Goal: Task Accomplishment & Management: Manage account settings

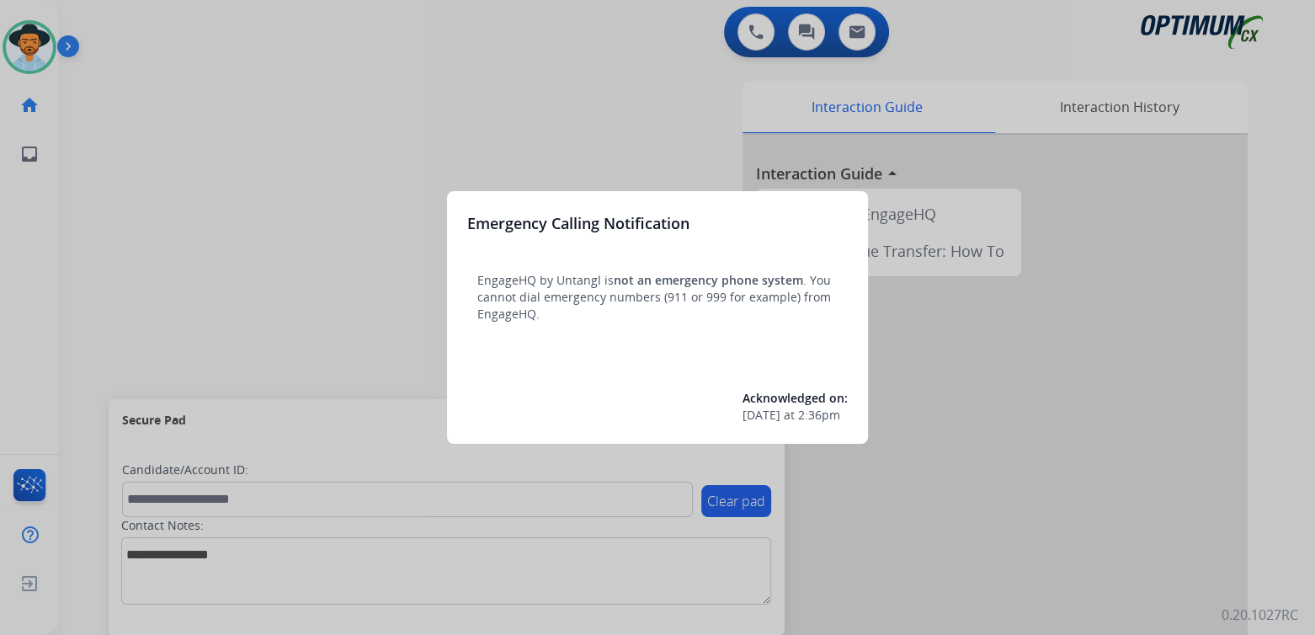
click at [365, 150] on div at bounding box center [657, 317] width 1315 height 635
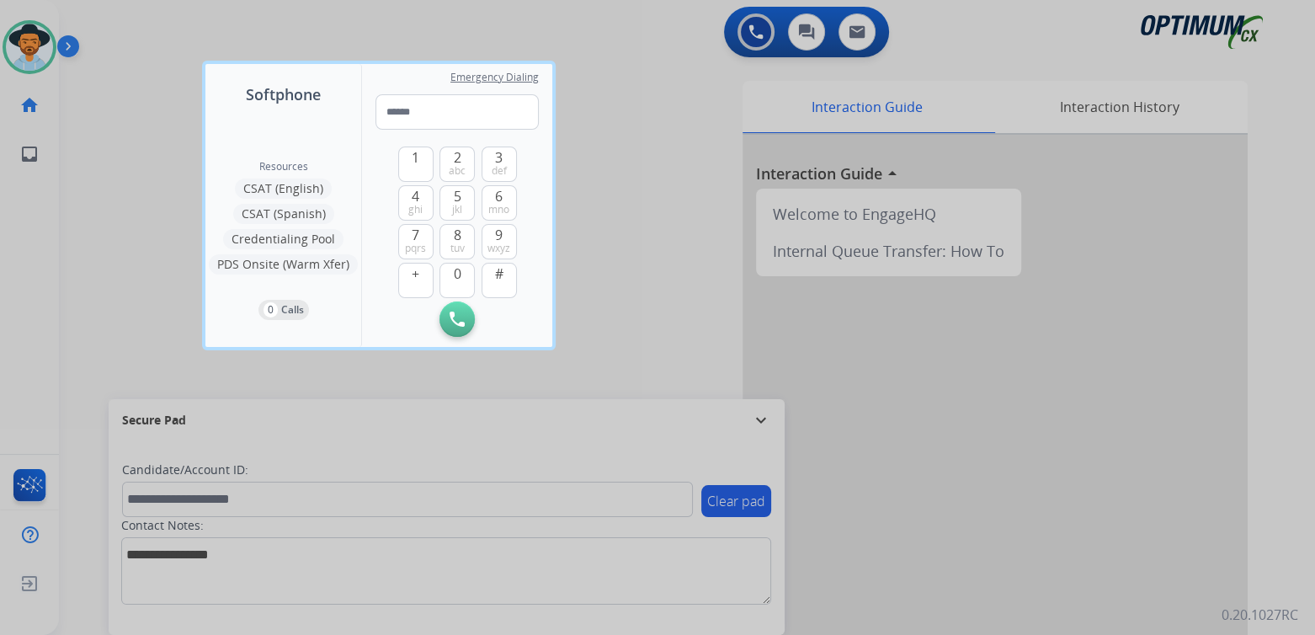
drag, startPoint x: 669, startPoint y: 103, endPoint x: 567, endPoint y: 74, distance: 106.6
click at [668, 104] on div at bounding box center [657, 317] width 1315 height 635
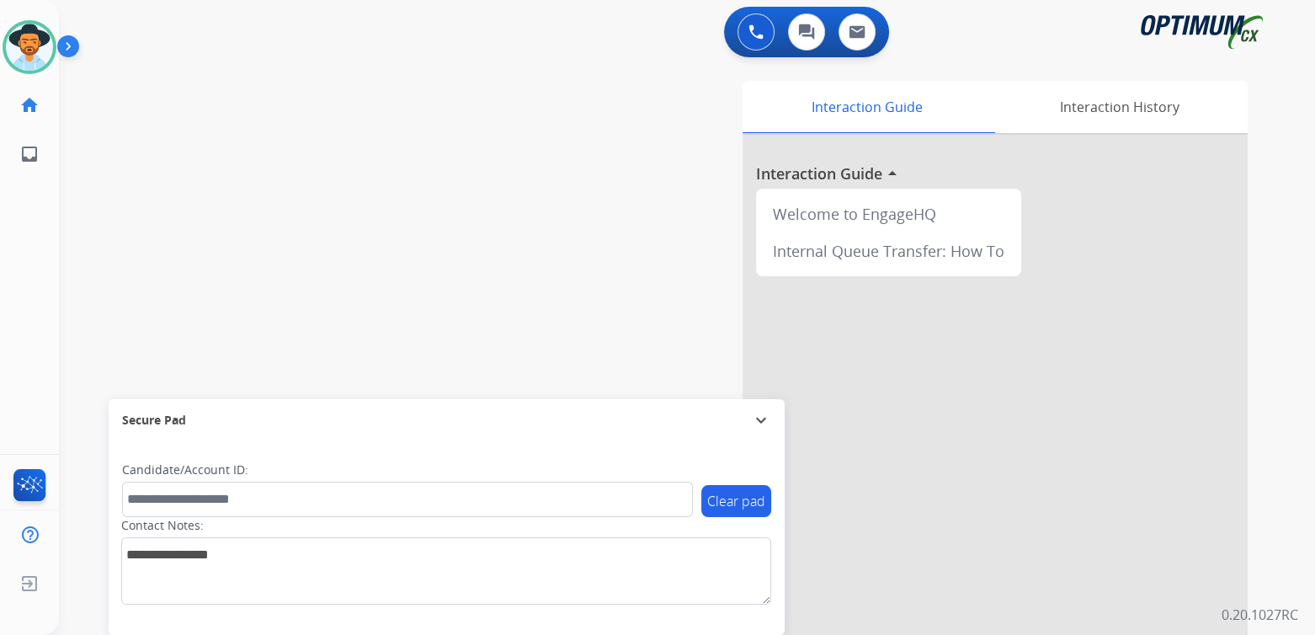
click at [760, 417] on mat-icon "expand_more" at bounding box center [761, 420] width 20 height 20
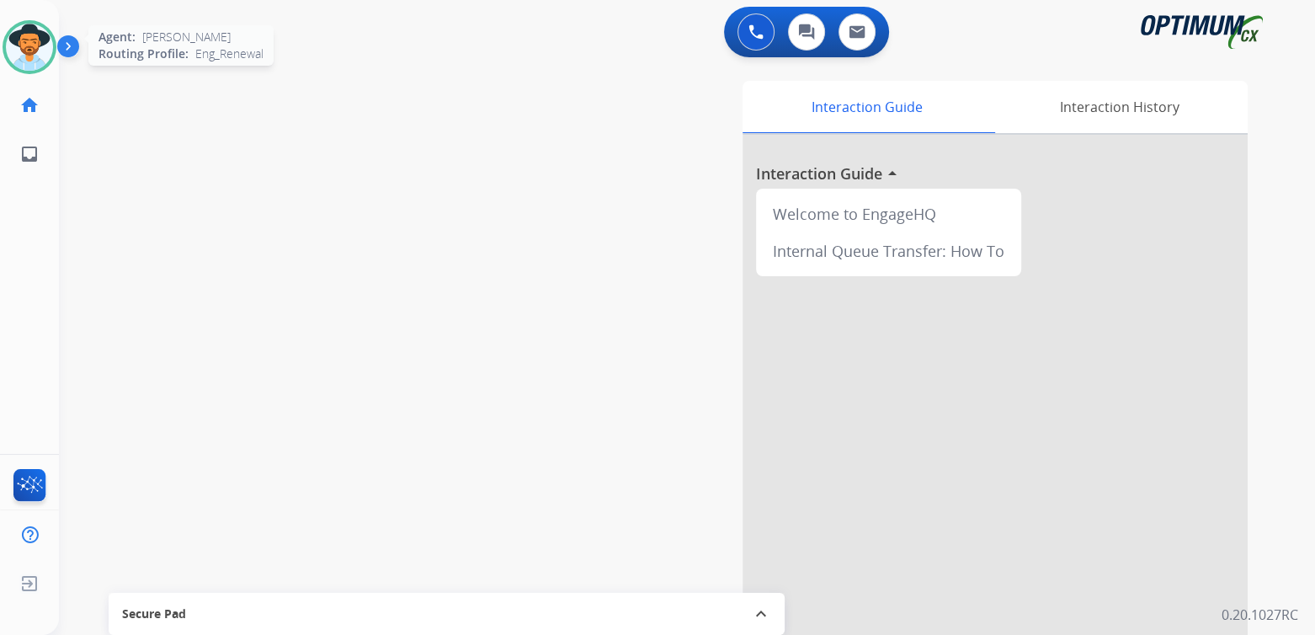
drag, startPoint x: 18, startPoint y: 44, endPoint x: 36, endPoint y: 40, distance: 19.0
click at [17, 44] on img at bounding box center [29, 47] width 47 height 47
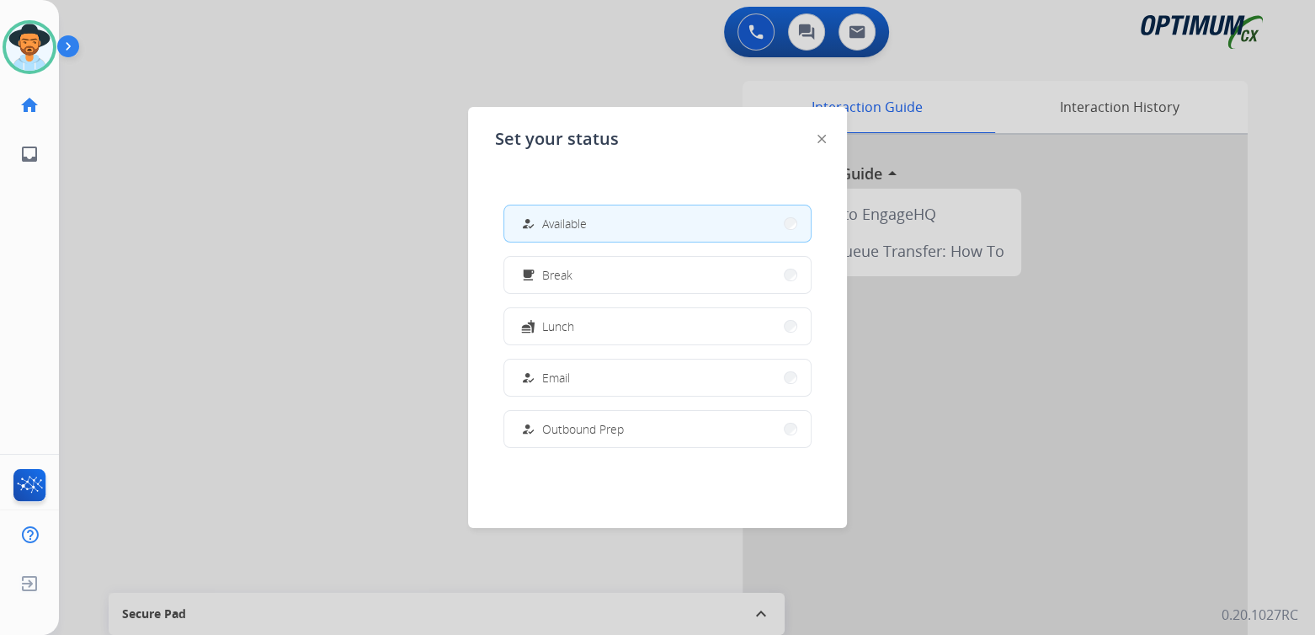
click at [343, 209] on div at bounding box center [657, 317] width 1315 height 635
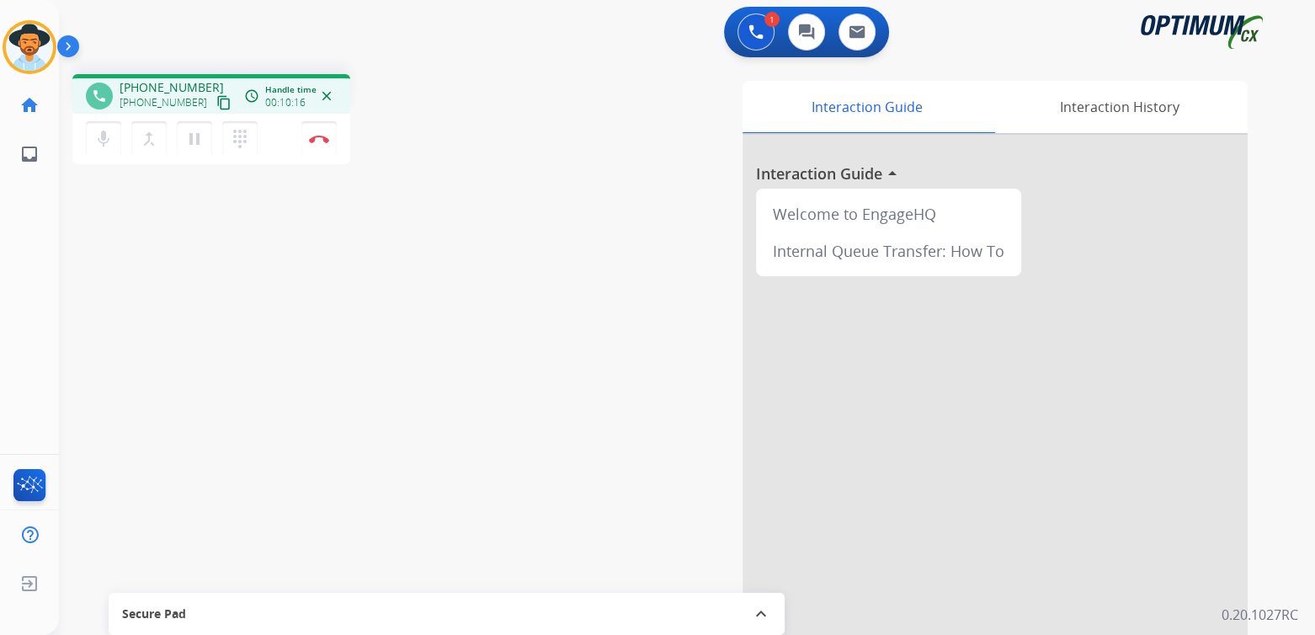
drag, startPoint x: 320, startPoint y: 138, endPoint x: 392, endPoint y: 141, distance: 72.4
click at [320, 138] on img at bounding box center [319, 139] width 20 height 8
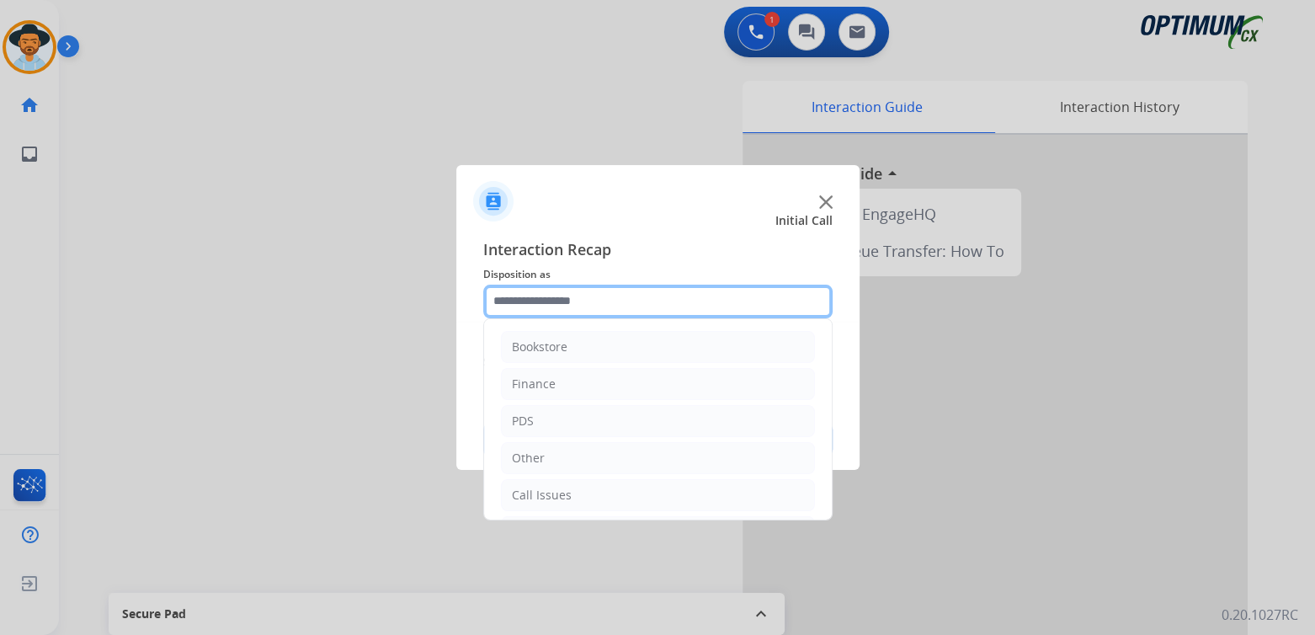
click at [572, 306] on input "text" at bounding box center [657, 302] width 349 height 34
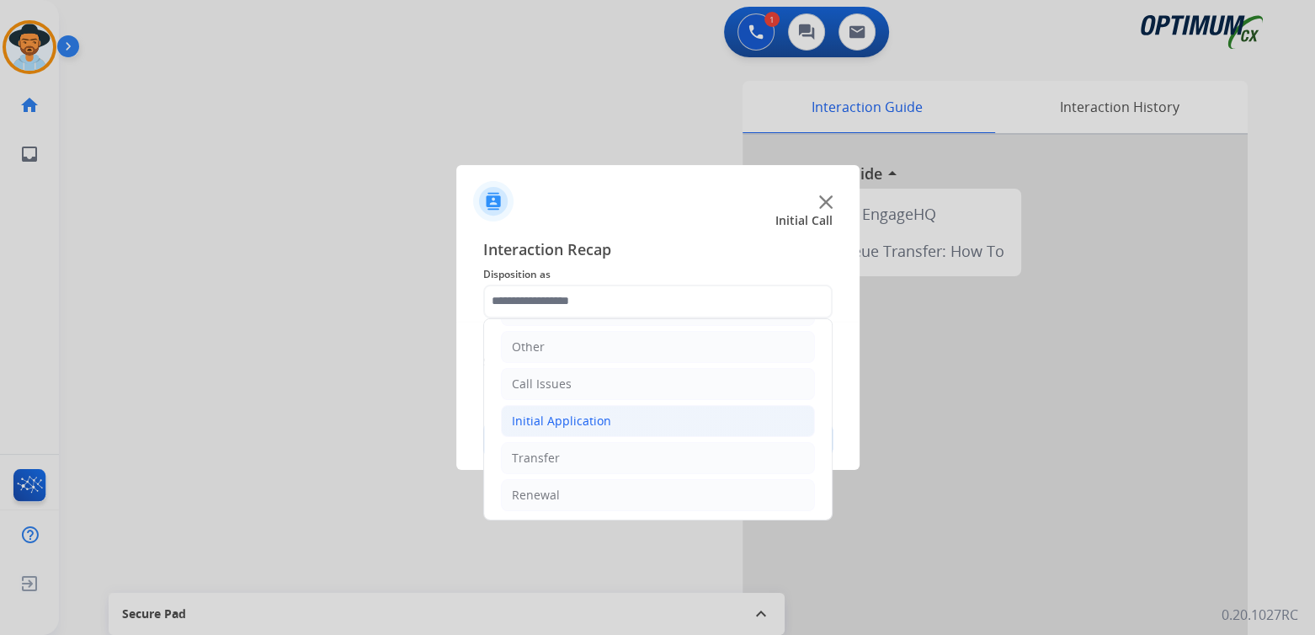
click at [584, 424] on div "Initial Application" at bounding box center [561, 420] width 99 height 17
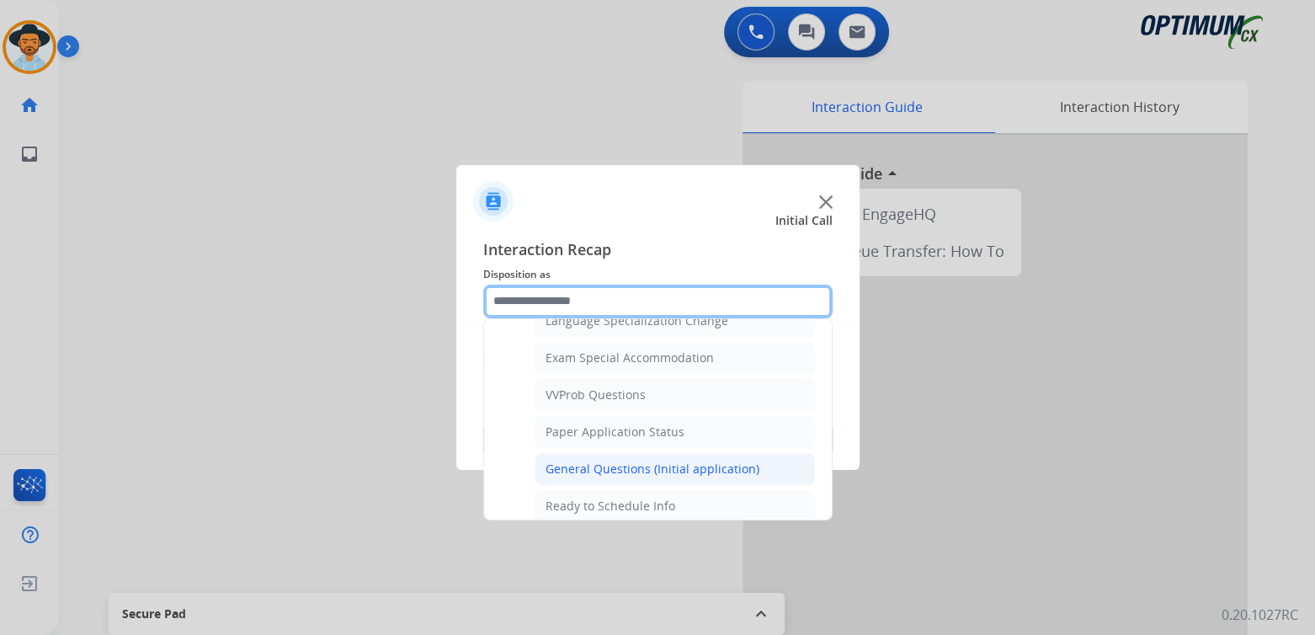
scroll to position [860, 0]
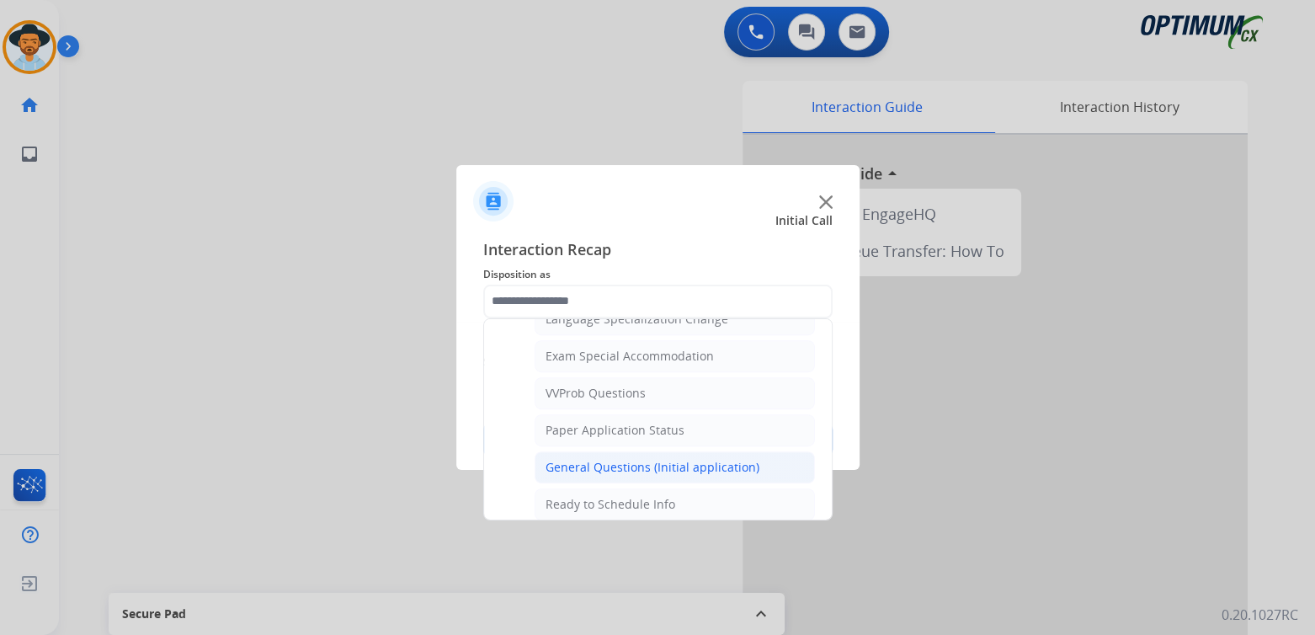
click at [588, 463] on div "General Questions (Initial application)" at bounding box center [653, 467] width 214 height 17
type input "**********"
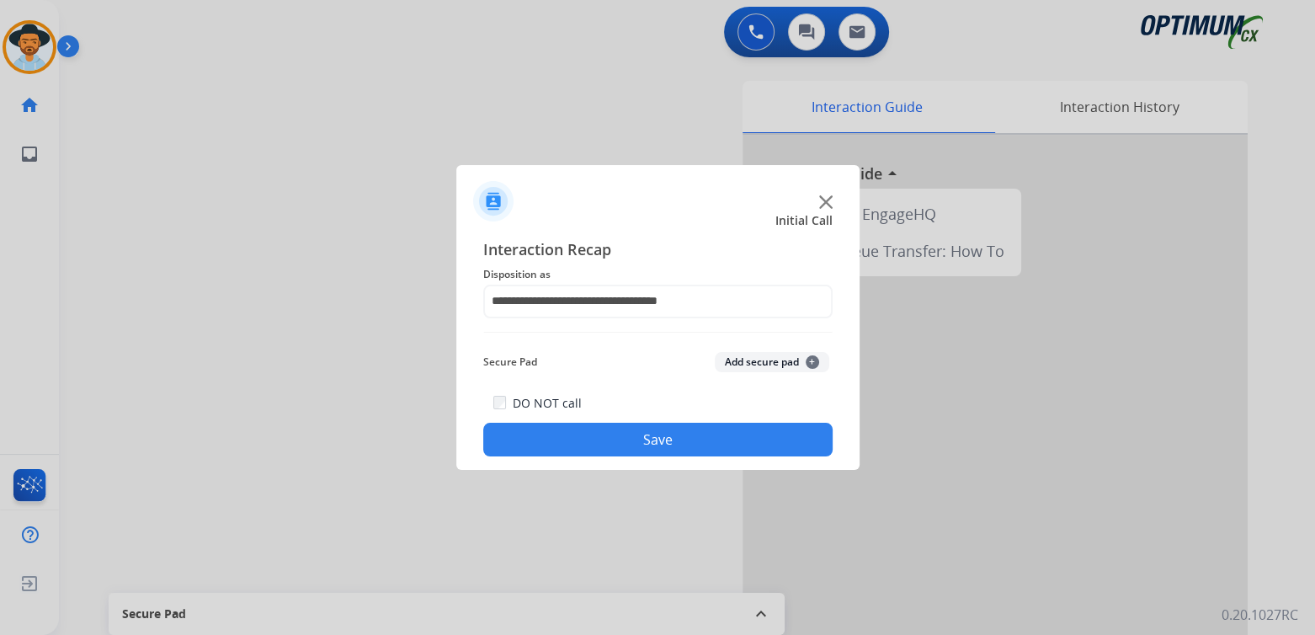
click at [676, 448] on button "Save" at bounding box center [657, 440] width 349 height 34
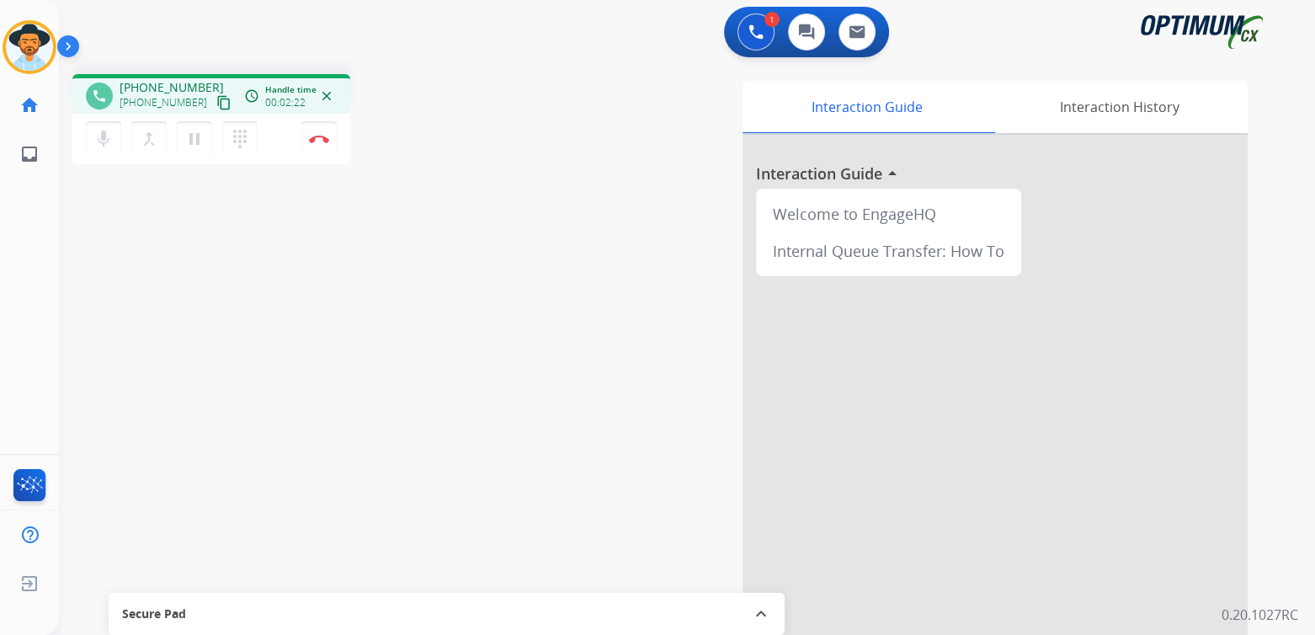
scroll to position [0, 0]
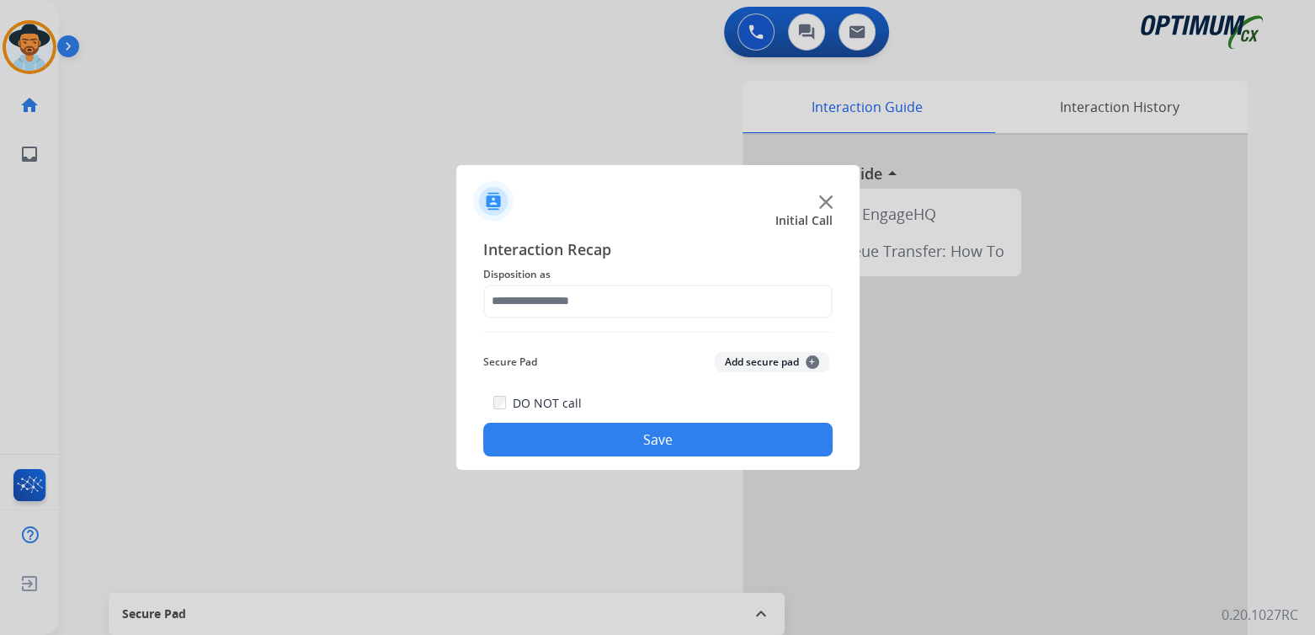
click at [315, 147] on div at bounding box center [657, 317] width 1315 height 635
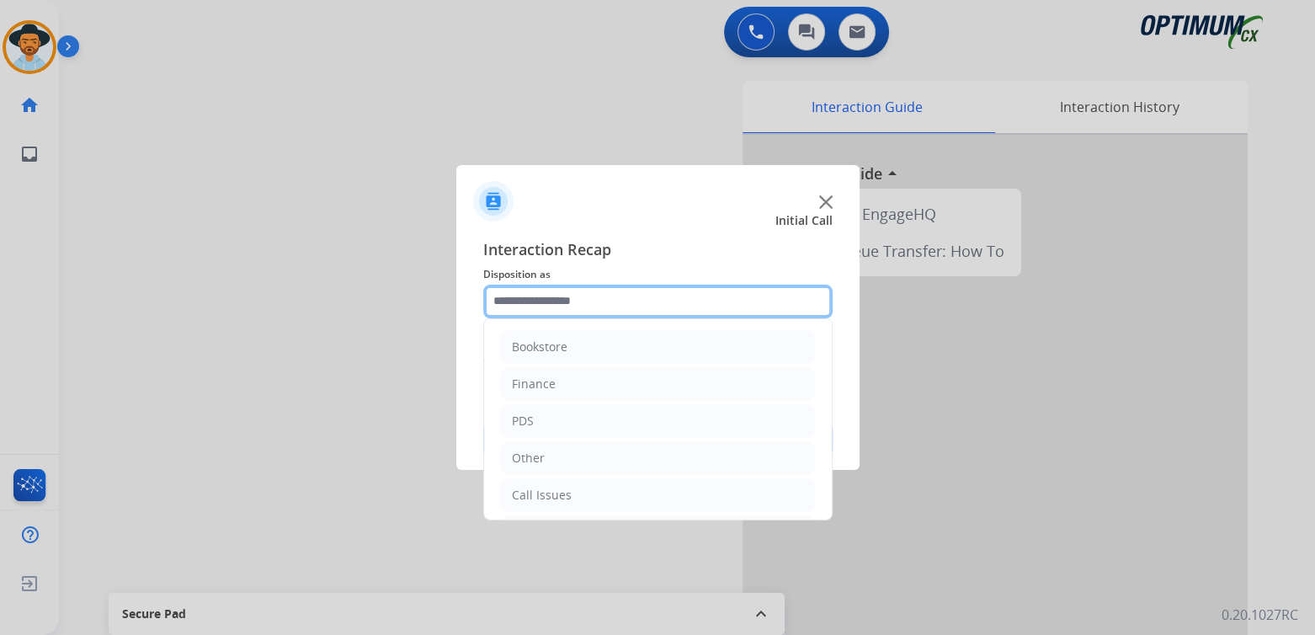
click at [574, 301] on input "text" at bounding box center [657, 302] width 349 height 34
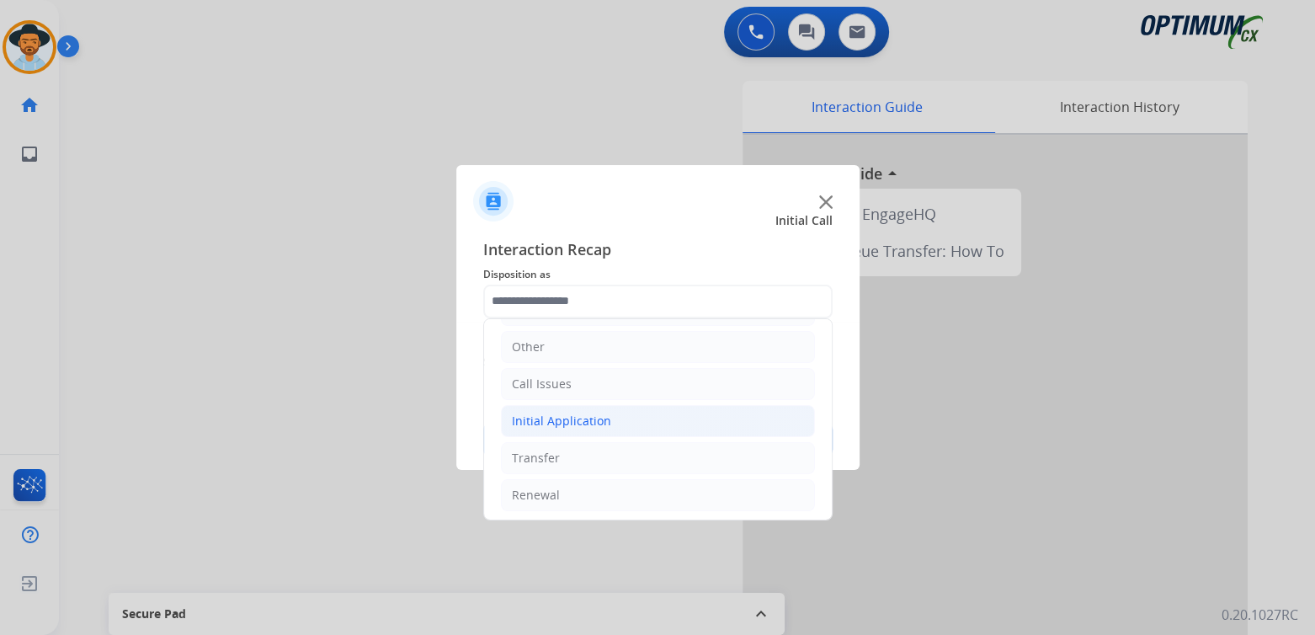
click at [625, 420] on li "Initial Application" at bounding box center [658, 421] width 314 height 32
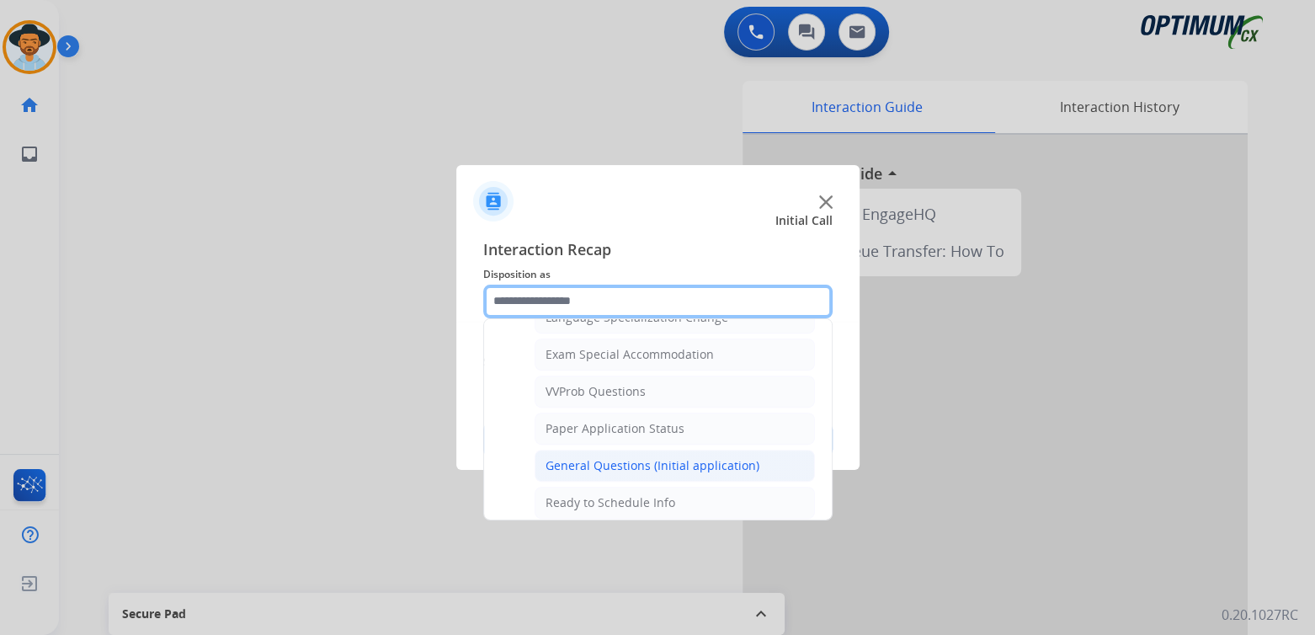
scroll to position [0, 0]
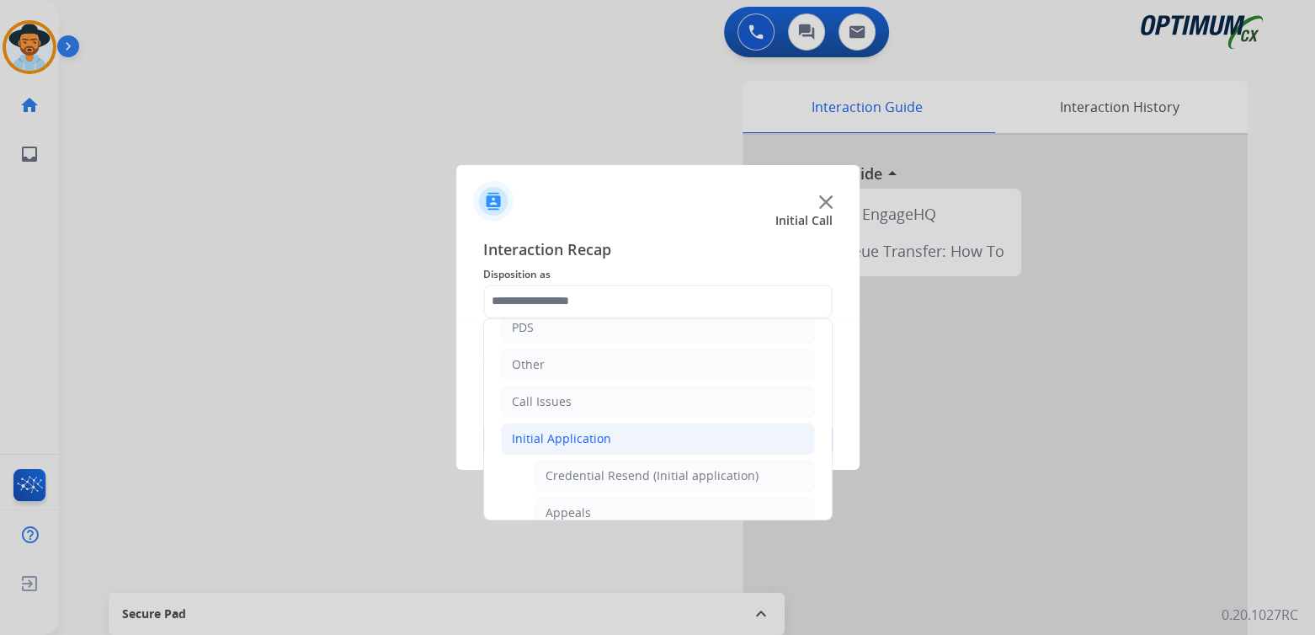
type input "**********"
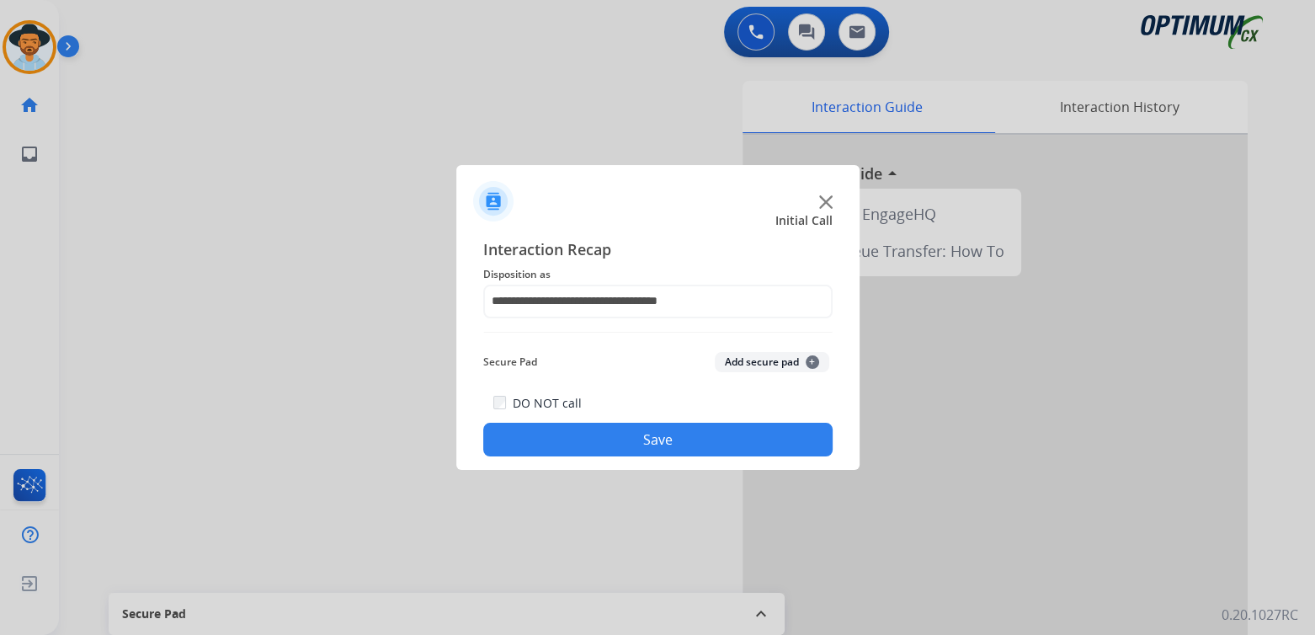
click at [678, 430] on button "Save" at bounding box center [657, 440] width 349 height 34
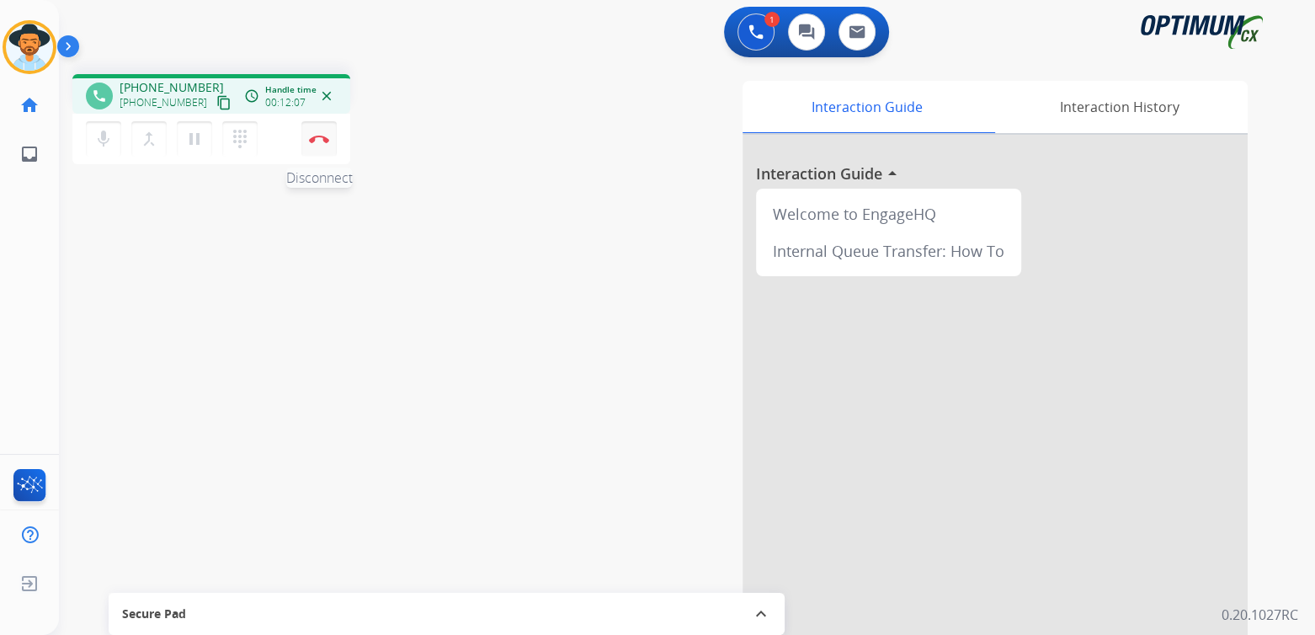
click at [321, 138] on img at bounding box center [319, 139] width 20 height 8
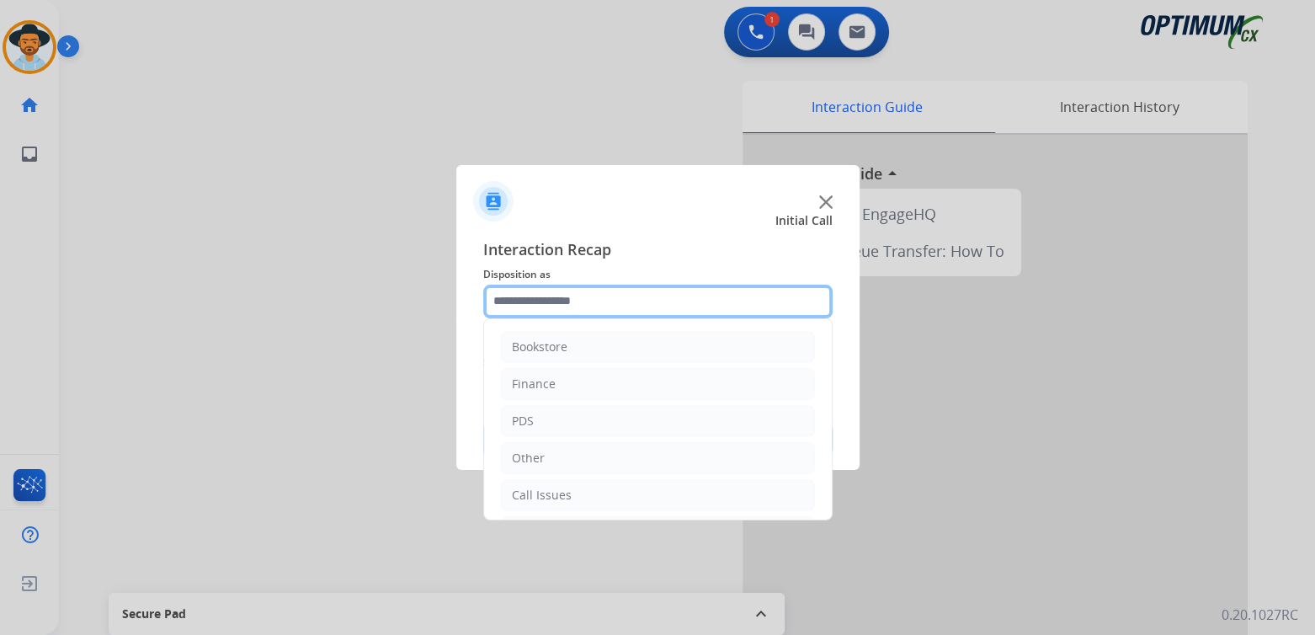
click at [556, 300] on input "text" at bounding box center [657, 302] width 349 height 34
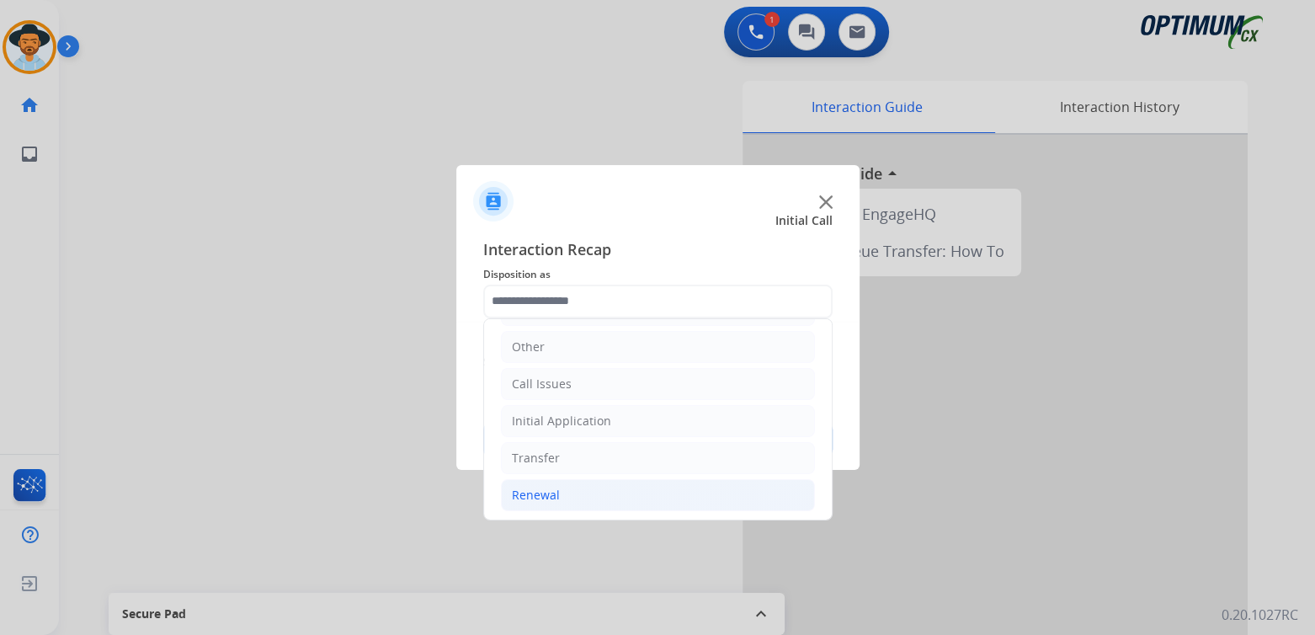
click at [542, 496] on div "Renewal" at bounding box center [536, 495] width 48 height 17
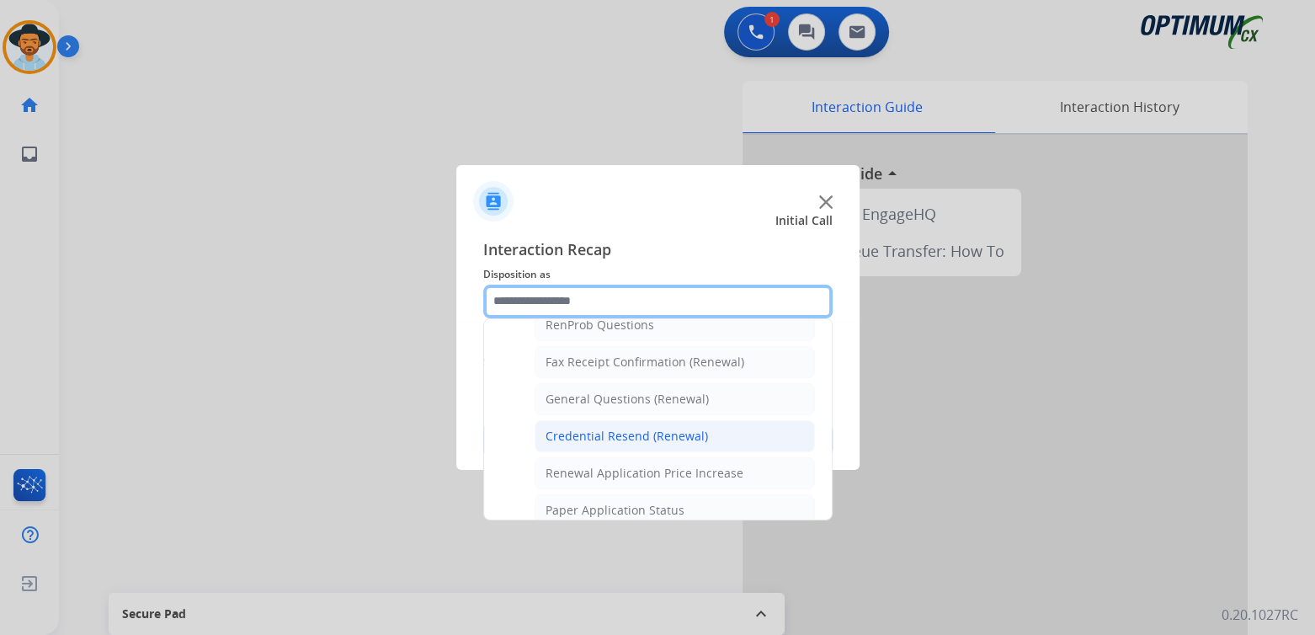
scroll to position [447, 0]
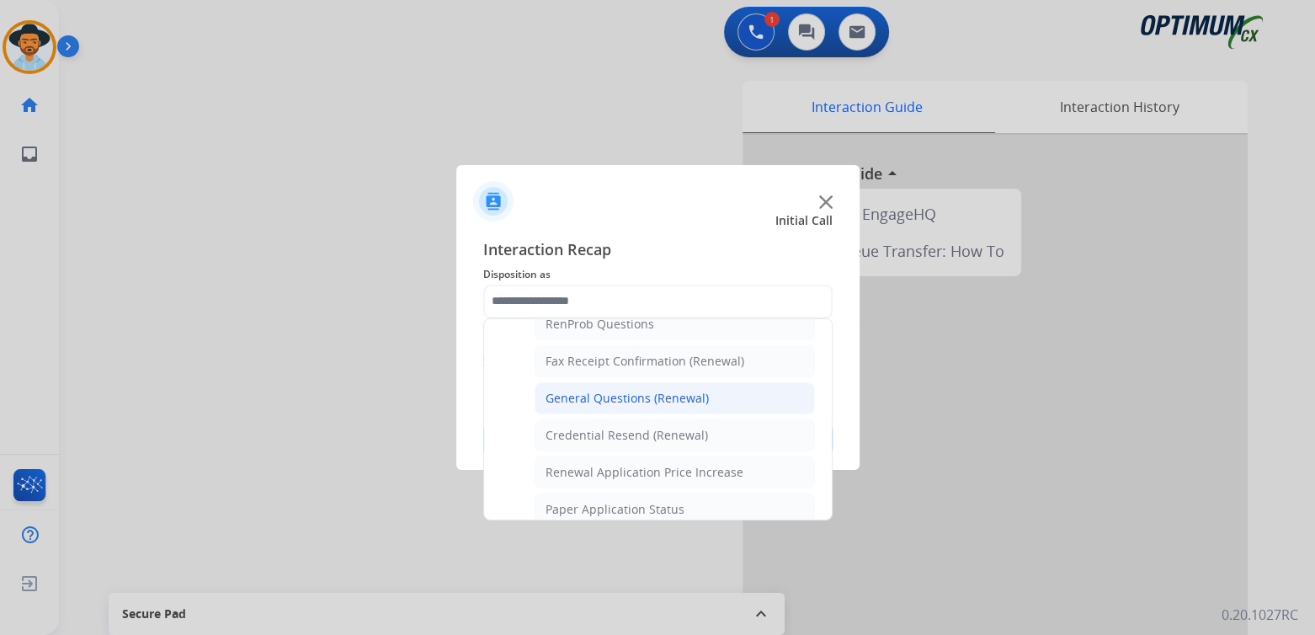
click at [606, 391] on div "General Questions (Renewal)" at bounding box center [627, 398] width 163 height 17
type input "**********"
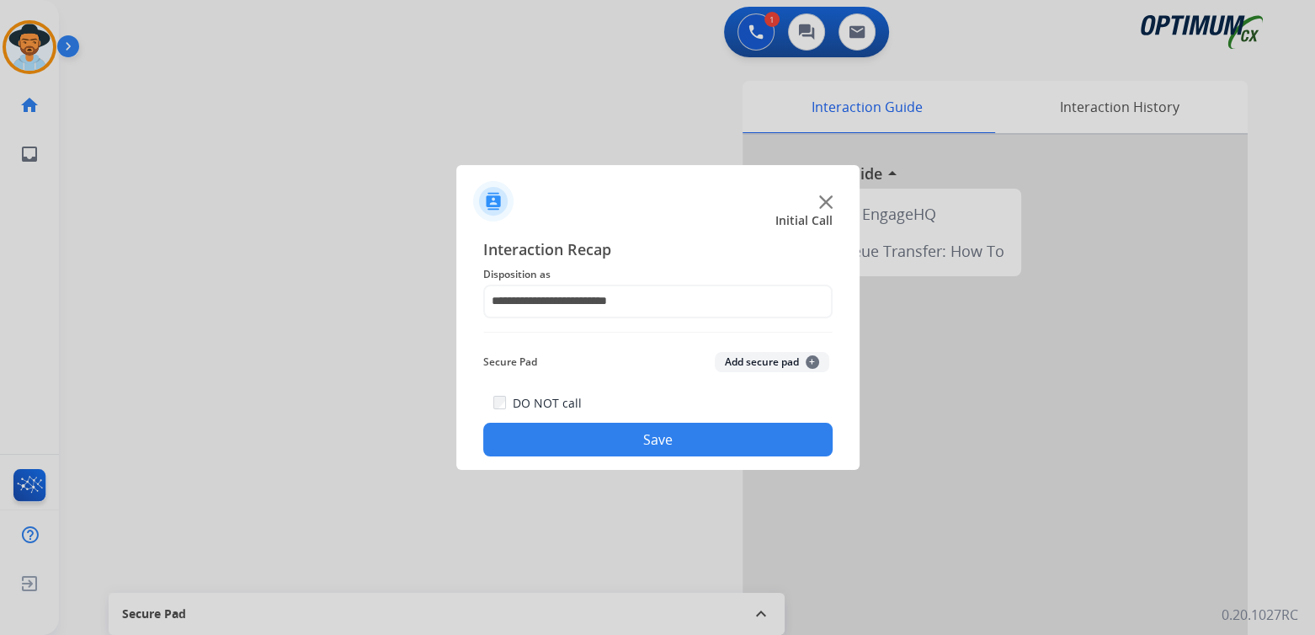
click at [709, 444] on button "Save" at bounding box center [657, 440] width 349 height 34
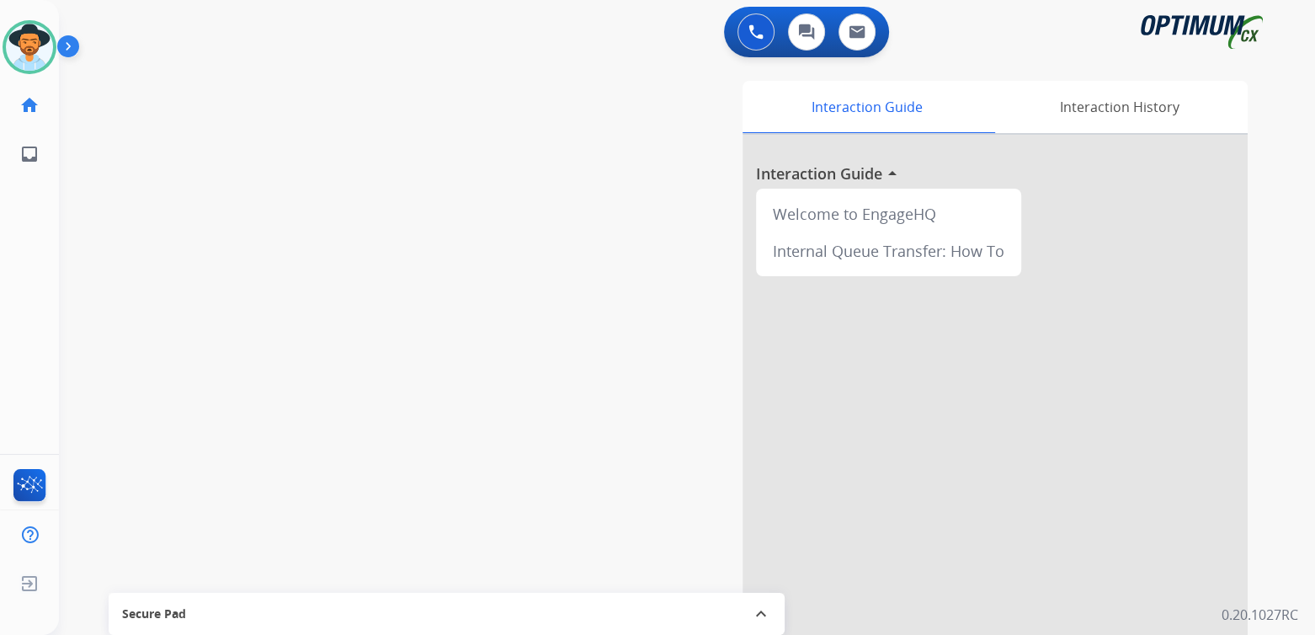
drag, startPoint x: 46, startPoint y: 36, endPoint x: 88, endPoint y: 56, distance: 46.7
click at [46, 36] on img at bounding box center [29, 47] width 47 height 47
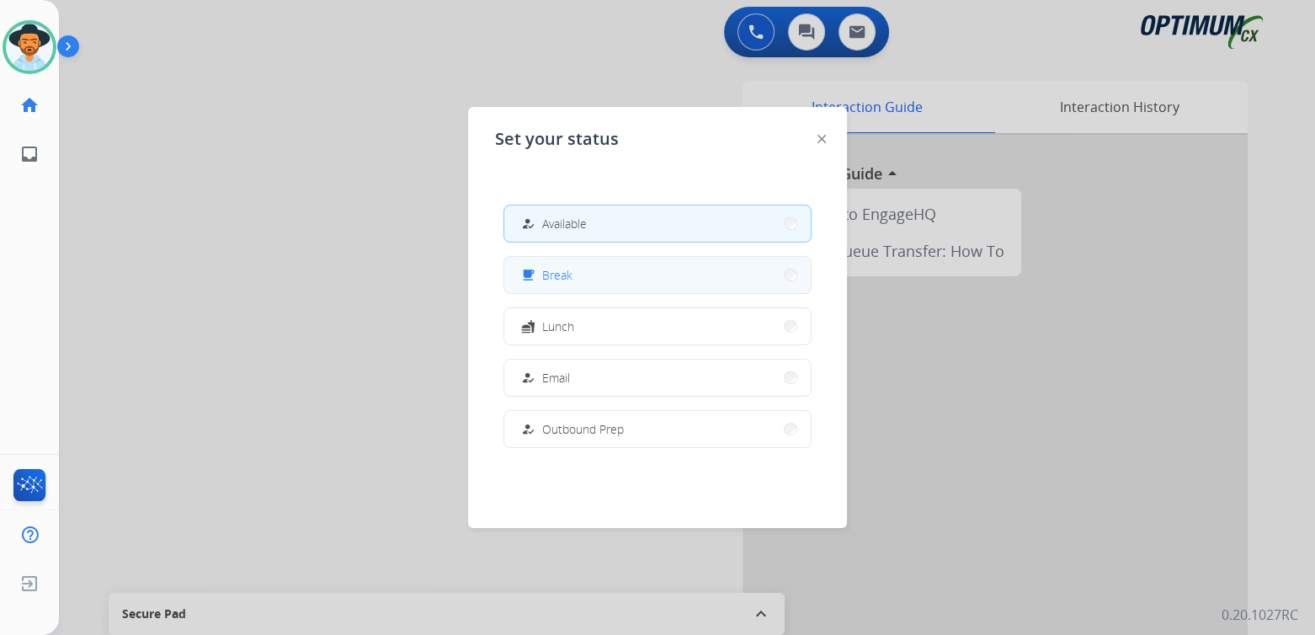
click at [585, 281] on button "free_breakfast Break" at bounding box center [657, 275] width 306 height 36
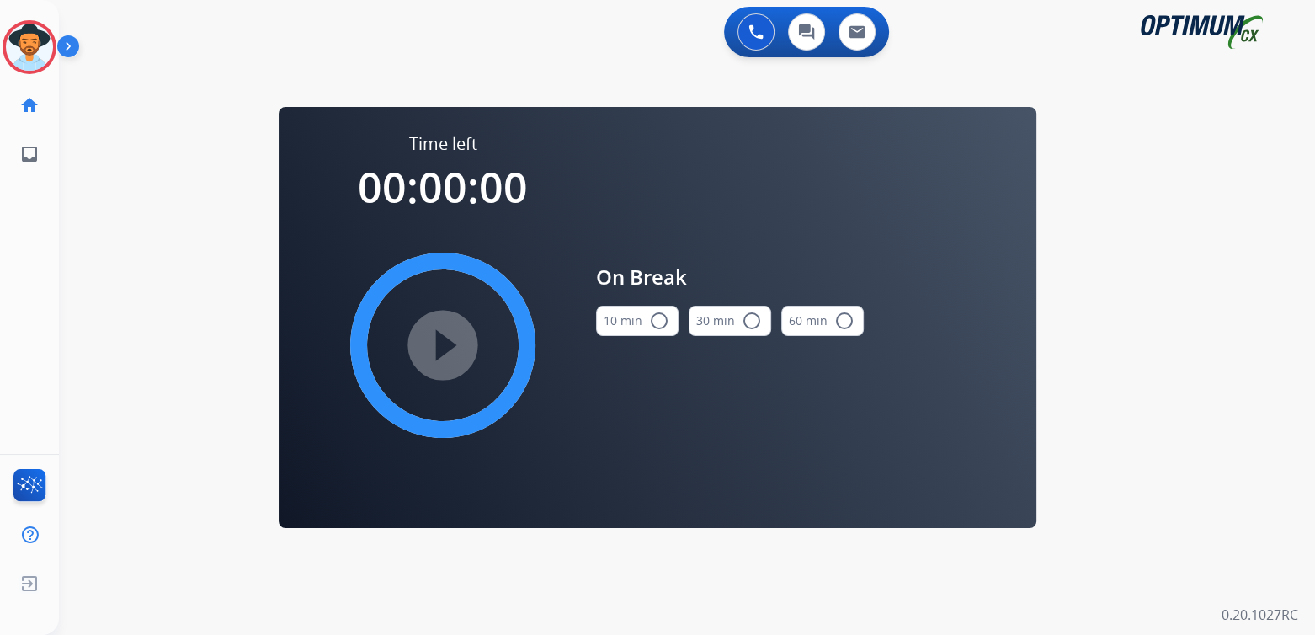
click at [658, 318] on mat-icon "radio_button_unchecked" at bounding box center [659, 321] width 20 height 20
click at [444, 335] on mat-icon "play_circle_filled" at bounding box center [443, 345] width 20 height 20
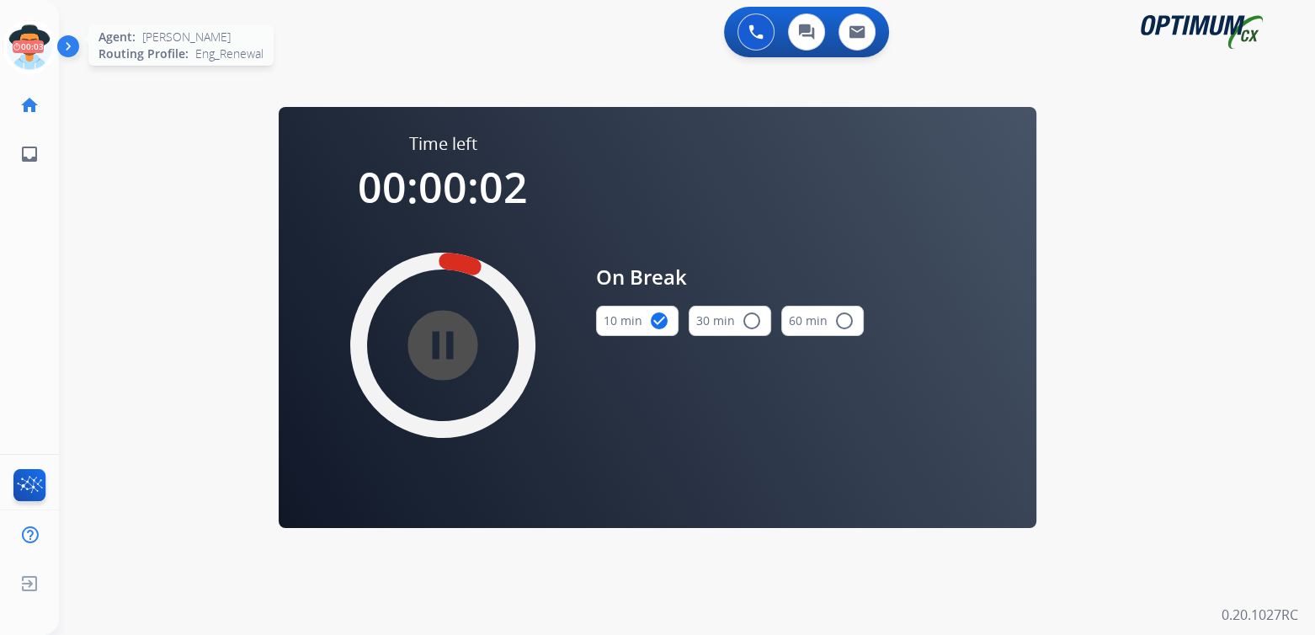
click at [40, 41] on icon at bounding box center [30, 47] width 55 height 55
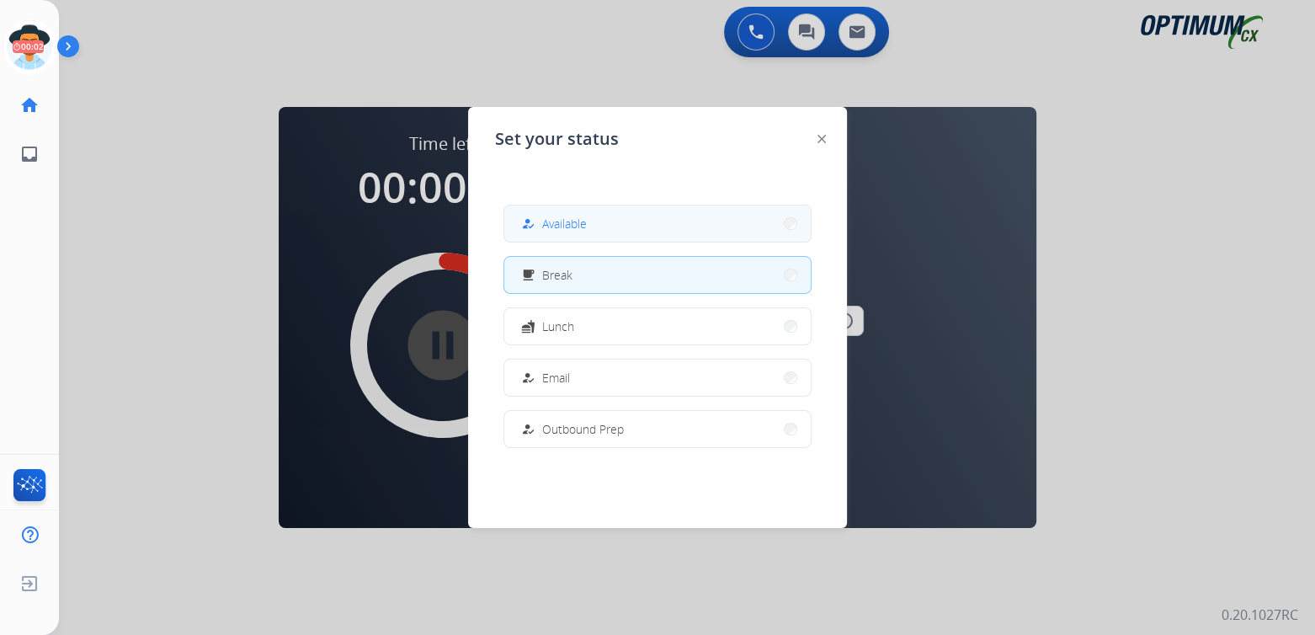
click at [567, 219] on span "Available" at bounding box center [564, 224] width 45 height 18
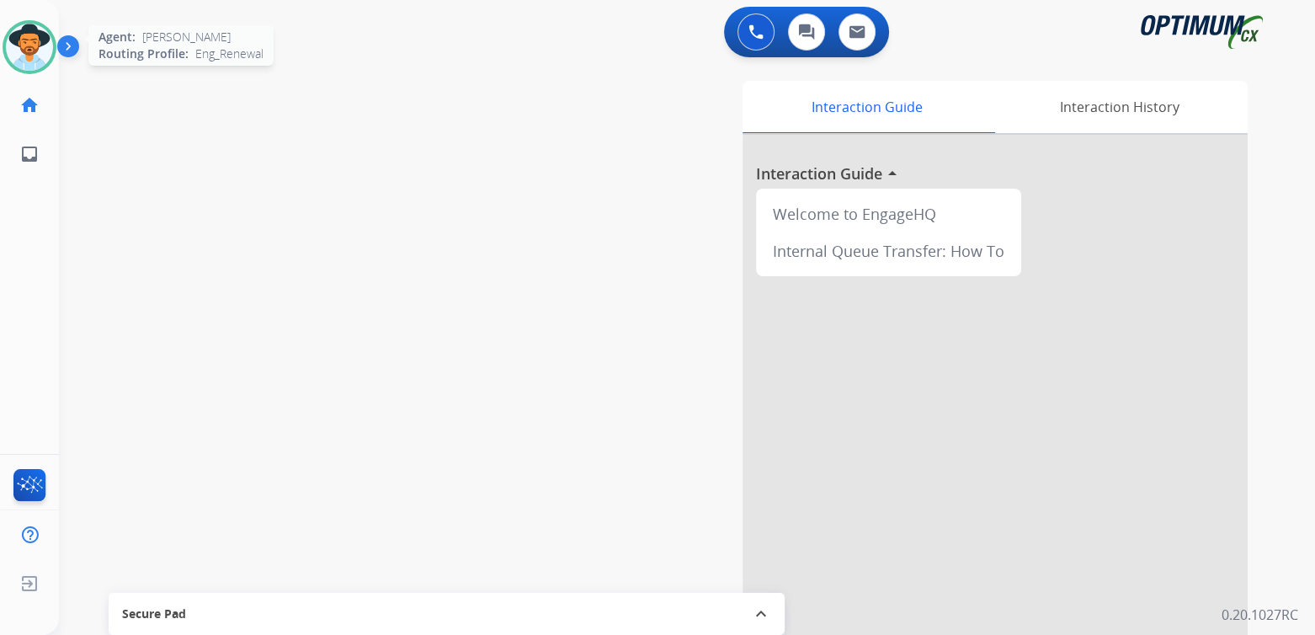
click at [36, 32] on img at bounding box center [29, 47] width 47 height 47
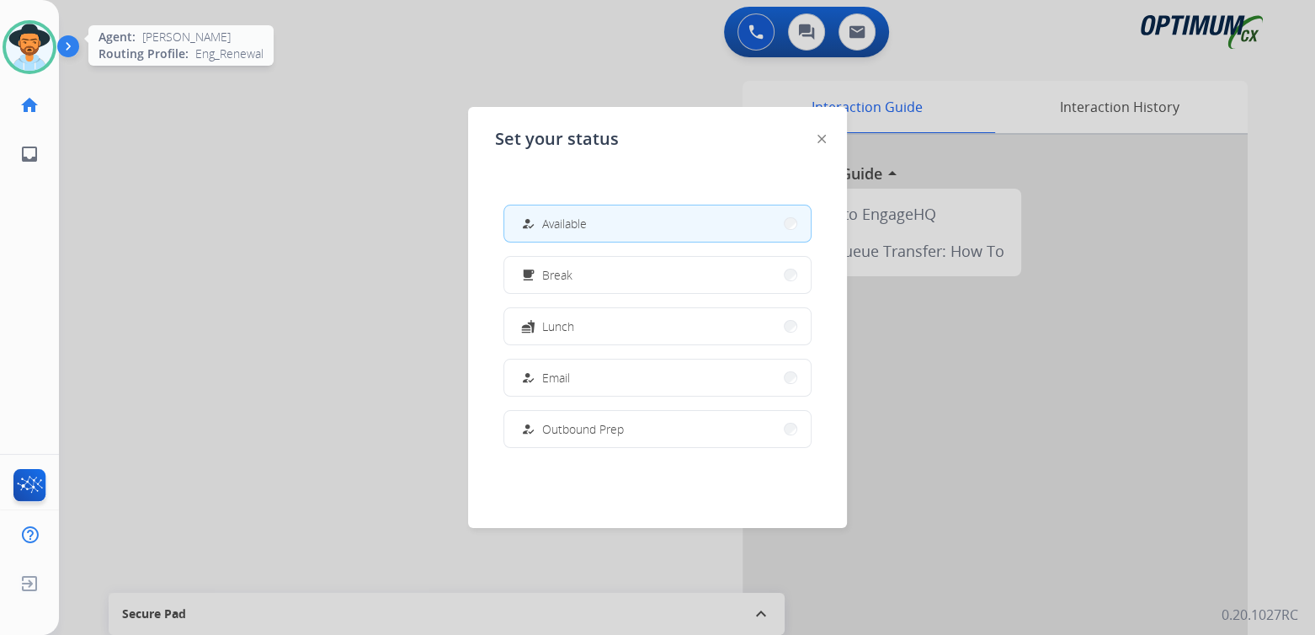
click at [36, 33] on img at bounding box center [29, 47] width 47 height 47
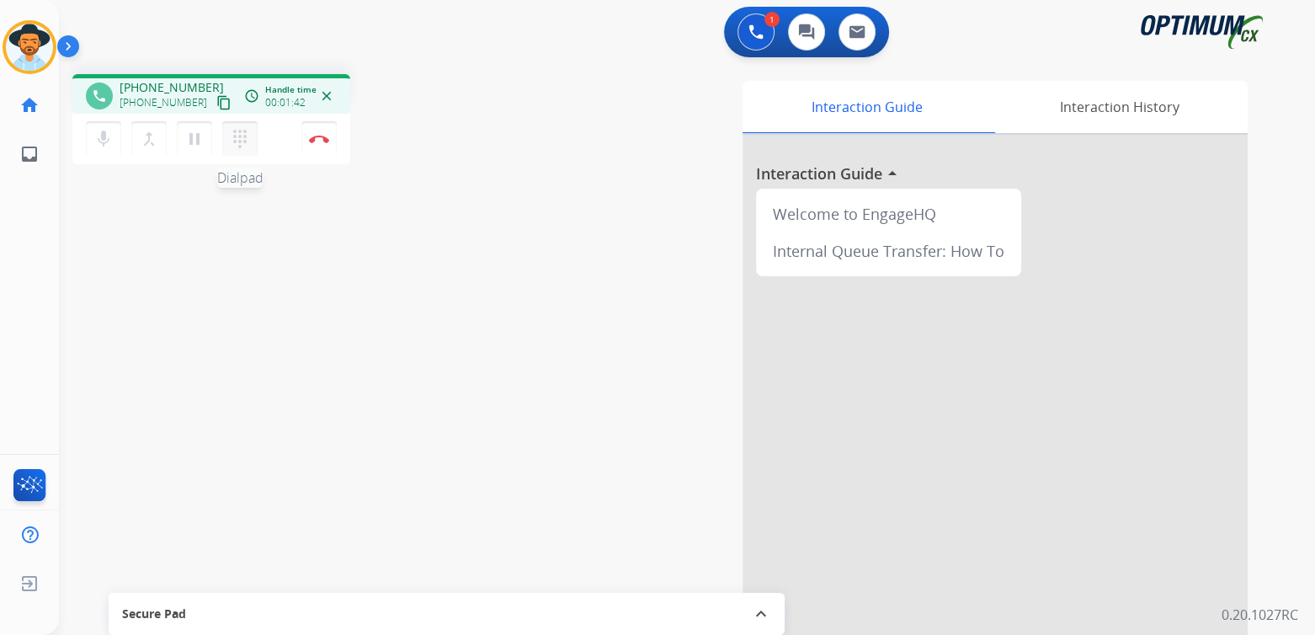
click at [241, 138] on mat-icon "dialpad" at bounding box center [240, 139] width 20 height 20
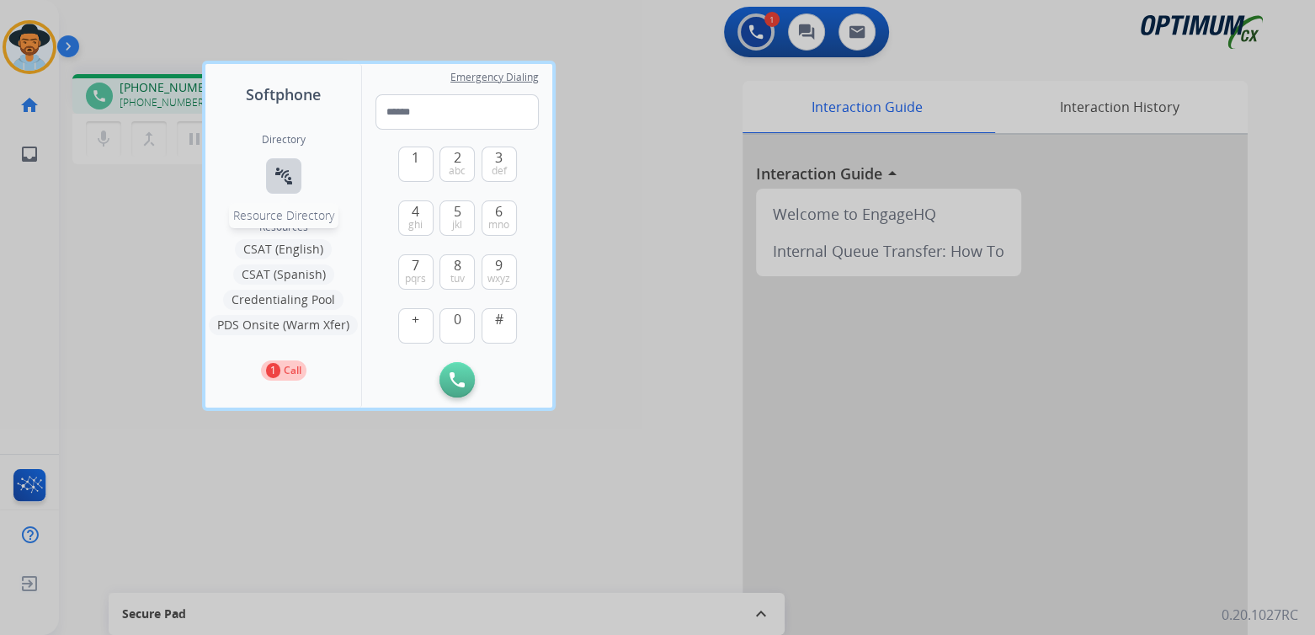
click at [284, 180] on mat-icon "connect_without_contact" at bounding box center [284, 176] width 20 height 20
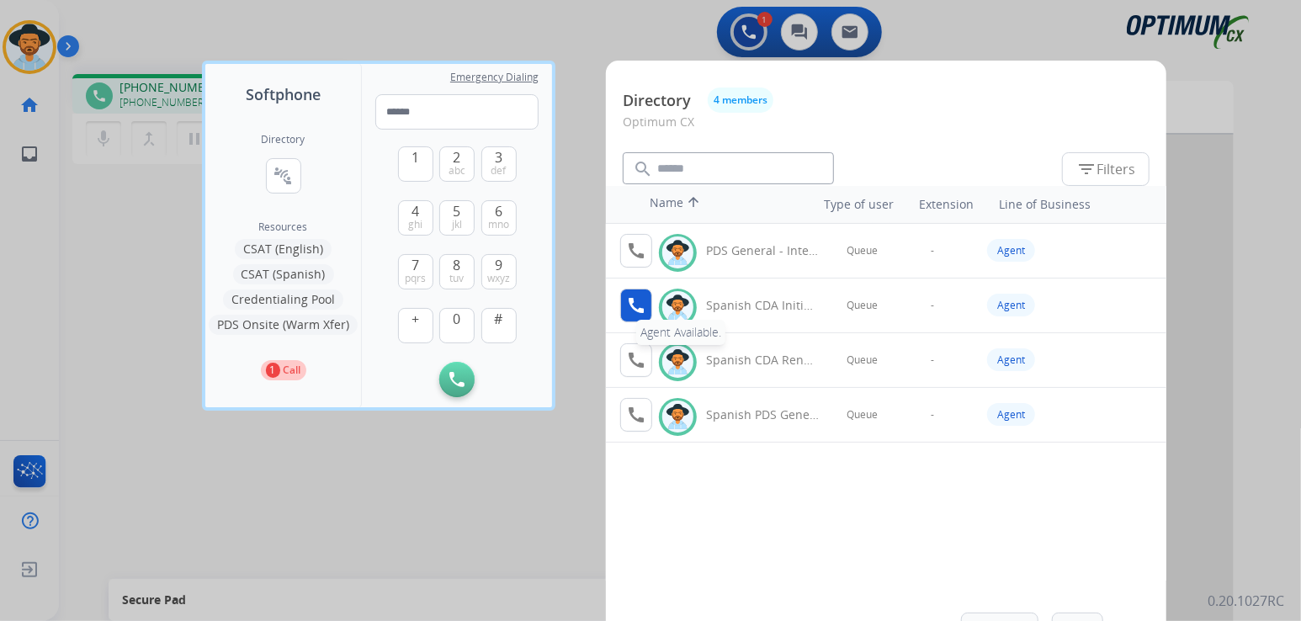
click at [636, 306] on mat-icon "call" at bounding box center [636, 305] width 20 height 20
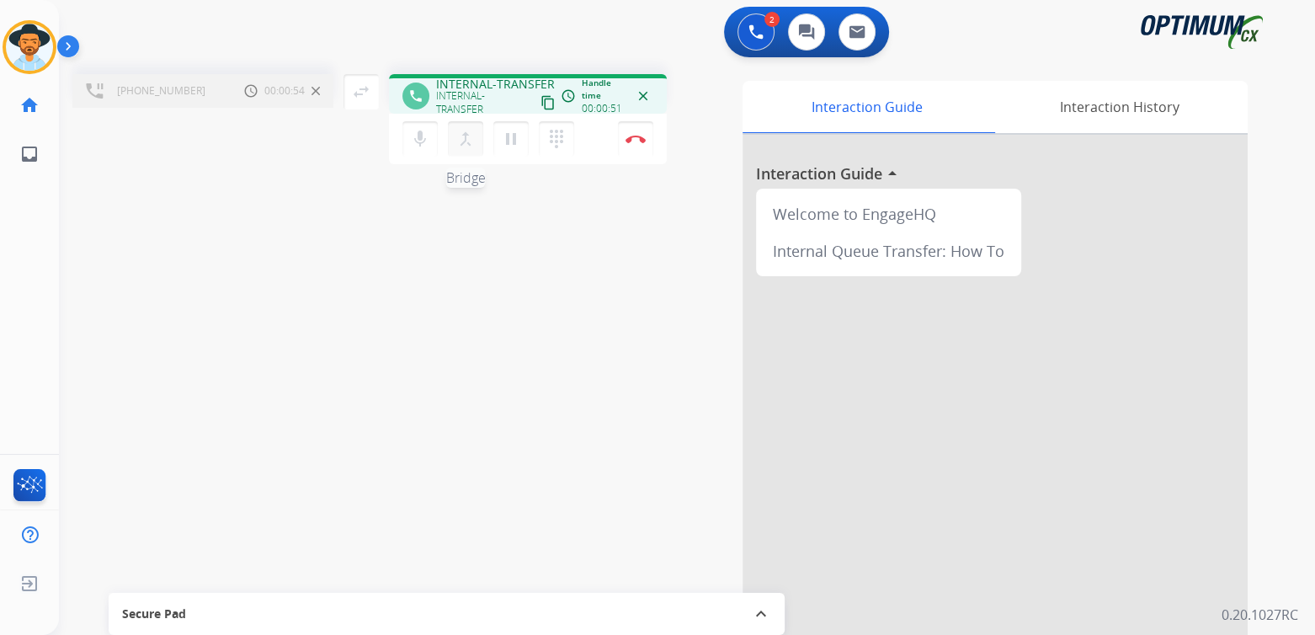
click at [468, 136] on mat-icon "merge_type" at bounding box center [465, 139] width 20 height 20
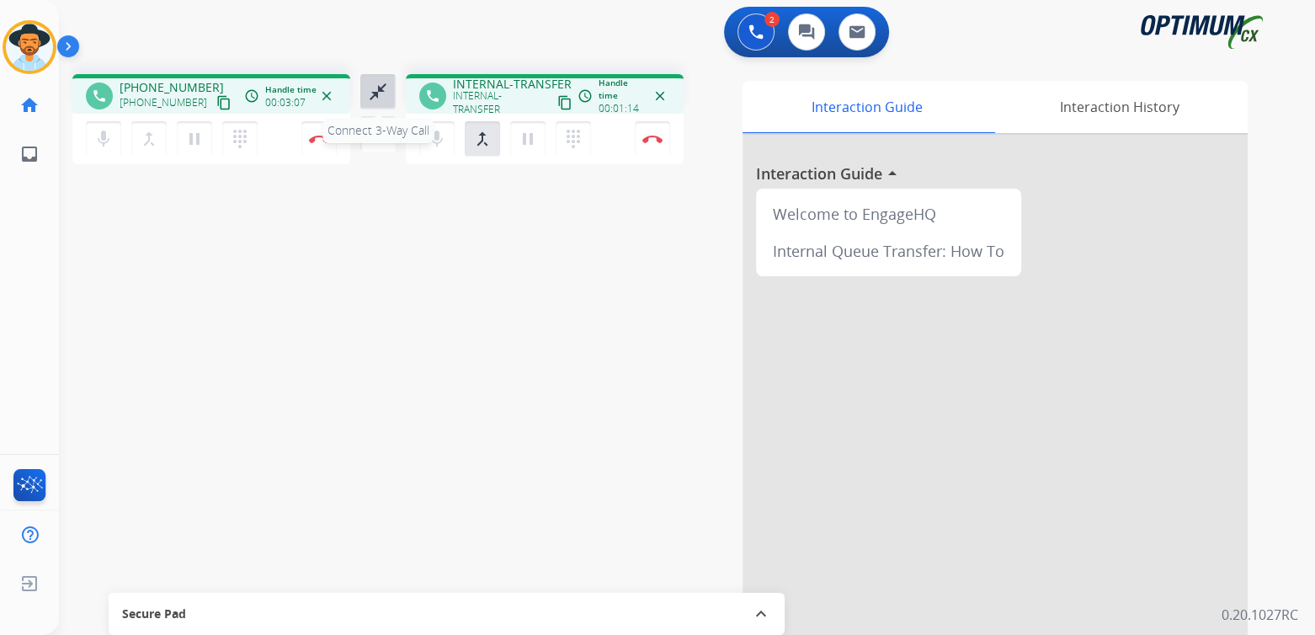
click at [381, 131] on div "close_fullscreen Connect 3-Way Call merge_type Separate 3-Way Call" at bounding box center [378, 112] width 56 height 77
click at [380, 94] on mat-icon "close_fullscreen" at bounding box center [378, 92] width 20 height 20
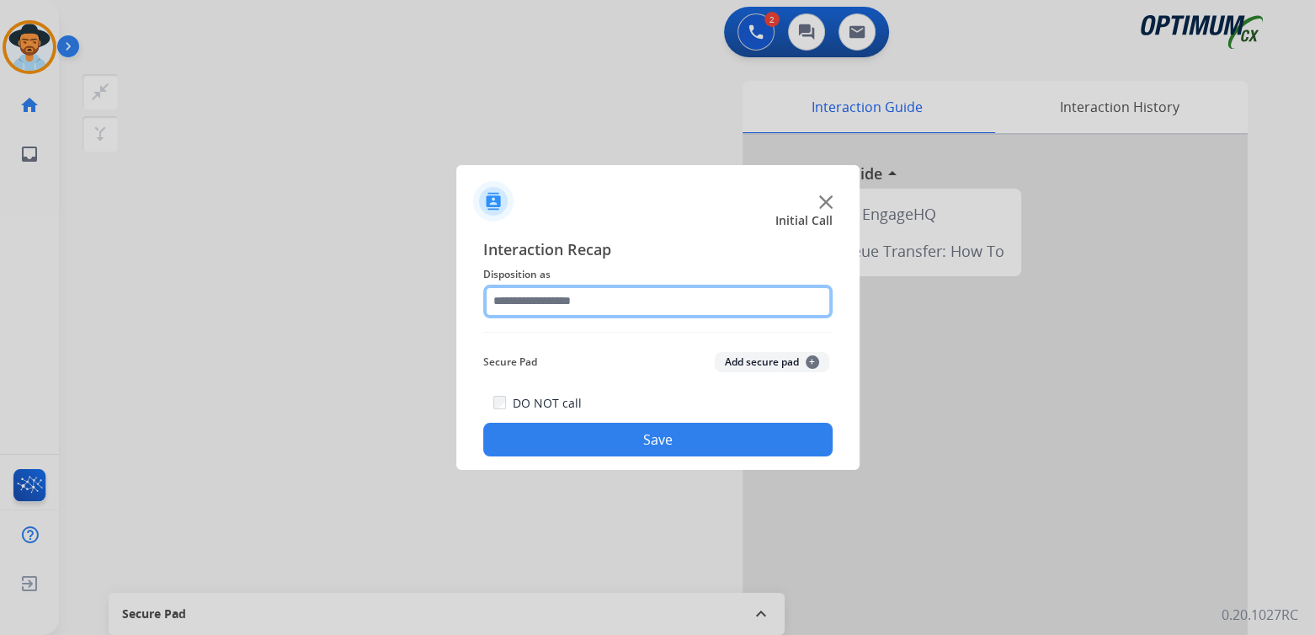
click at [601, 304] on input "text" at bounding box center [657, 302] width 349 height 34
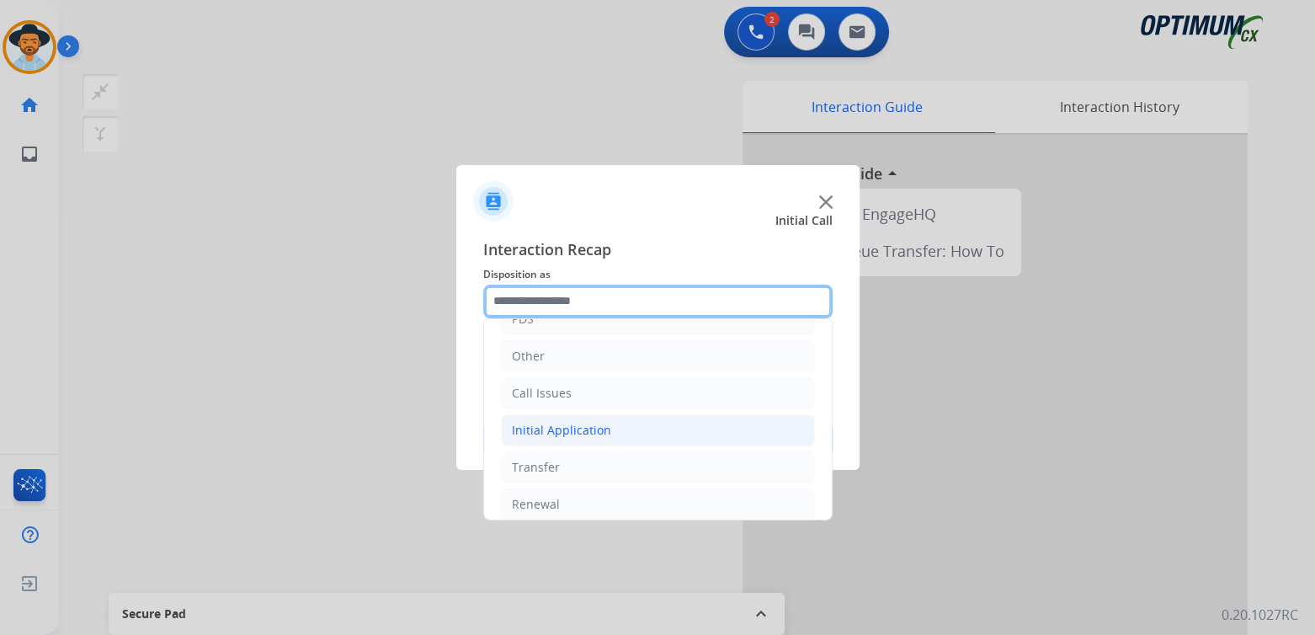
scroll to position [111, 0]
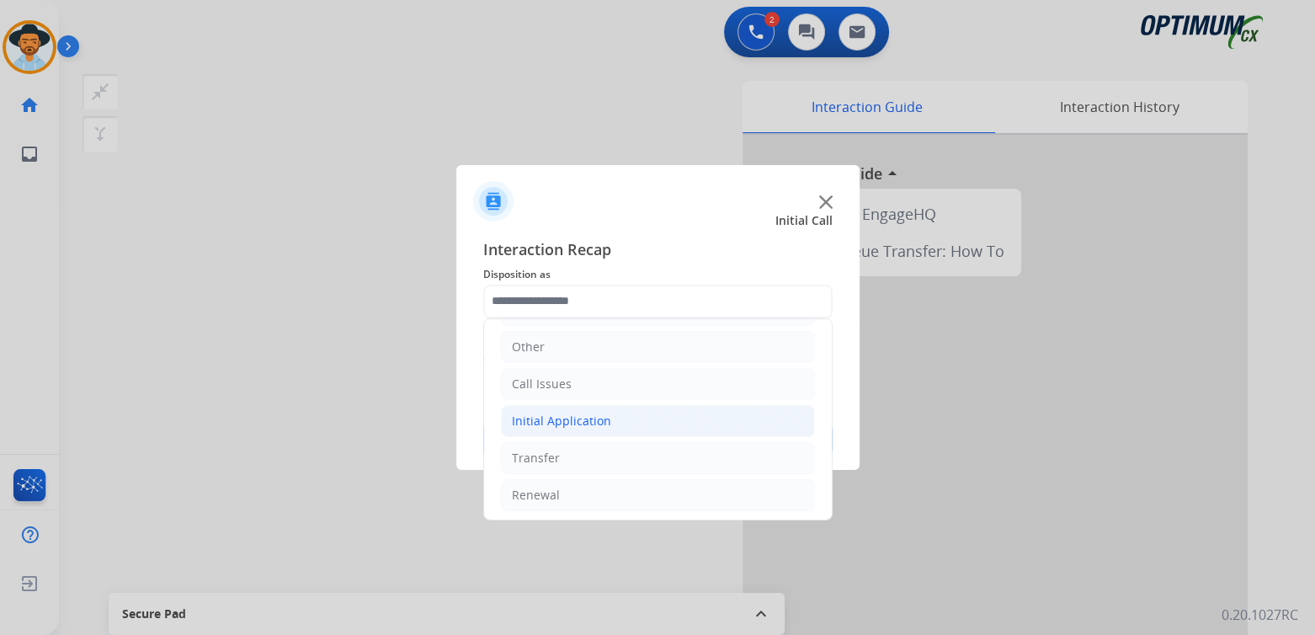
click at [573, 412] on div "Initial Application" at bounding box center [561, 420] width 99 height 17
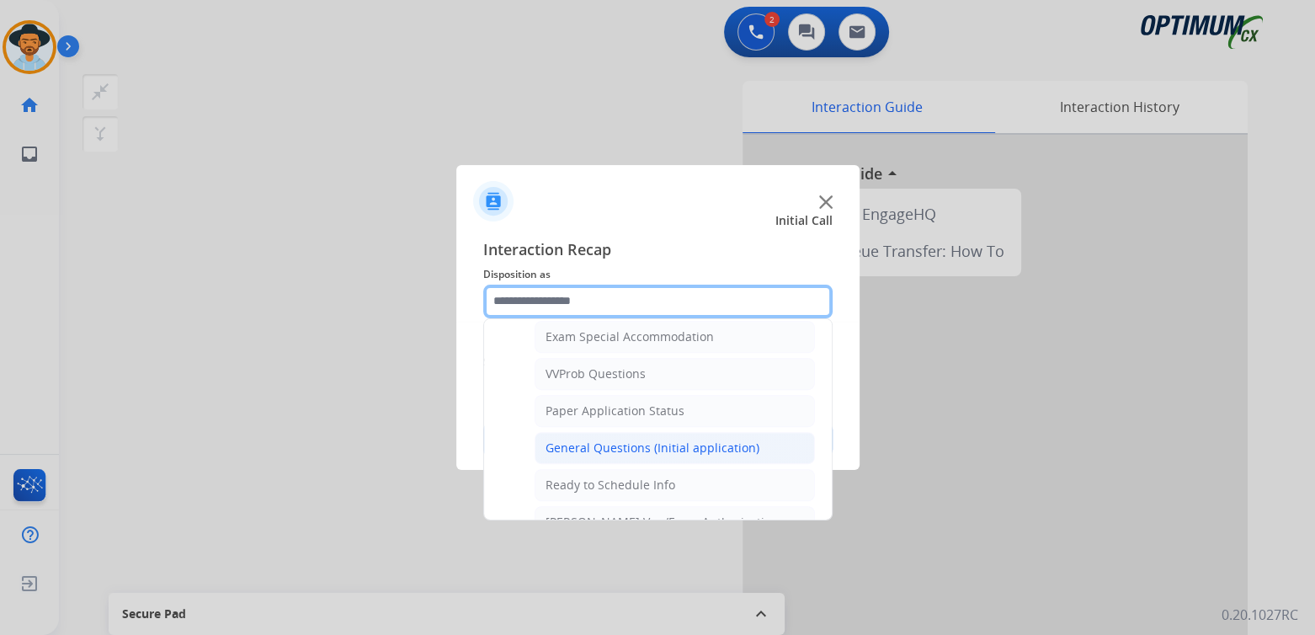
scroll to position [880, 0]
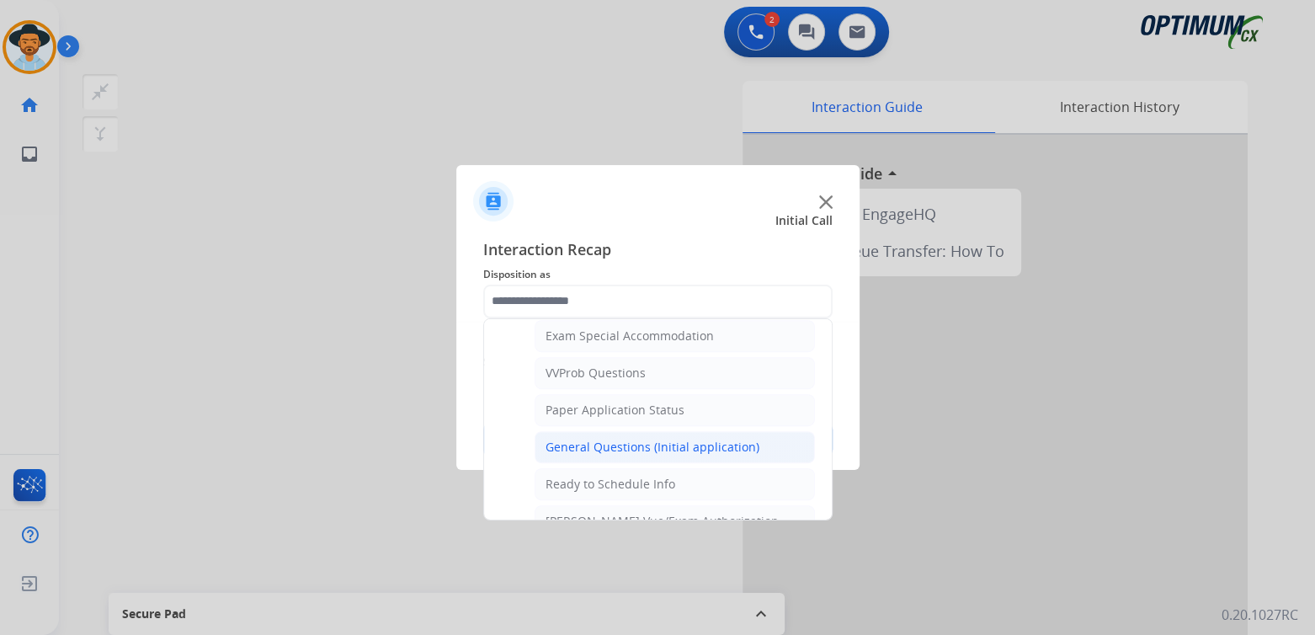
click at [604, 439] on div "General Questions (Initial application)" at bounding box center [653, 447] width 214 height 17
type input "**********"
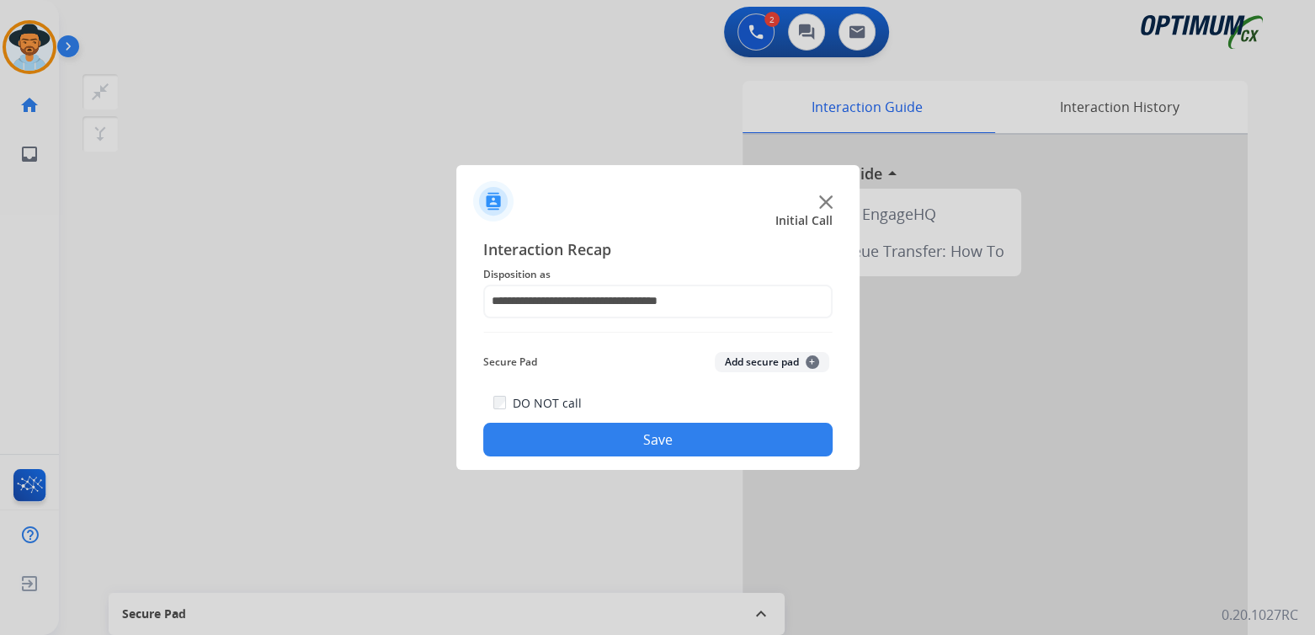
drag, startPoint x: 705, startPoint y: 439, endPoint x: 725, endPoint y: 441, distance: 20.4
click at [706, 439] on button "Save" at bounding box center [657, 440] width 349 height 34
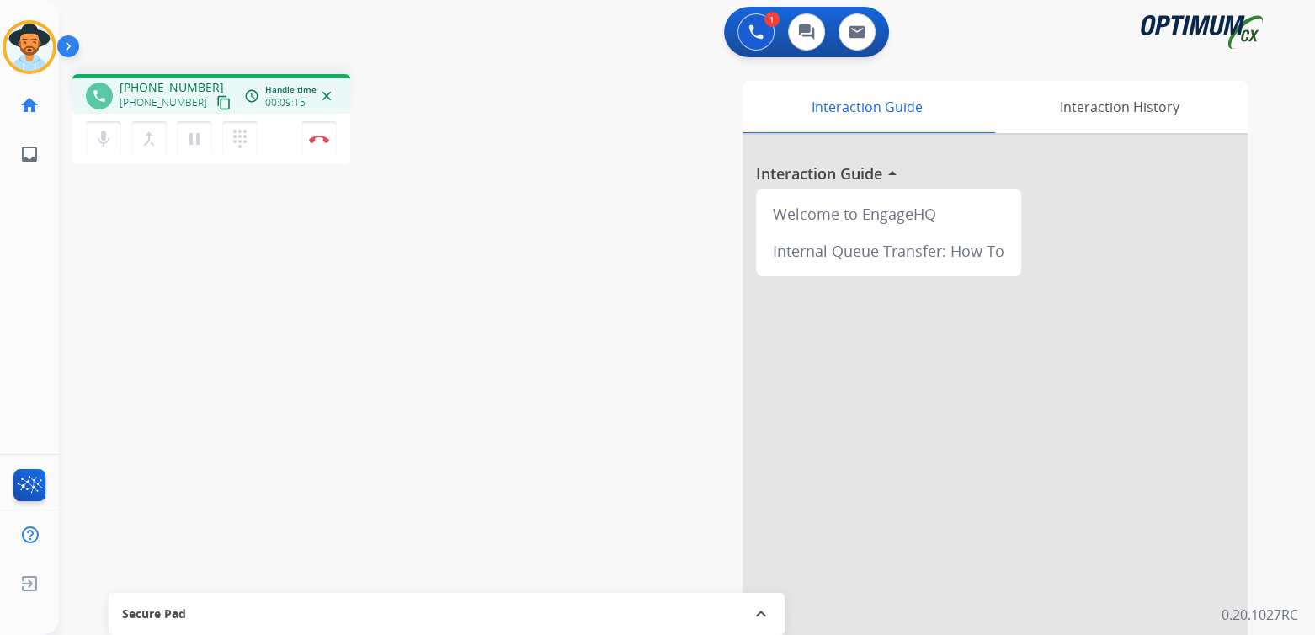
drag, startPoint x: 317, startPoint y: 137, endPoint x: 397, endPoint y: 124, distance: 81.1
click at [317, 137] on img at bounding box center [319, 139] width 20 height 8
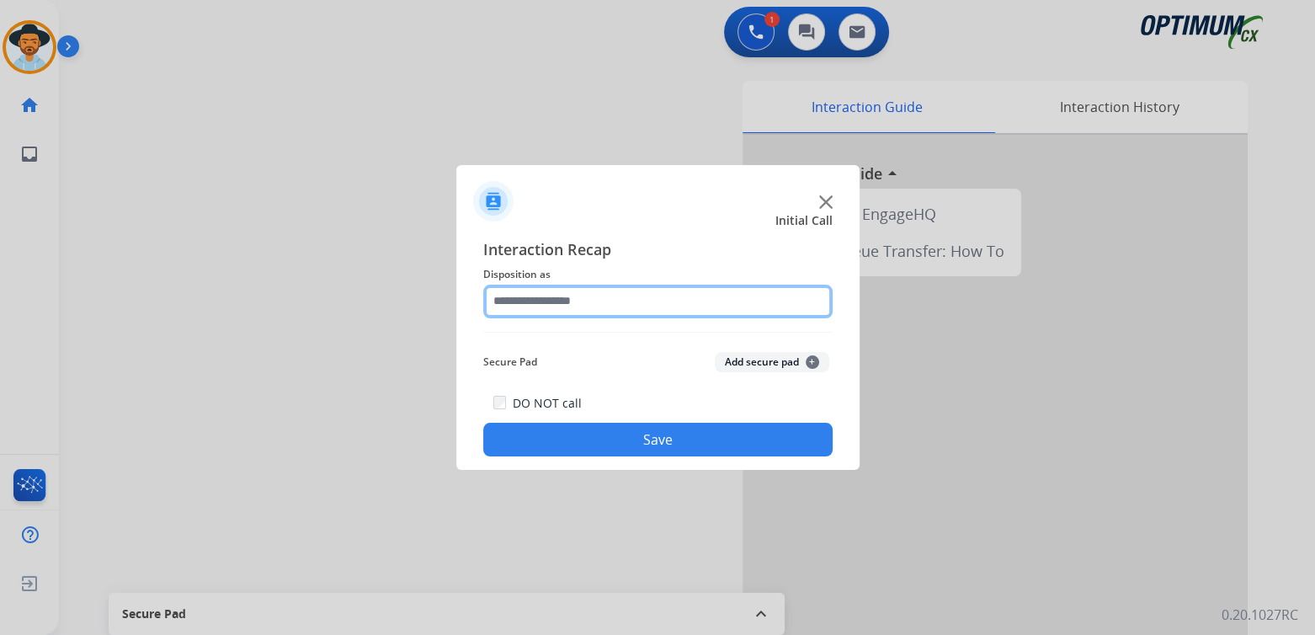
click at [582, 304] on input "text" at bounding box center [657, 302] width 349 height 34
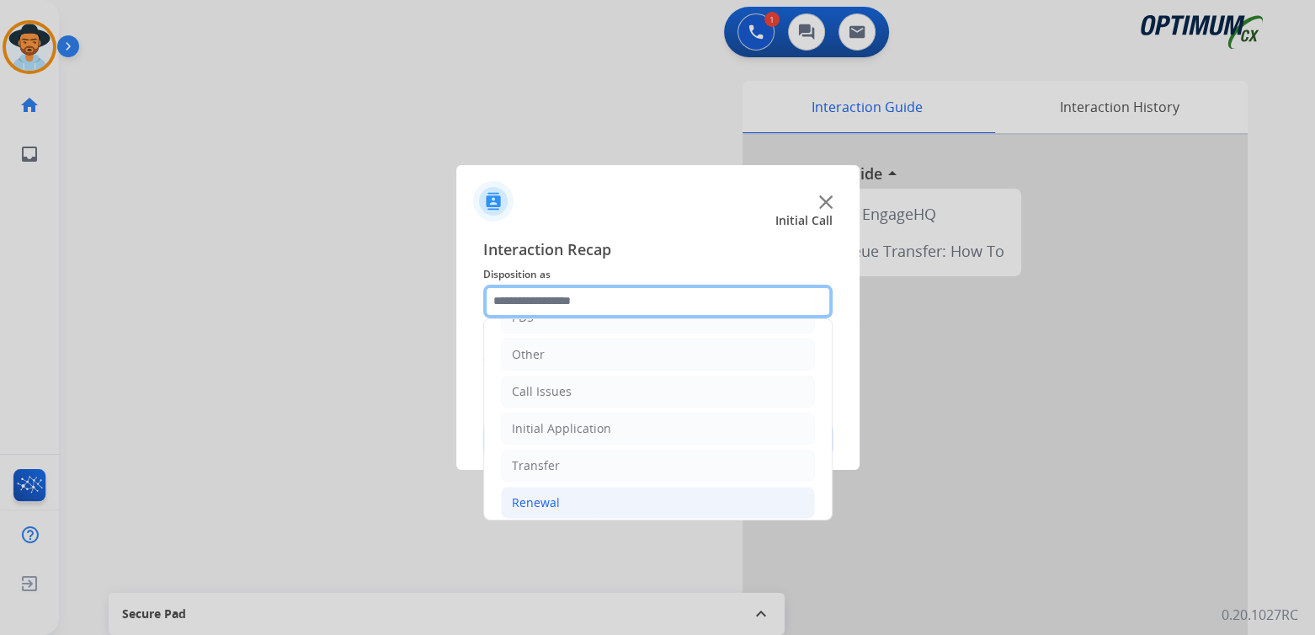
scroll to position [111, 0]
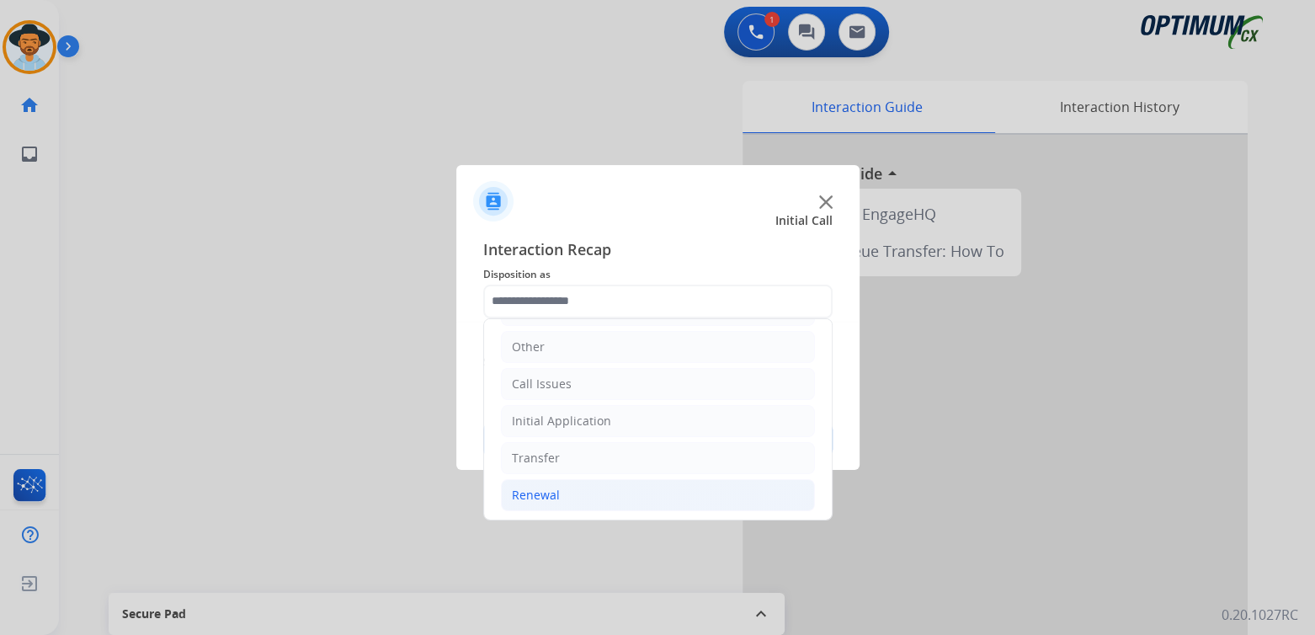
click at [589, 498] on li "Renewal" at bounding box center [658, 495] width 314 height 32
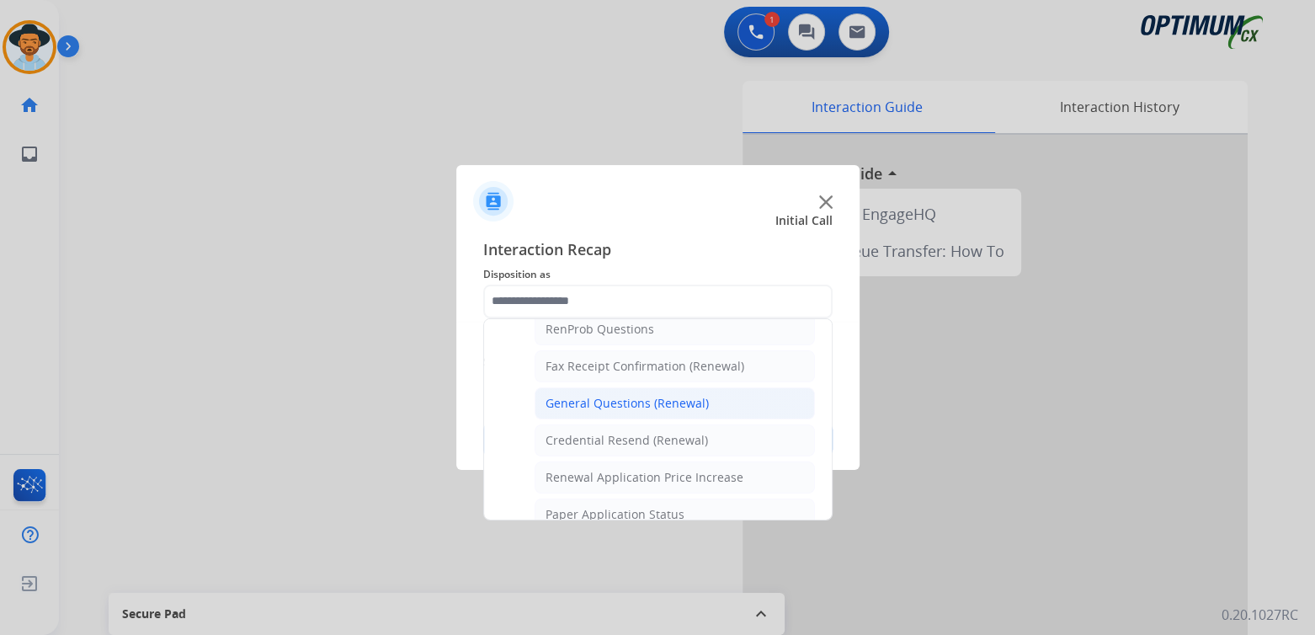
scroll to position [443, 0]
click at [618, 397] on div "General Questions (Renewal)" at bounding box center [627, 402] width 163 height 17
type input "**********"
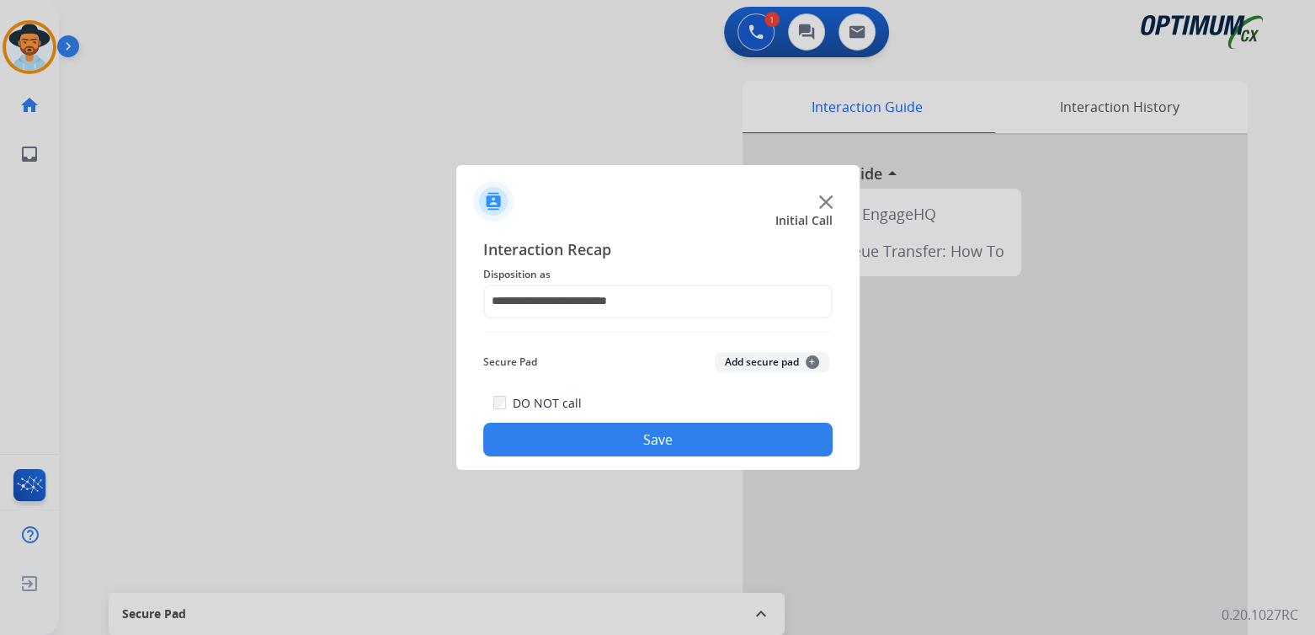
click at [646, 442] on button "Save" at bounding box center [657, 440] width 349 height 34
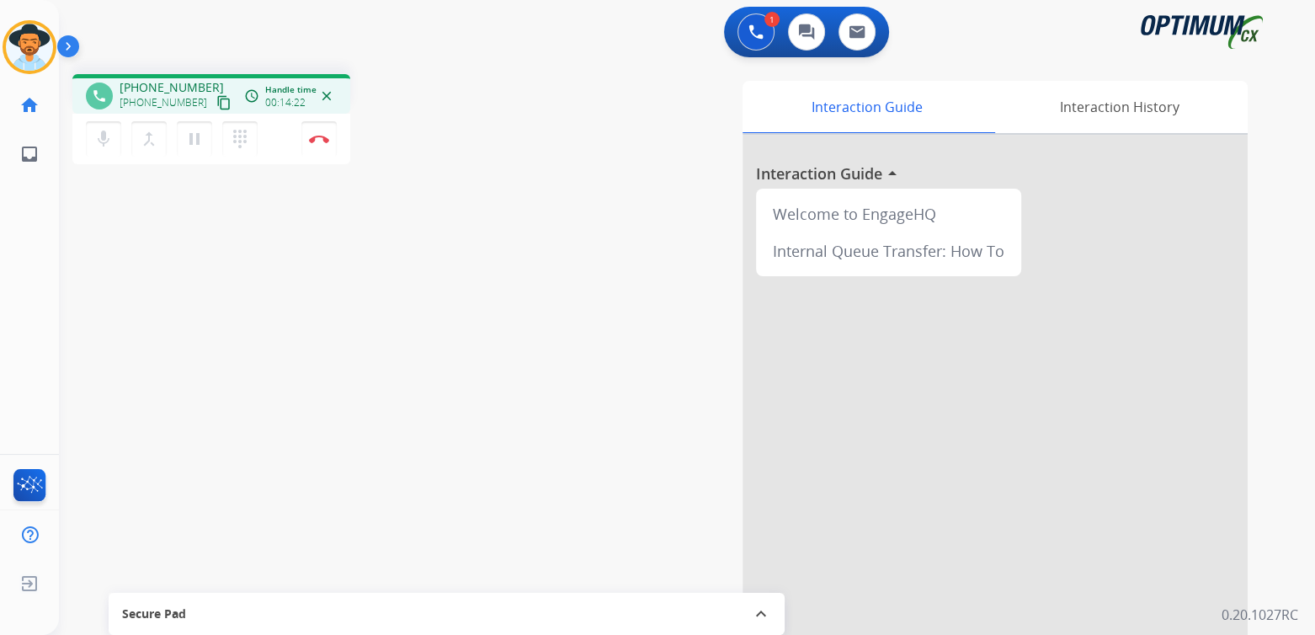
drag, startPoint x: 322, startPoint y: 138, endPoint x: 356, endPoint y: 141, distance: 33.8
click at [322, 138] on img at bounding box center [319, 139] width 20 height 8
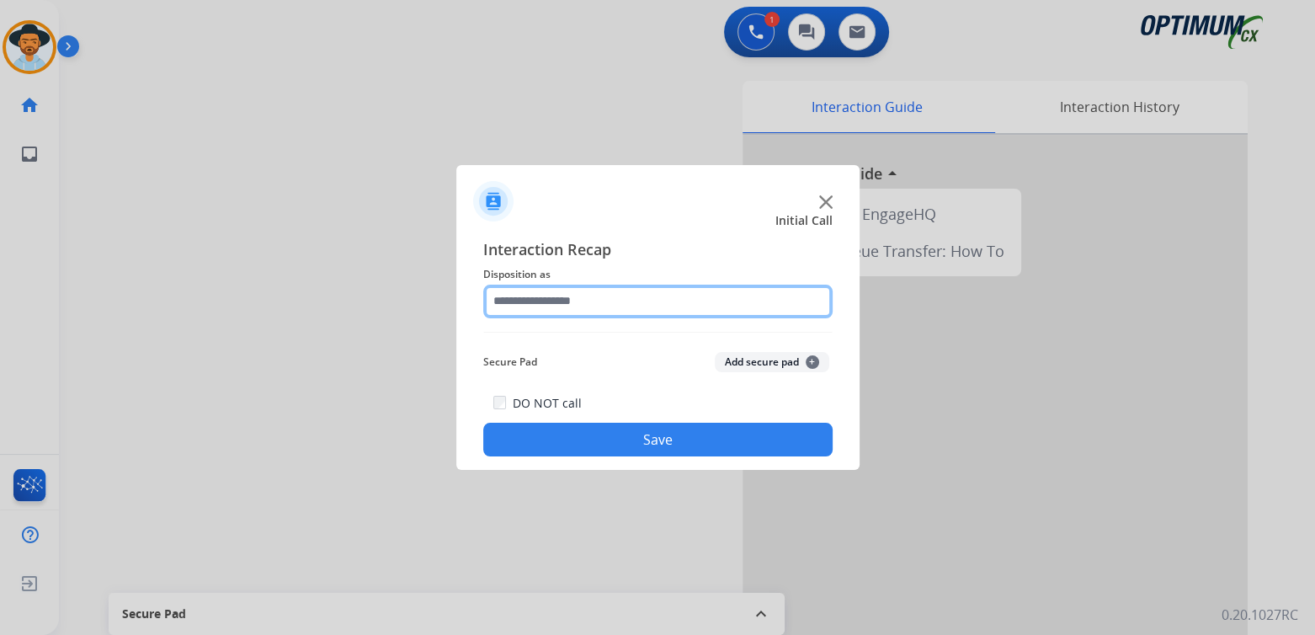
click at [589, 291] on input "text" at bounding box center [657, 302] width 349 height 34
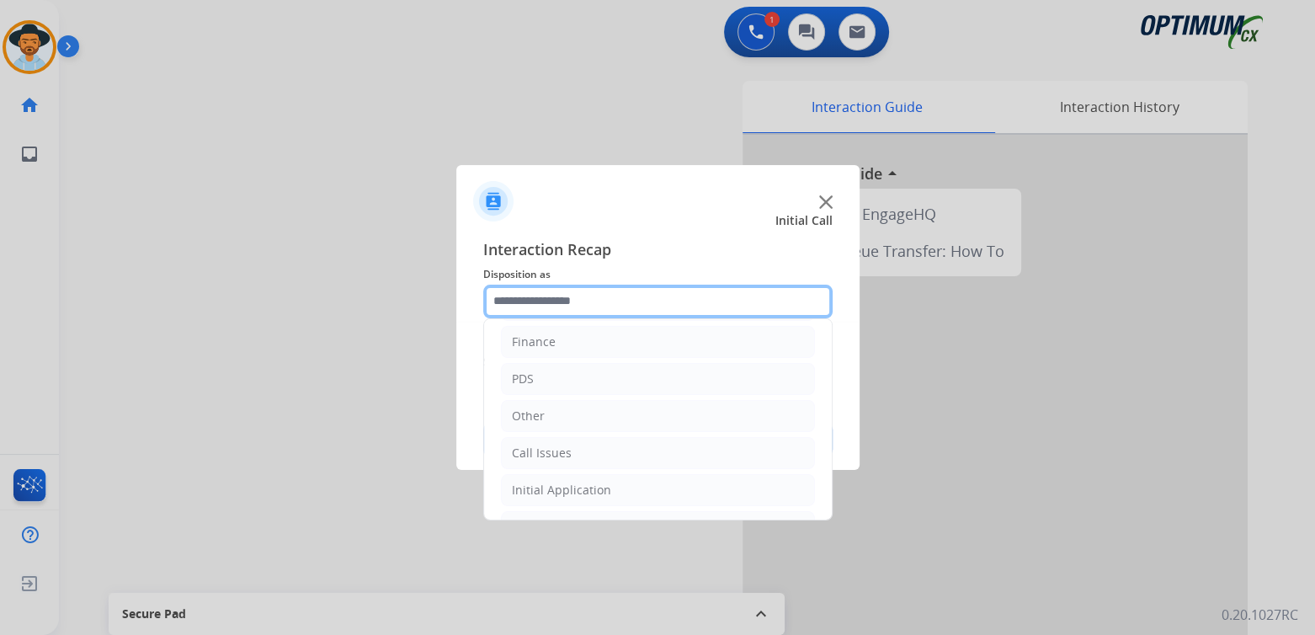
scroll to position [111, 0]
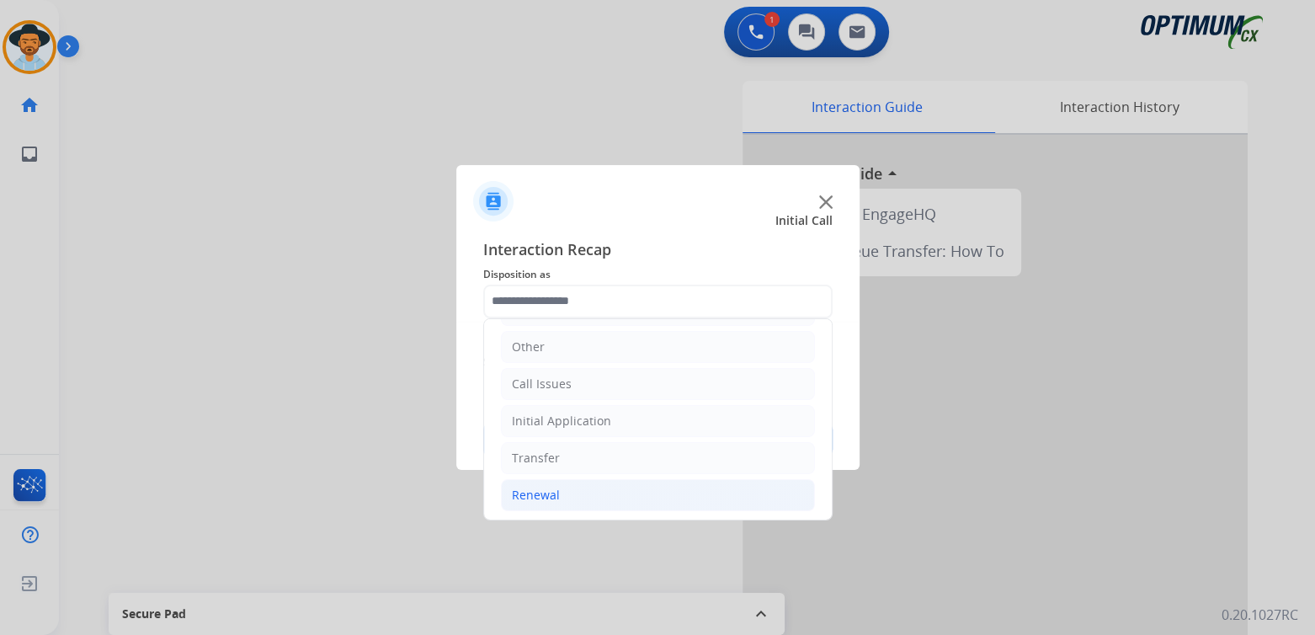
click at [545, 500] on li "Renewal" at bounding box center [658, 495] width 314 height 32
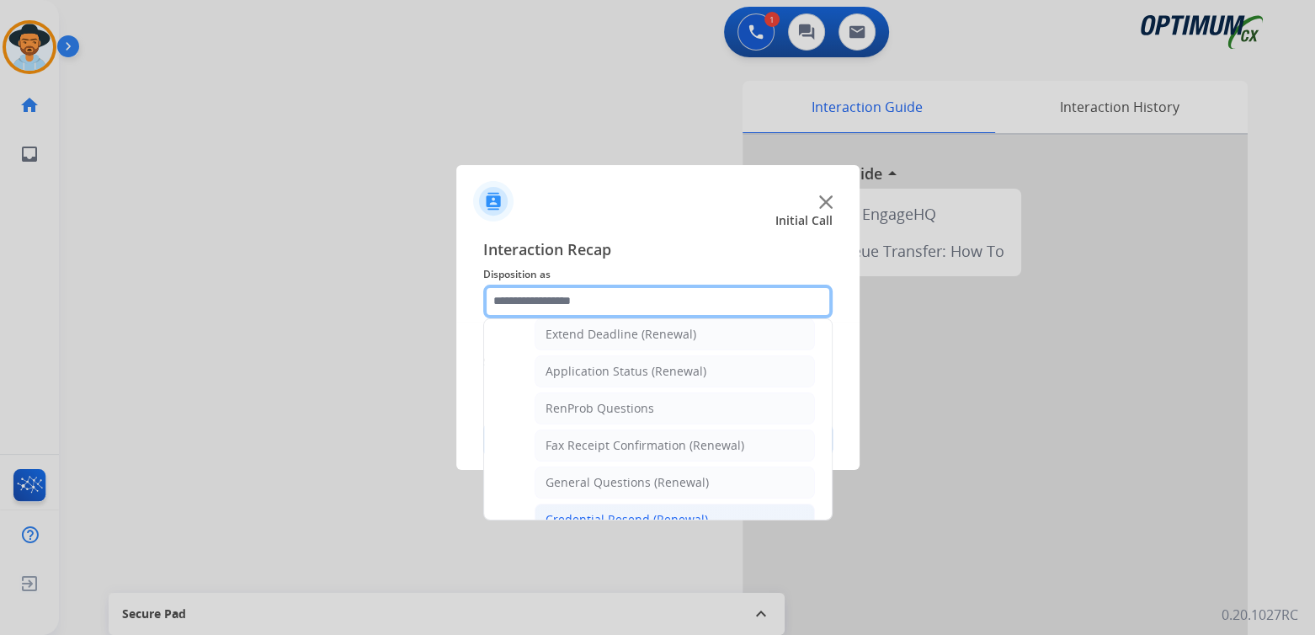
scroll to position [364, 0]
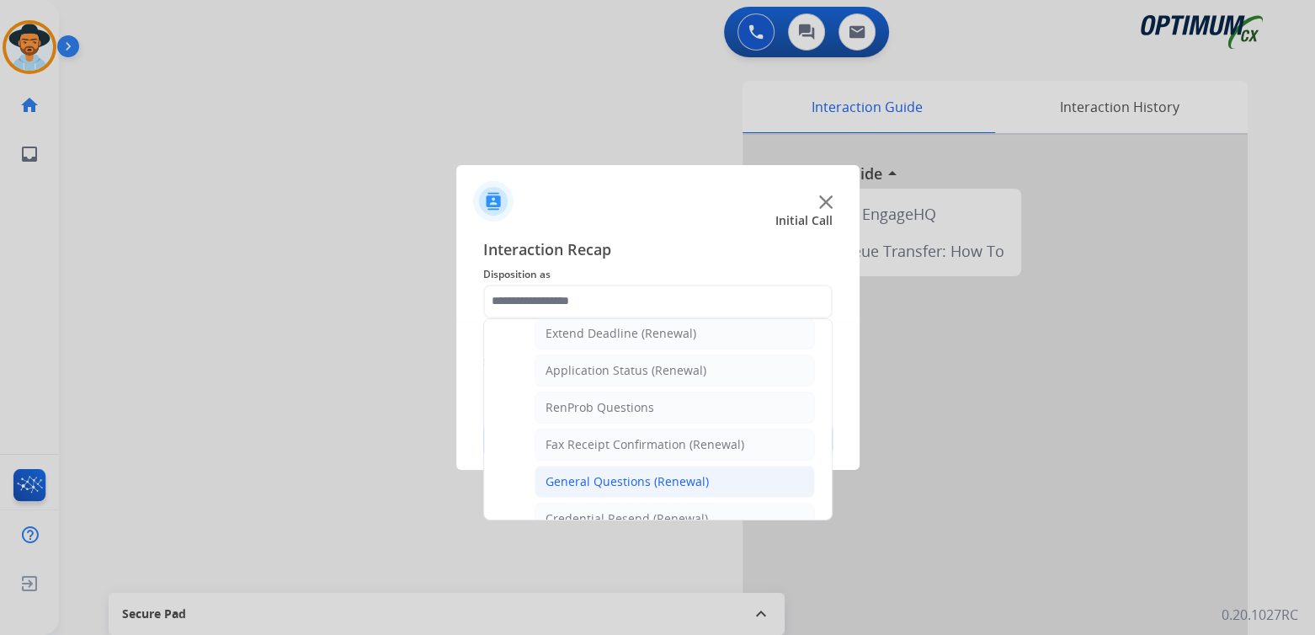
click at [625, 476] on div "General Questions (Renewal)" at bounding box center [627, 481] width 163 height 17
type input "**********"
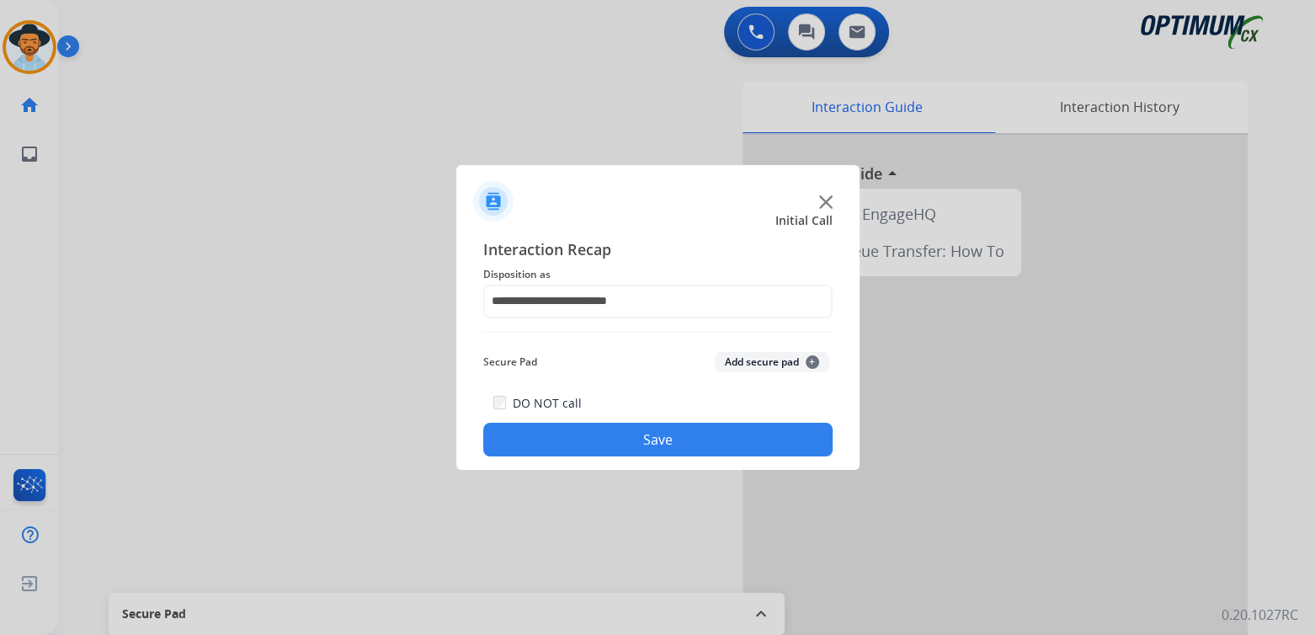
drag, startPoint x: 679, startPoint y: 454, endPoint x: 710, endPoint y: 455, distance: 30.3
click at [679, 454] on button "Save" at bounding box center [657, 440] width 349 height 34
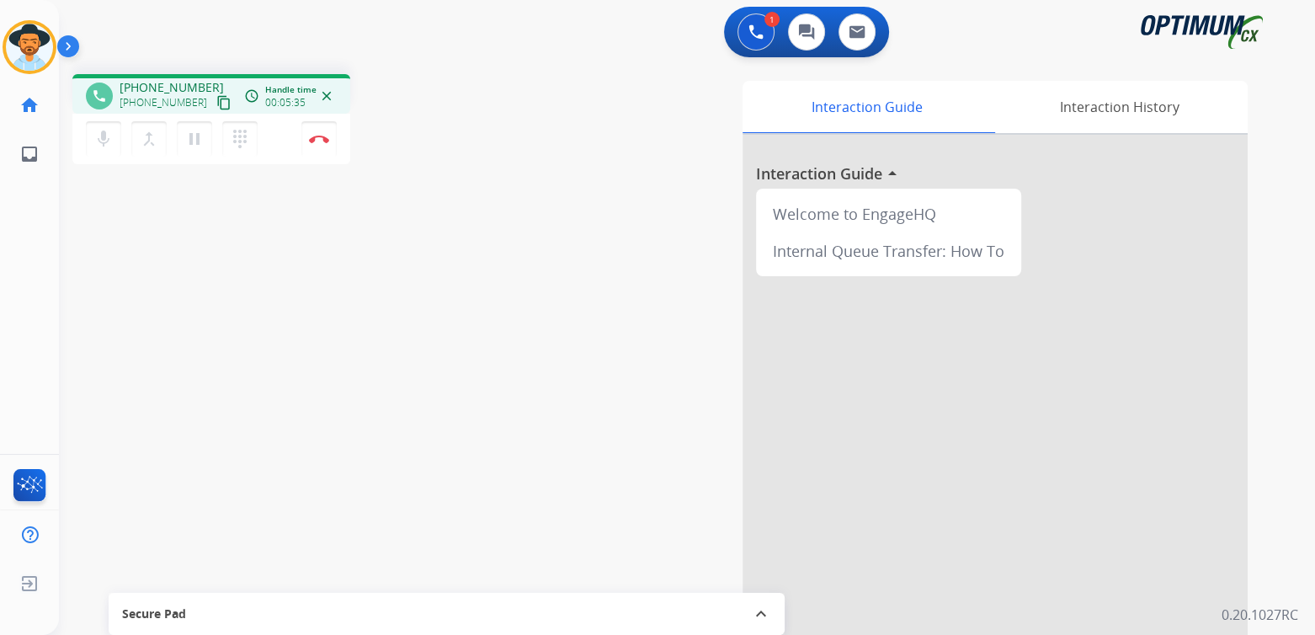
drag, startPoint x: 327, startPoint y: 147, endPoint x: 362, endPoint y: 168, distance: 41.1
click at [327, 147] on button "Disconnect" at bounding box center [318, 138] width 35 height 35
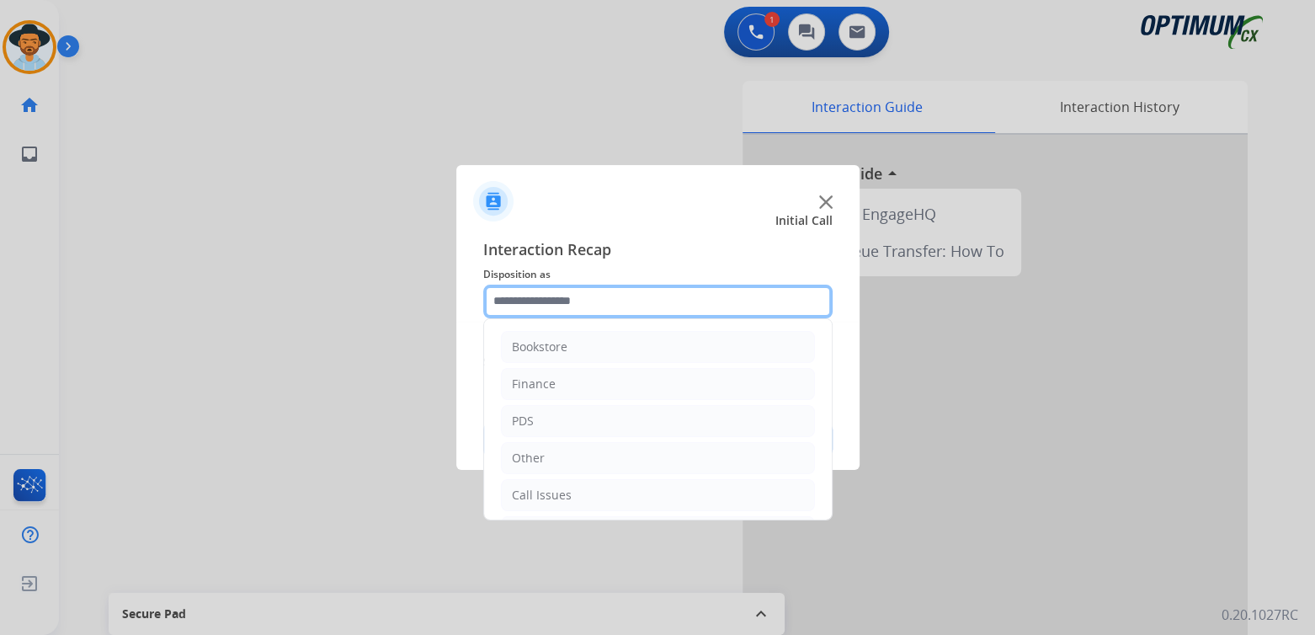
click at [598, 303] on input "text" at bounding box center [657, 302] width 349 height 34
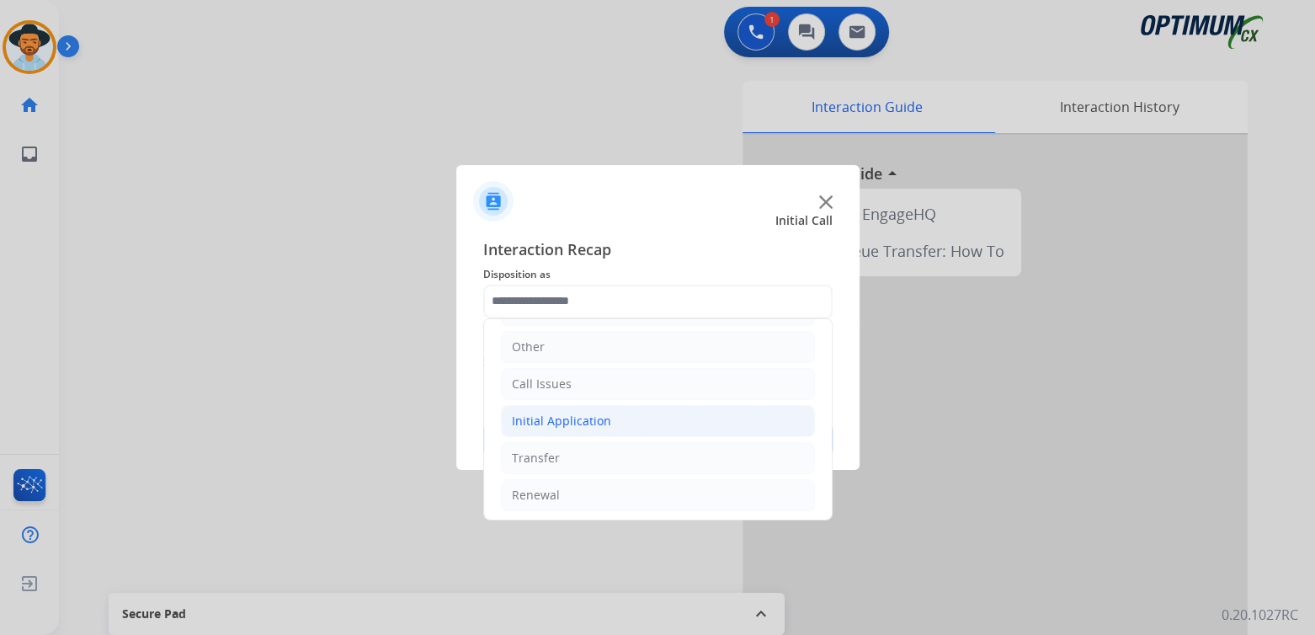
click at [553, 418] on div "Initial Application" at bounding box center [561, 420] width 99 height 17
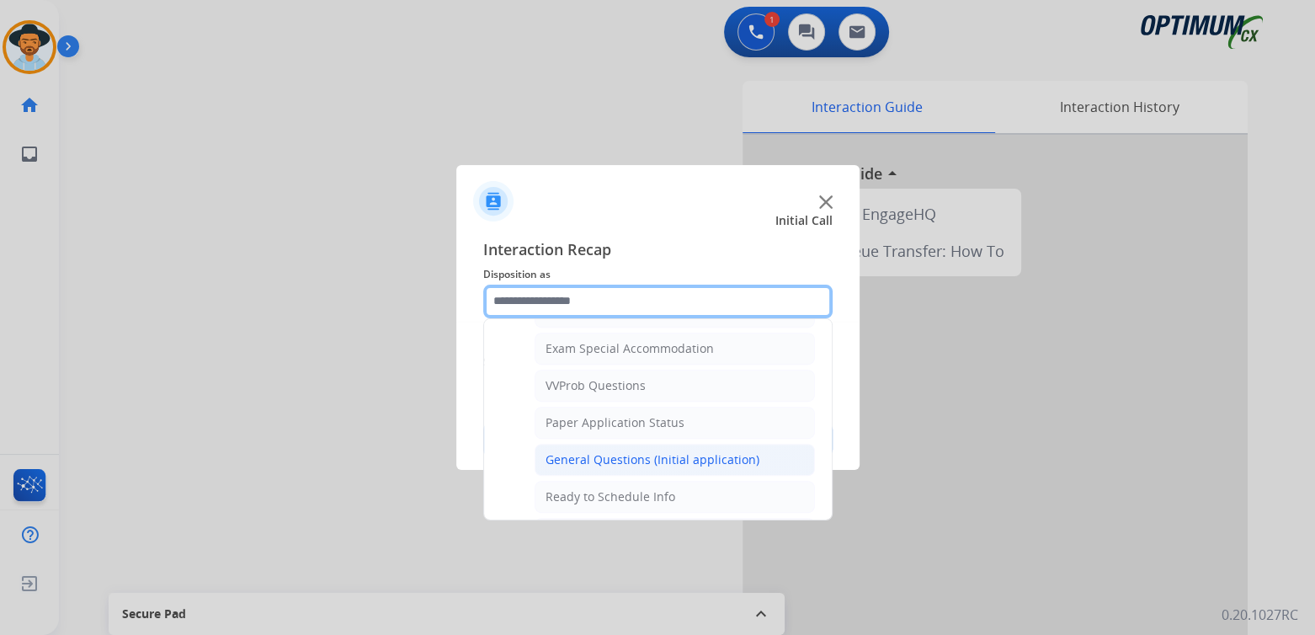
scroll to position [868, 0]
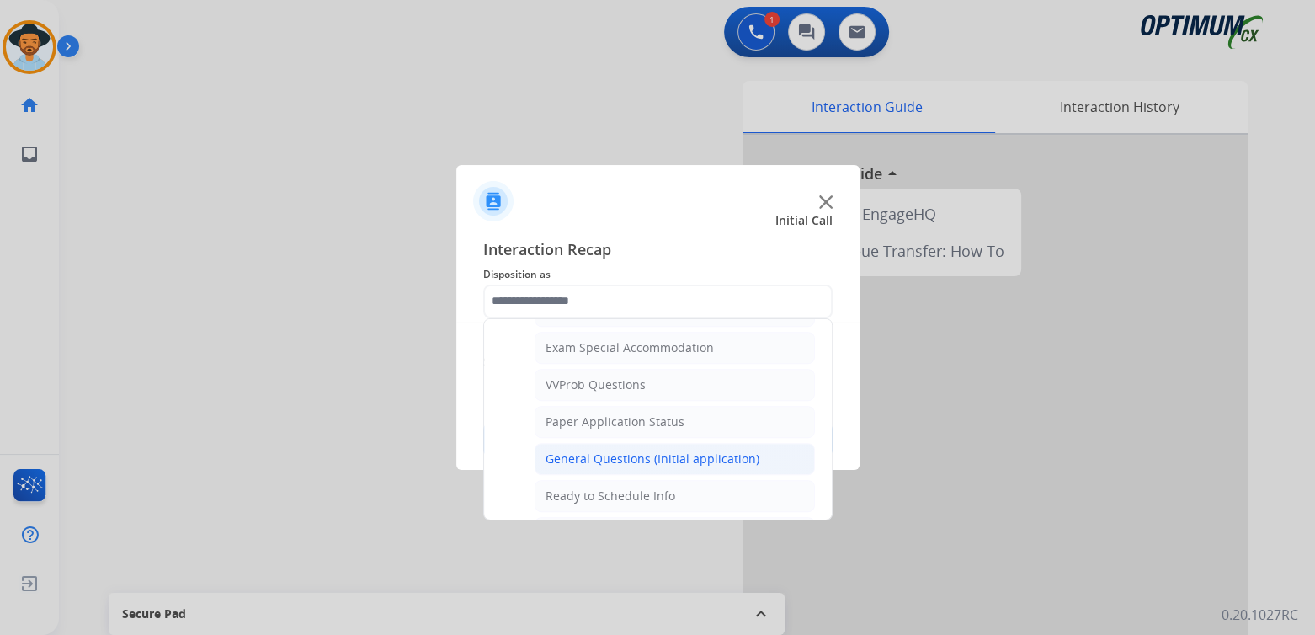
click at [620, 450] on div "General Questions (Initial application)" at bounding box center [653, 458] width 214 height 17
type input "**********"
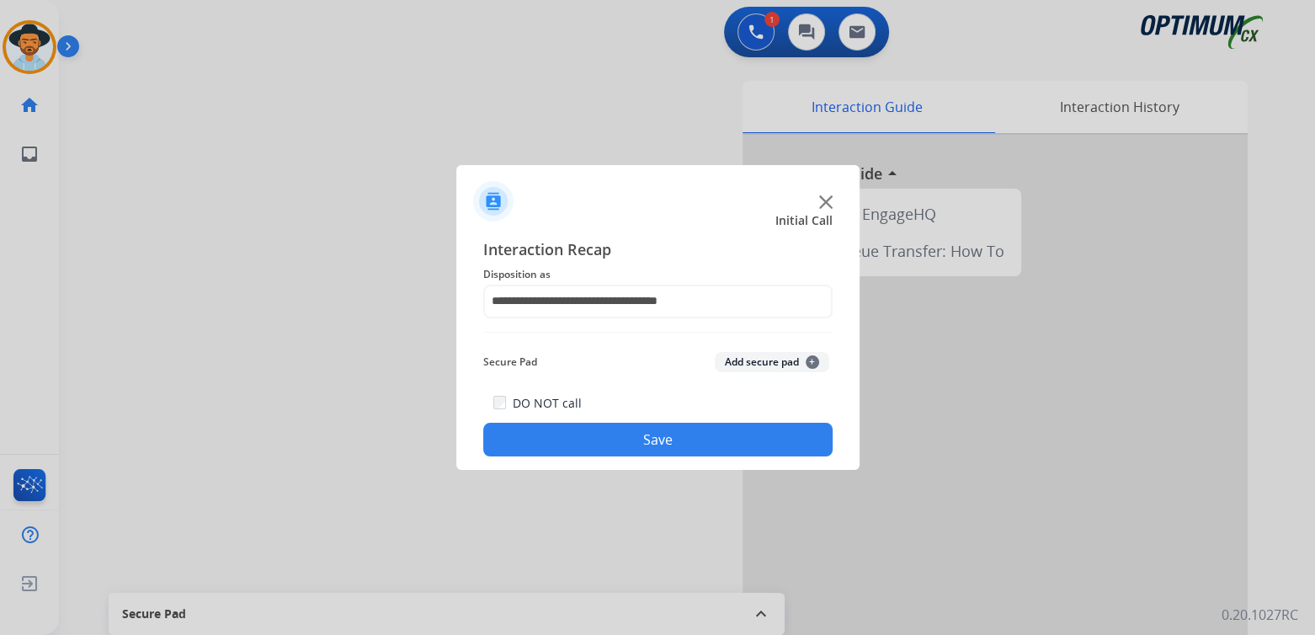
click at [746, 438] on button "Save" at bounding box center [657, 440] width 349 height 34
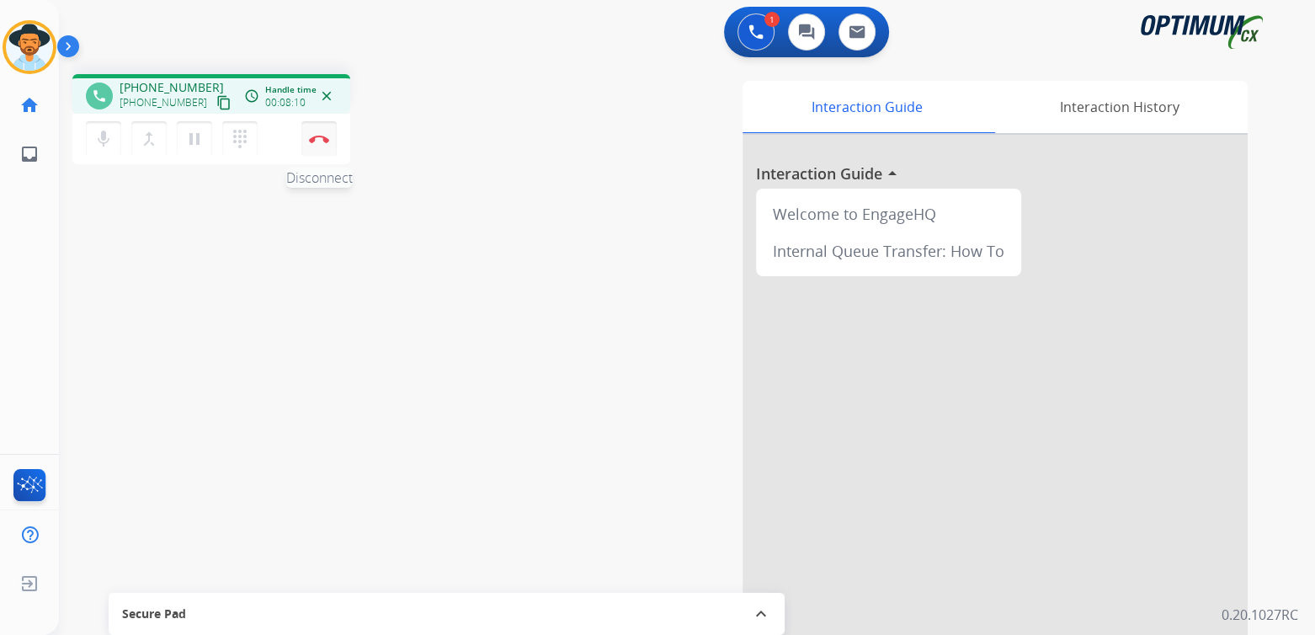
click at [323, 139] on img at bounding box center [319, 139] width 20 height 8
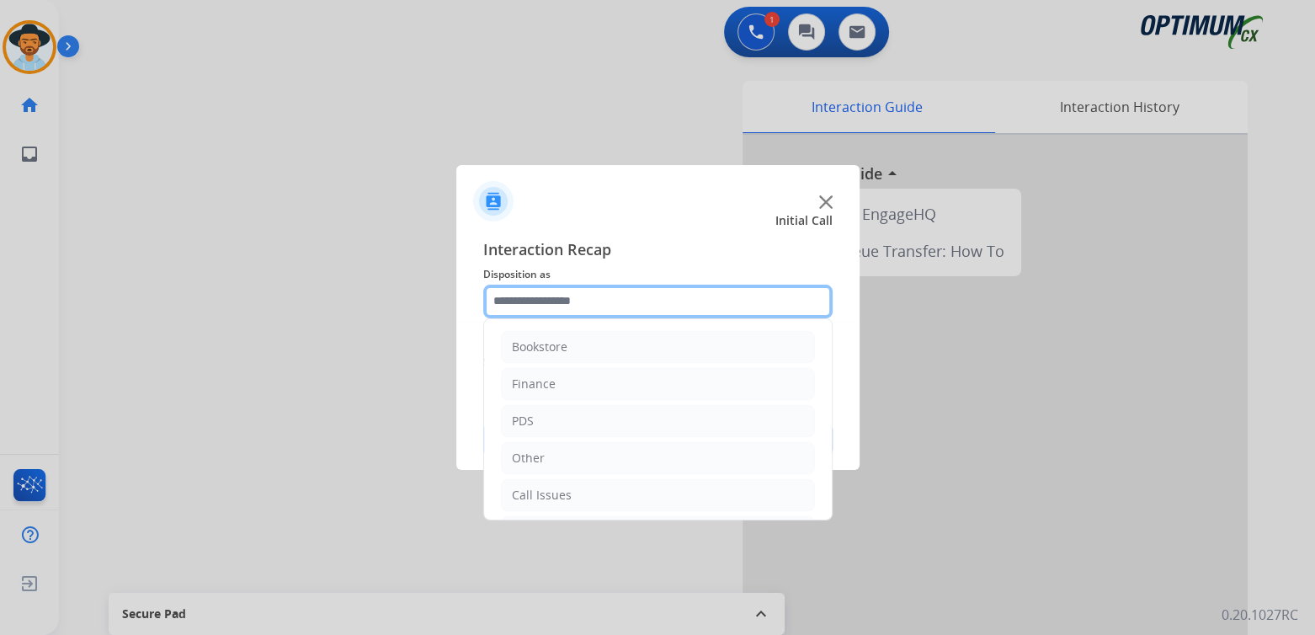
click at [587, 302] on input "text" at bounding box center [657, 302] width 349 height 34
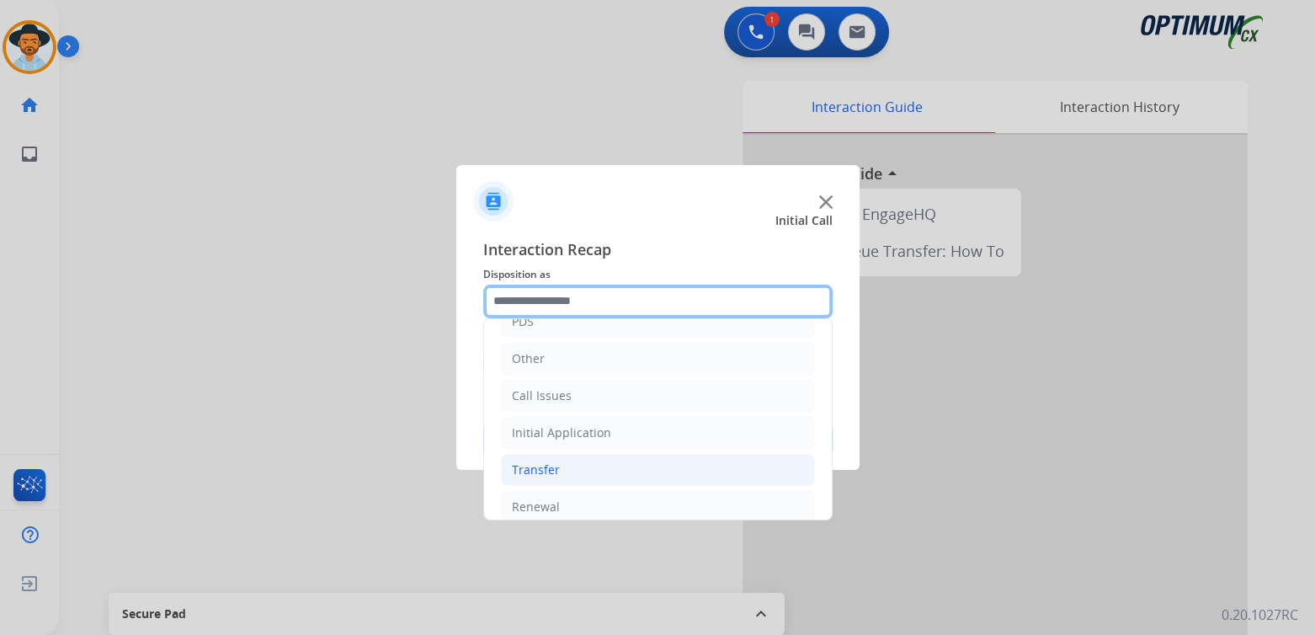
scroll to position [111, 0]
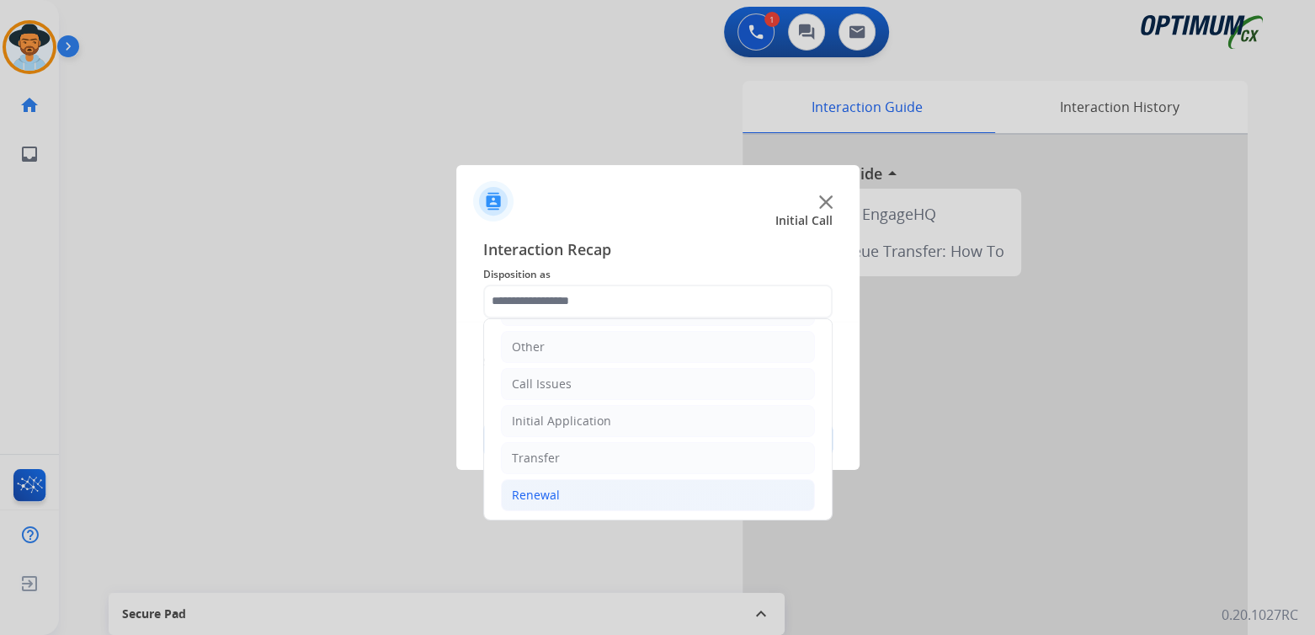
click at [583, 495] on li "Renewal" at bounding box center [658, 495] width 314 height 32
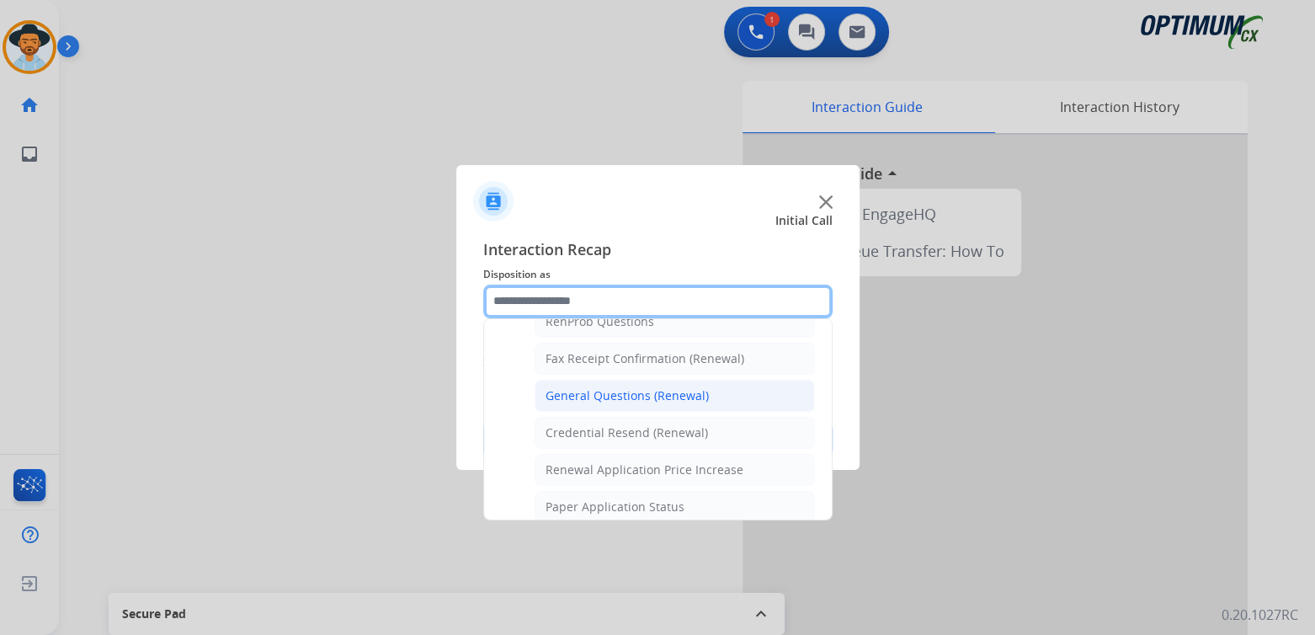
scroll to position [449, 0]
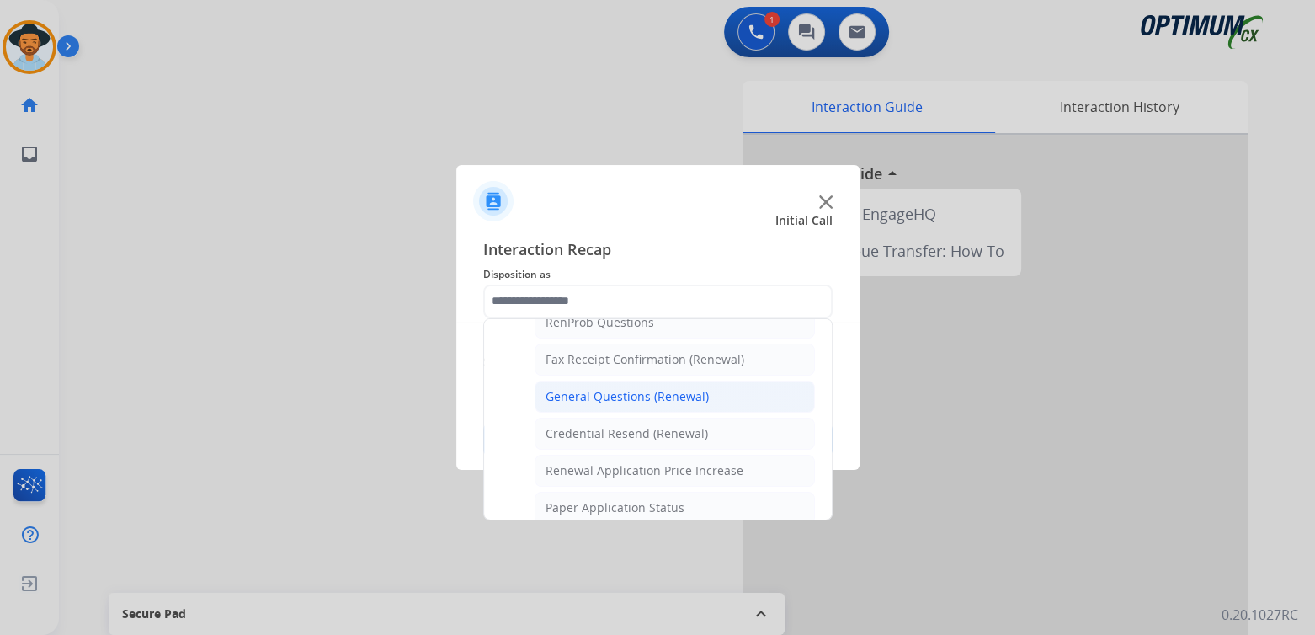
click at [616, 394] on div "General Questions (Renewal)" at bounding box center [627, 396] width 163 height 17
type input "**********"
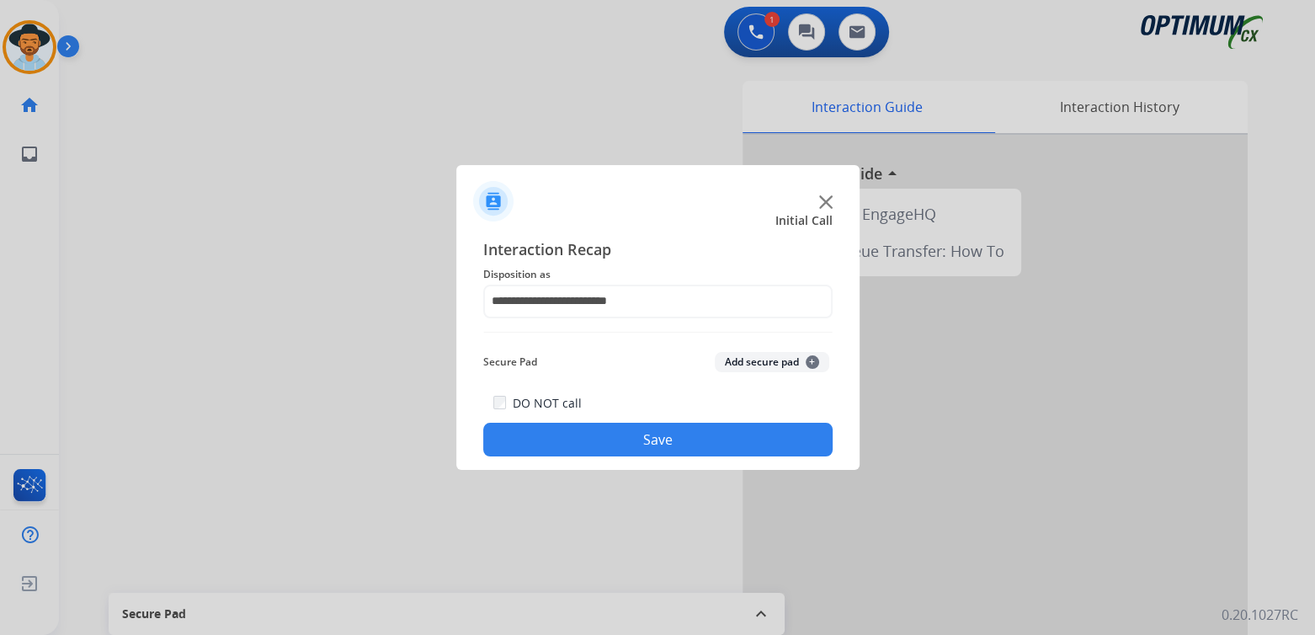
click at [625, 440] on button "Save" at bounding box center [657, 440] width 349 height 34
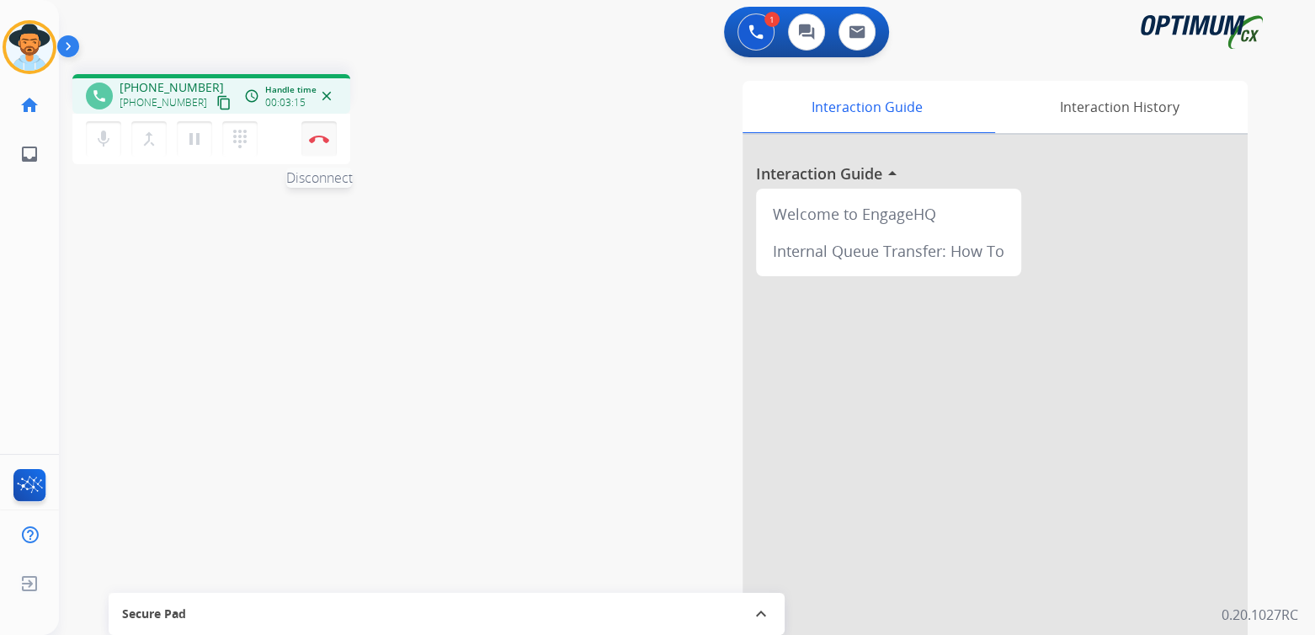
click at [322, 136] on img at bounding box center [319, 139] width 20 height 8
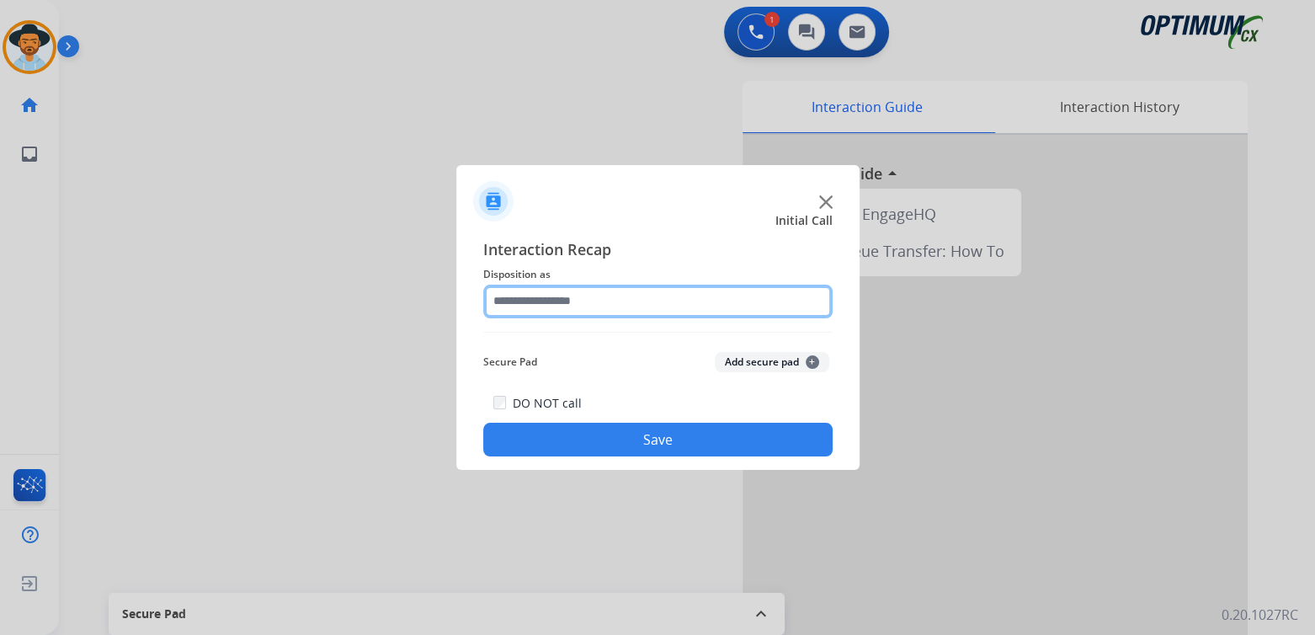
click at [565, 312] on input "text" at bounding box center [657, 302] width 349 height 34
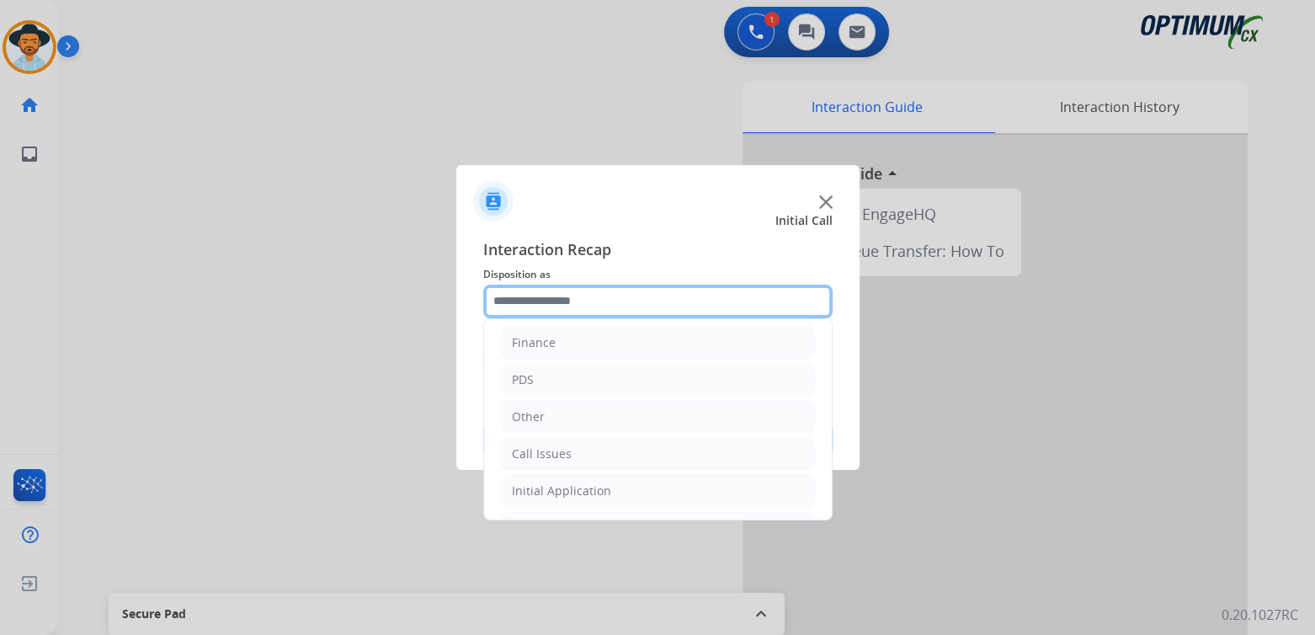
scroll to position [111, 0]
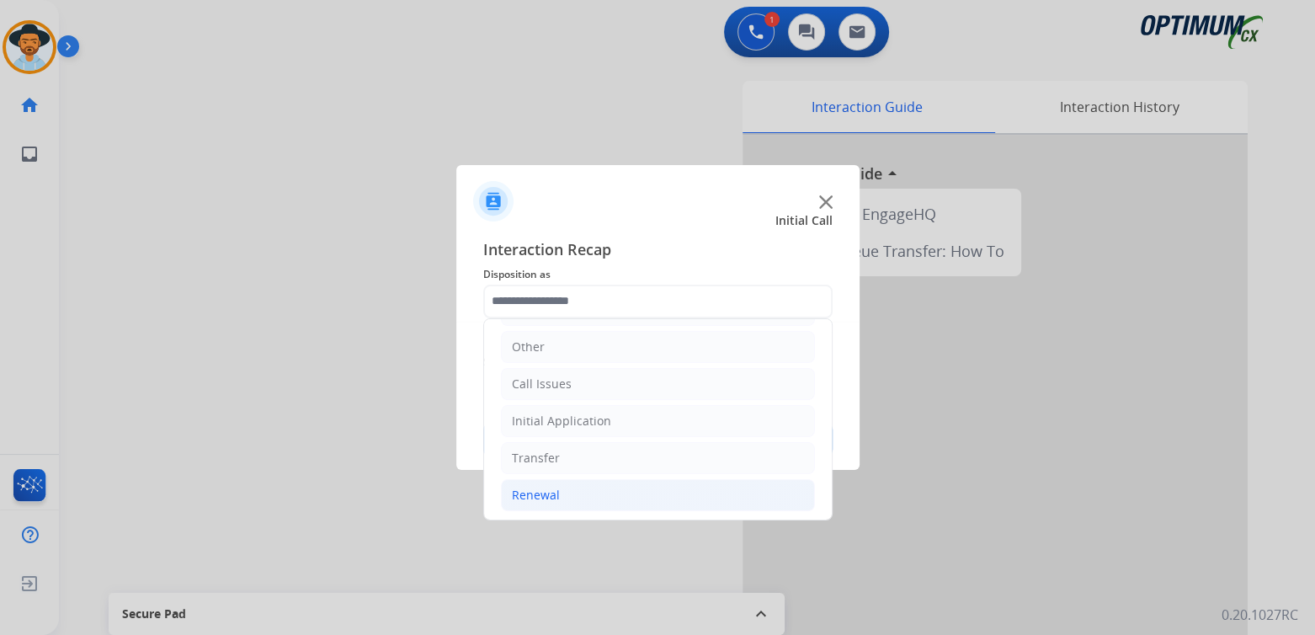
click at [564, 493] on li "Renewal" at bounding box center [658, 495] width 314 height 32
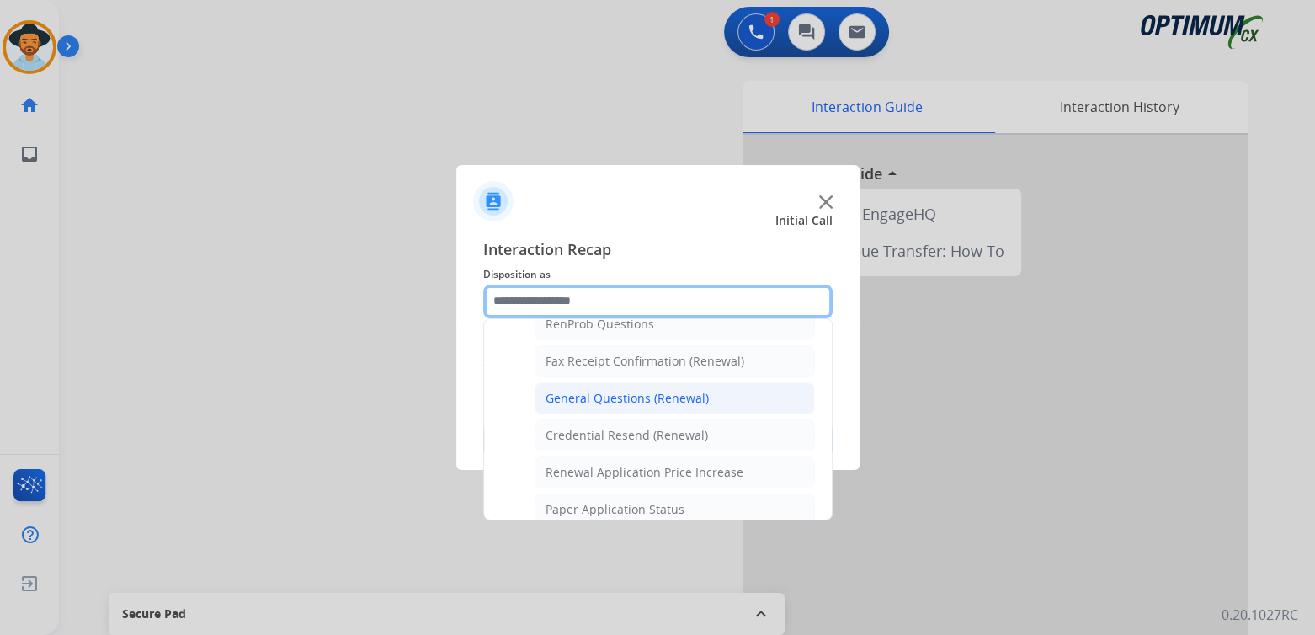
scroll to position [448, 0]
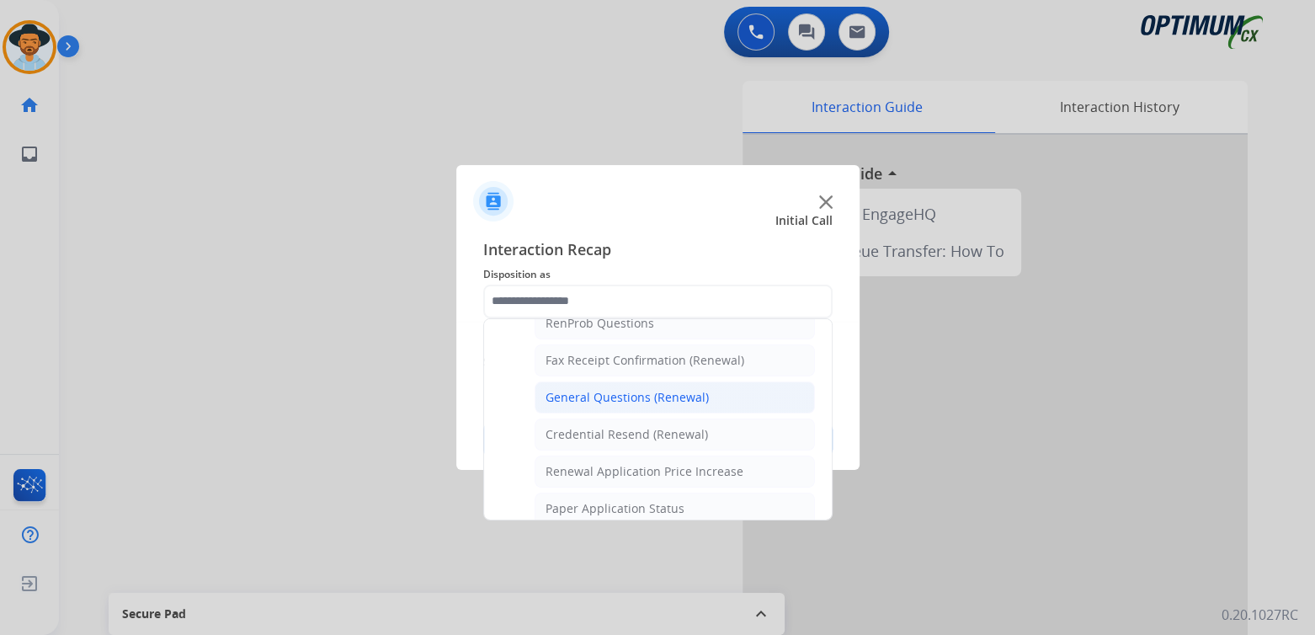
click at [596, 390] on div "General Questions (Renewal)" at bounding box center [627, 397] width 163 height 17
type input "**********"
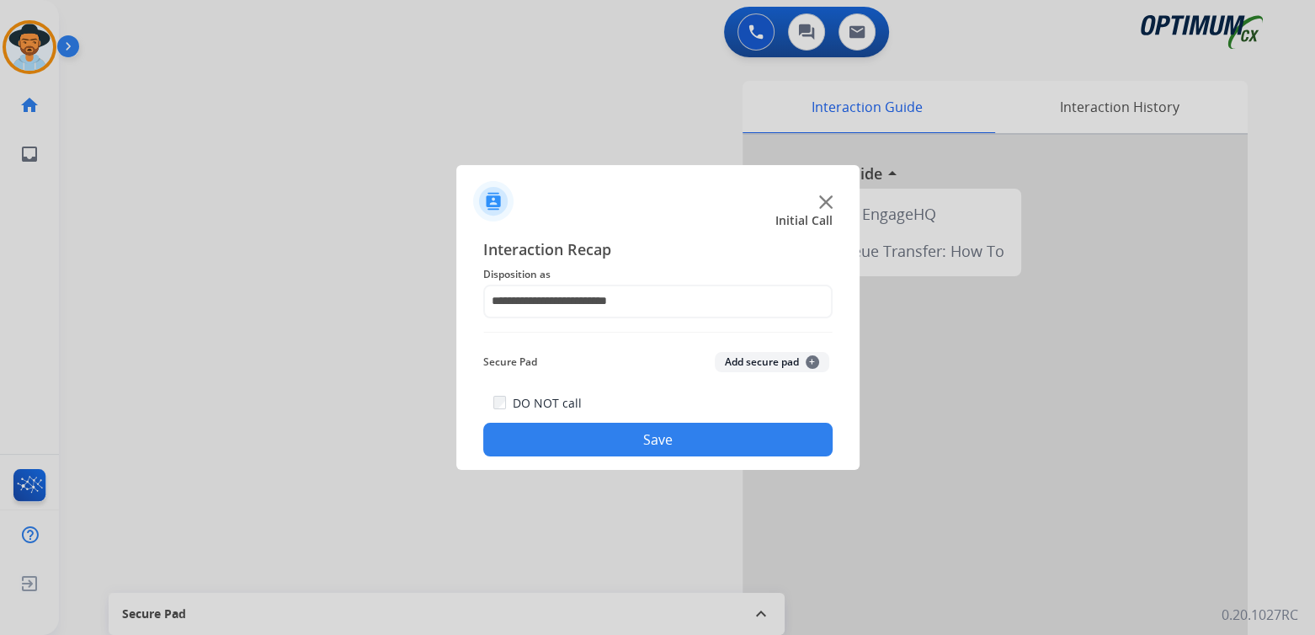
click at [666, 426] on button "Save" at bounding box center [657, 440] width 349 height 34
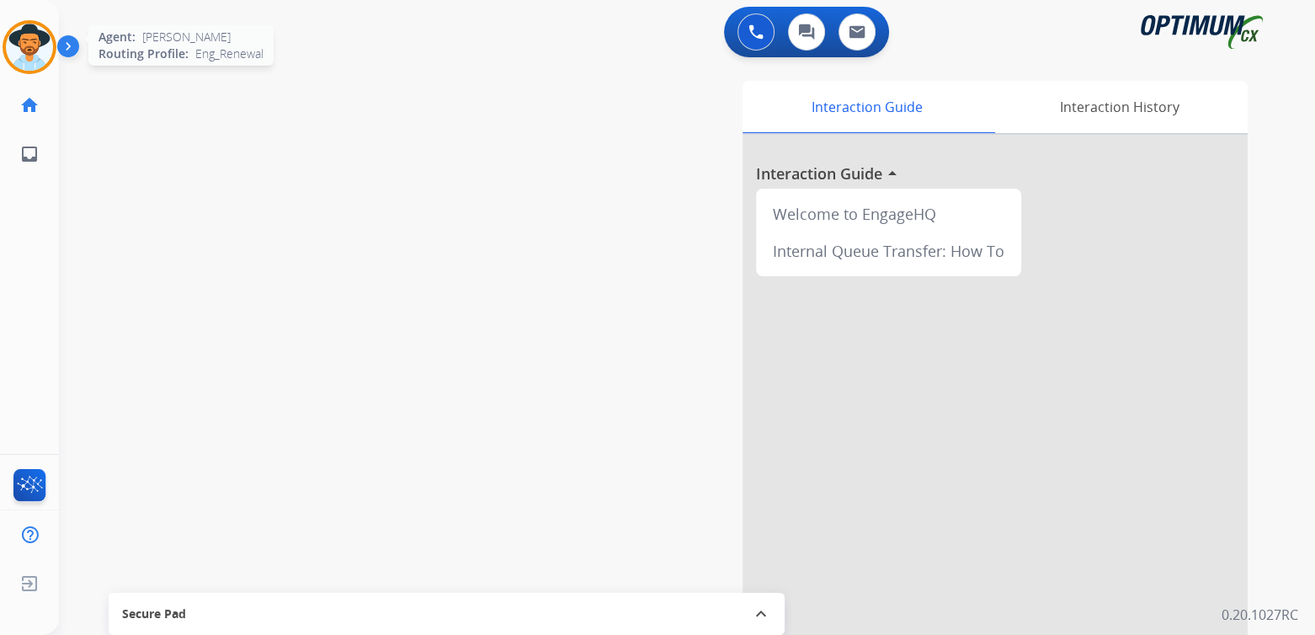
click at [25, 36] on img at bounding box center [29, 47] width 47 height 47
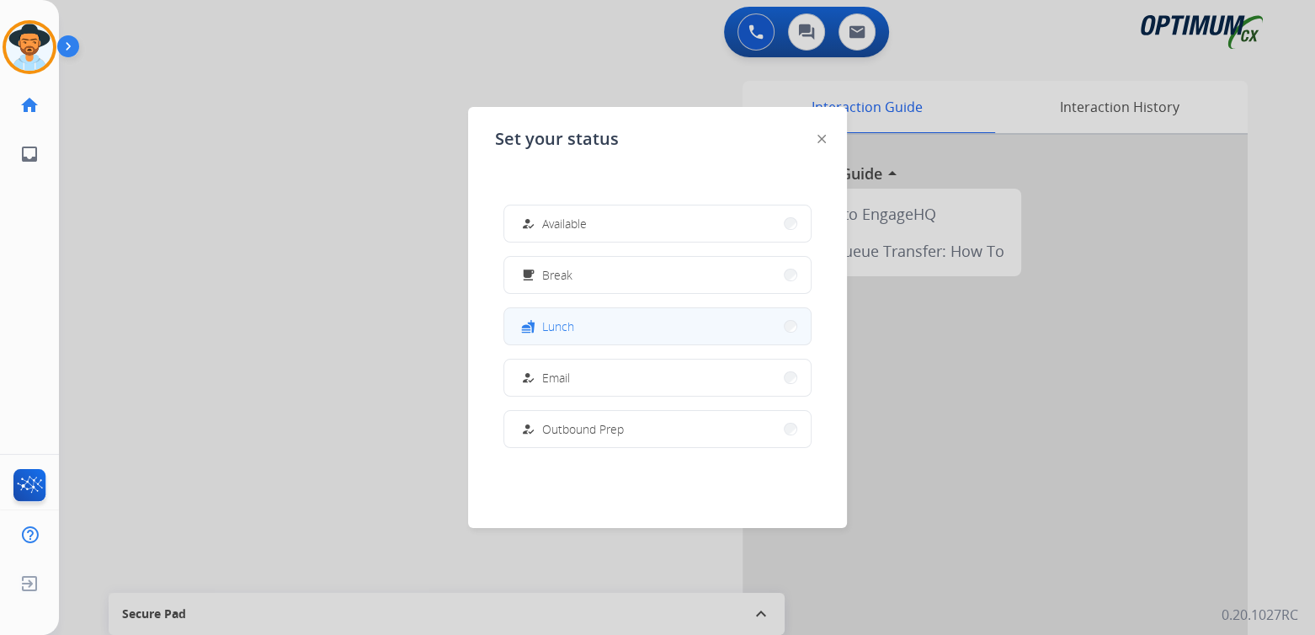
click at [605, 323] on button "fastfood Lunch" at bounding box center [657, 326] width 306 height 36
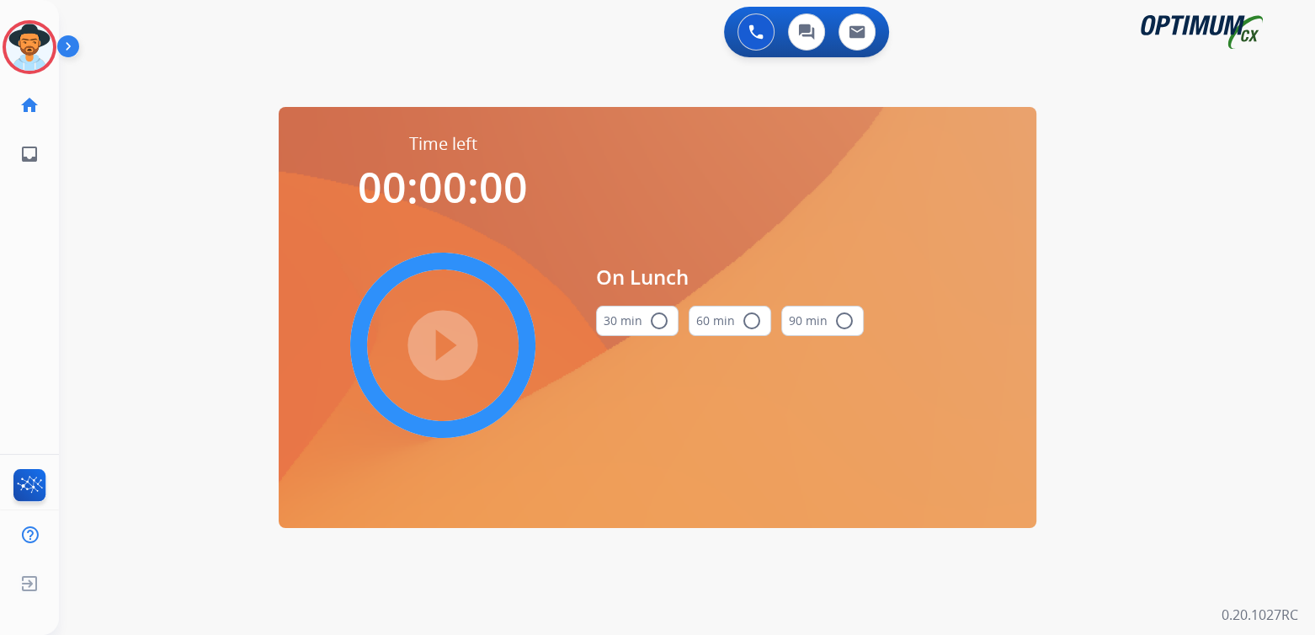
click at [666, 320] on mat-icon "radio_button_unchecked" at bounding box center [659, 321] width 20 height 20
click at [439, 343] on mat-icon "play_circle_filled" at bounding box center [443, 345] width 20 height 20
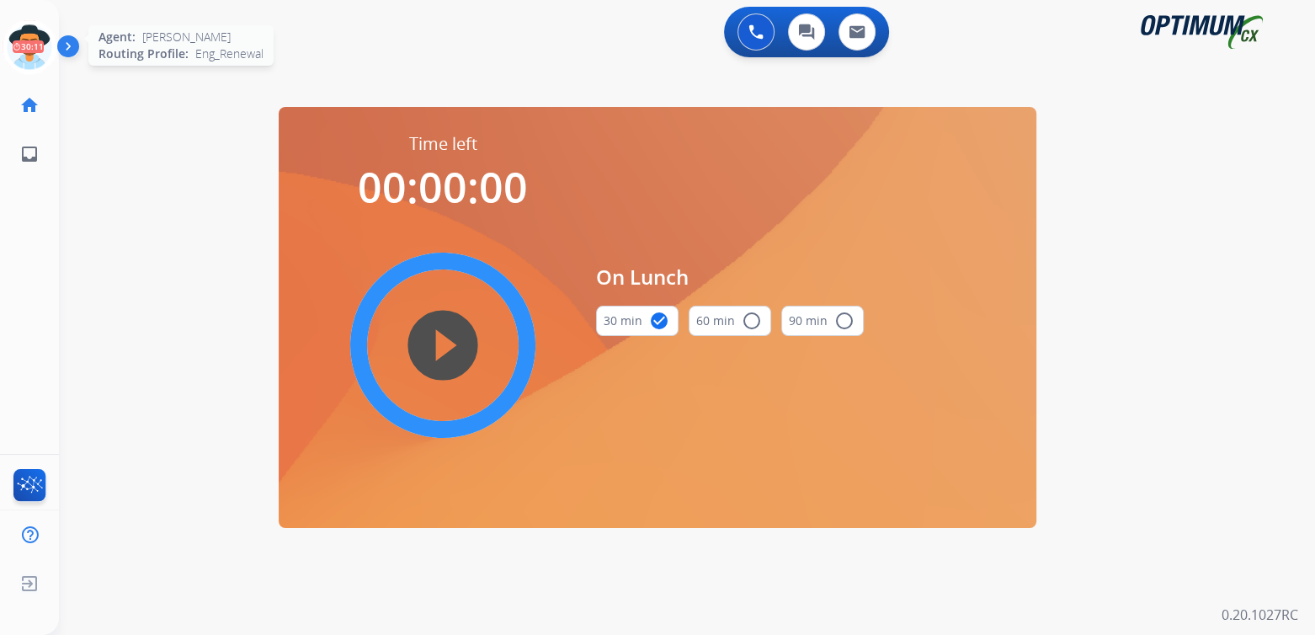
click at [24, 35] on icon at bounding box center [30, 47] width 55 height 55
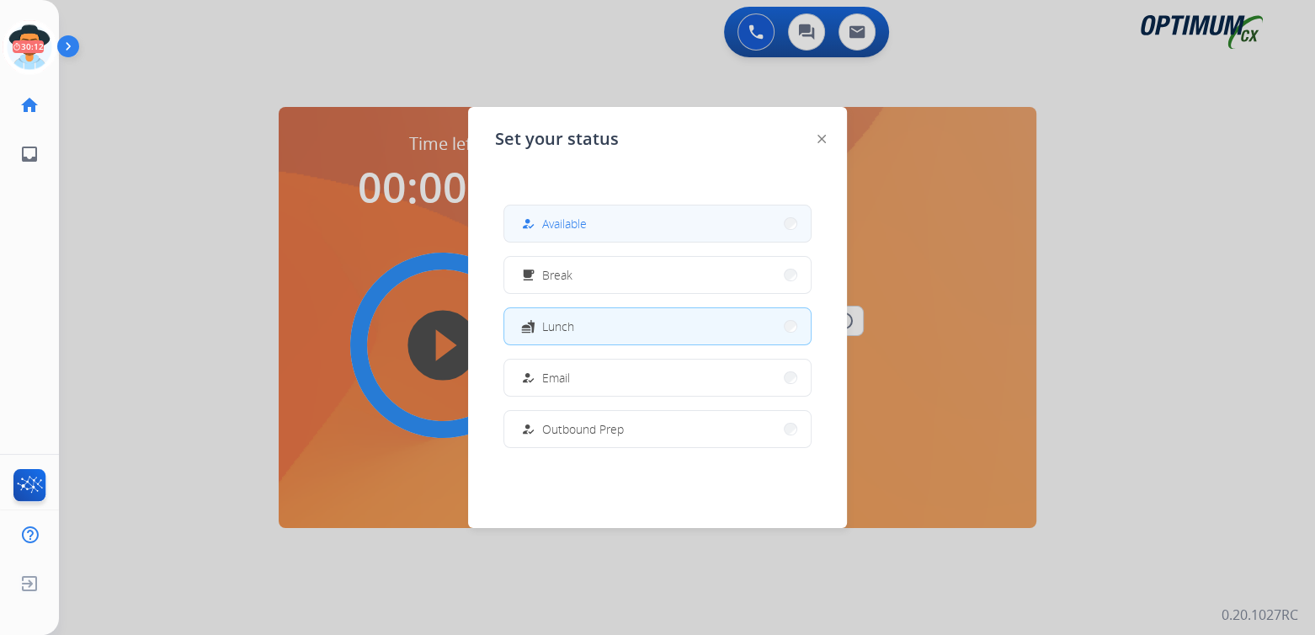
click at [556, 219] on span "Available" at bounding box center [564, 224] width 45 height 18
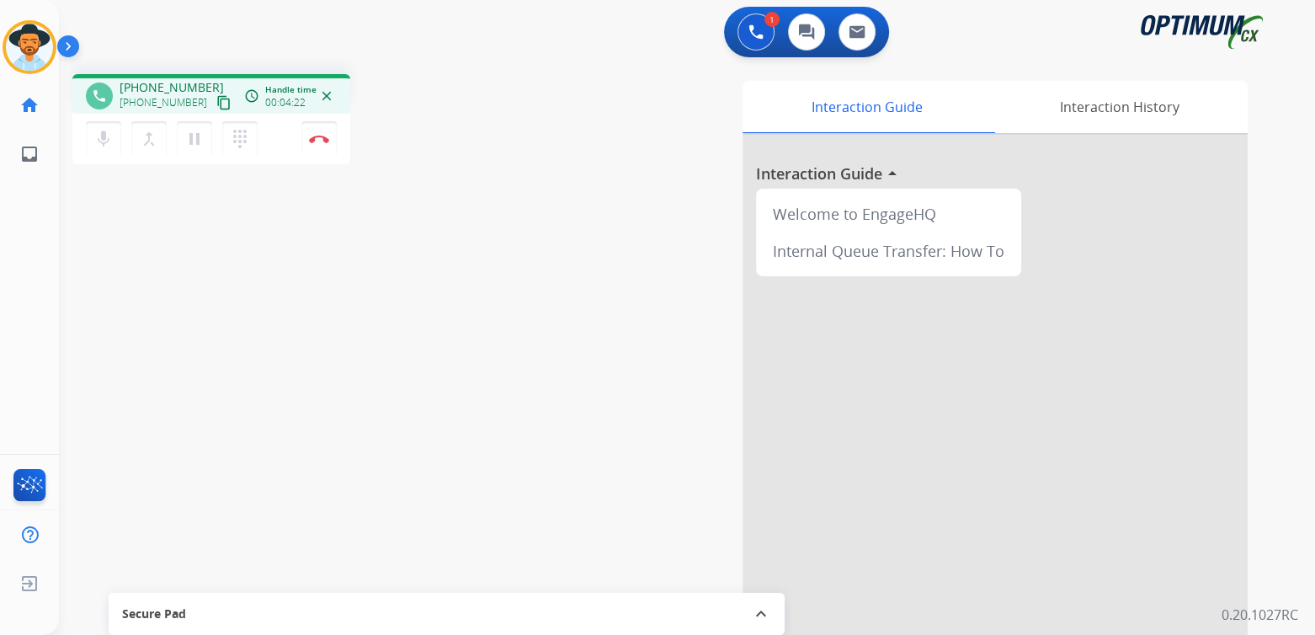
scroll to position [0, 0]
click at [333, 142] on button "Disconnect" at bounding box center [318, 138] width 35 height 35
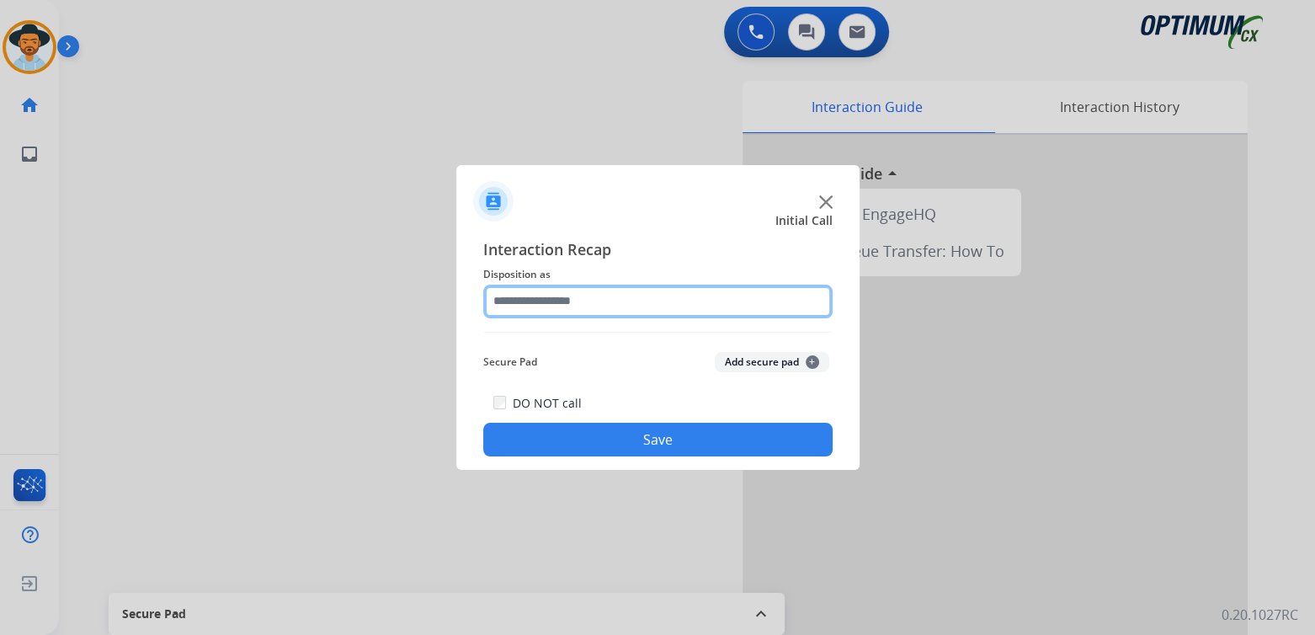
click at [563, 308] on input "text" at bounding box center [657, 302] width 349 height 34
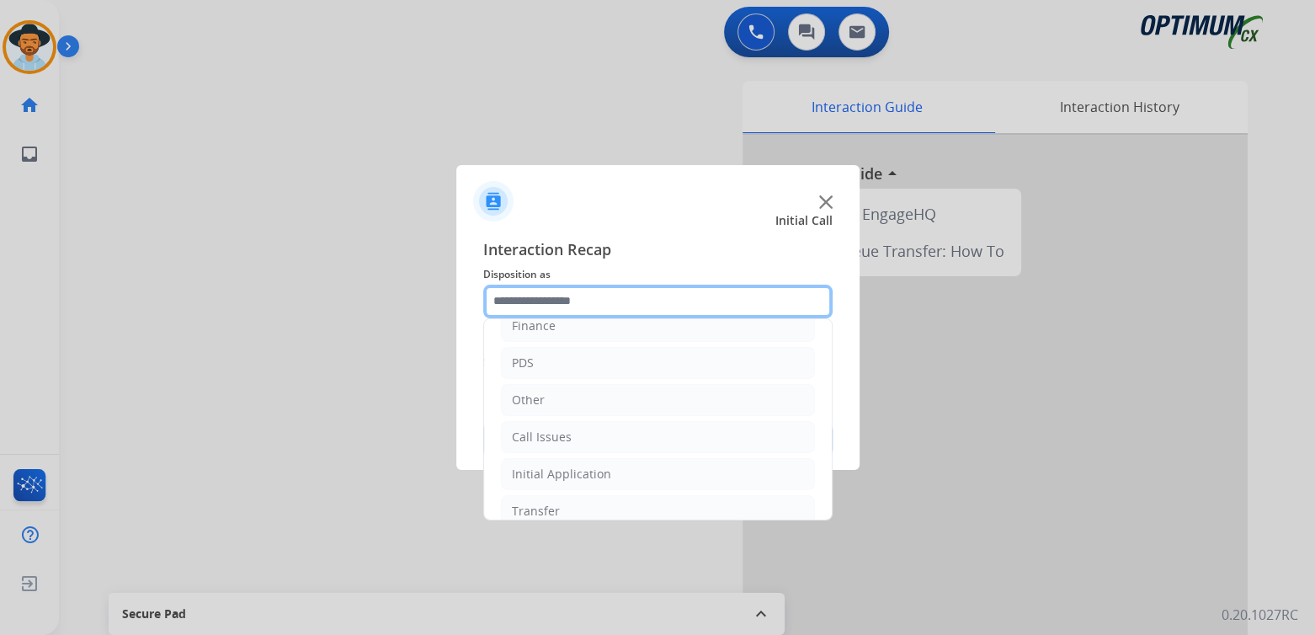
scroll to position [111, 0]
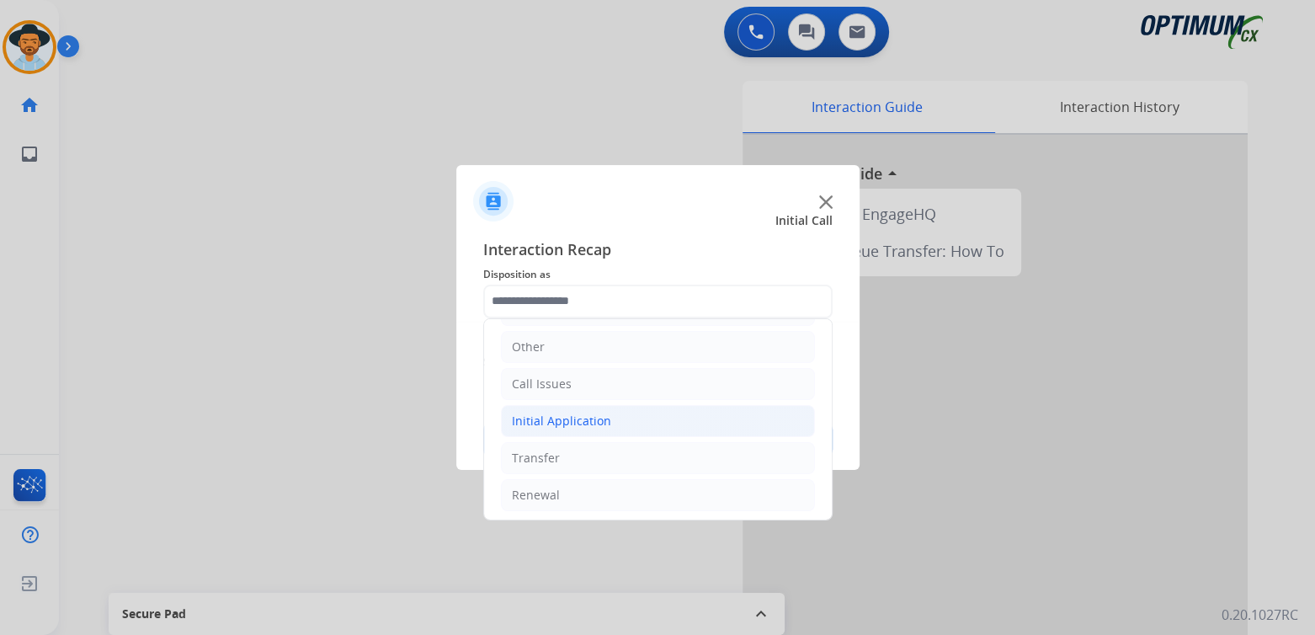
click at [605, 423] on div "Initial Application" at bounding box center [561, 420] width 99 height 17
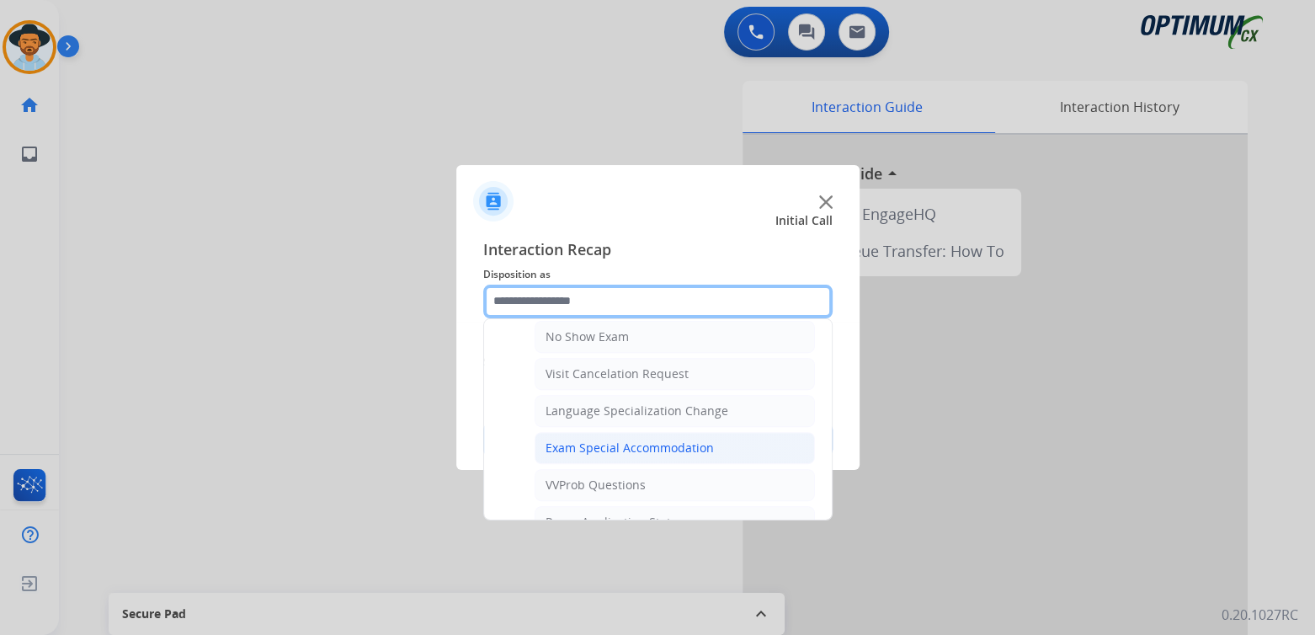
scroll to position [775, 0]
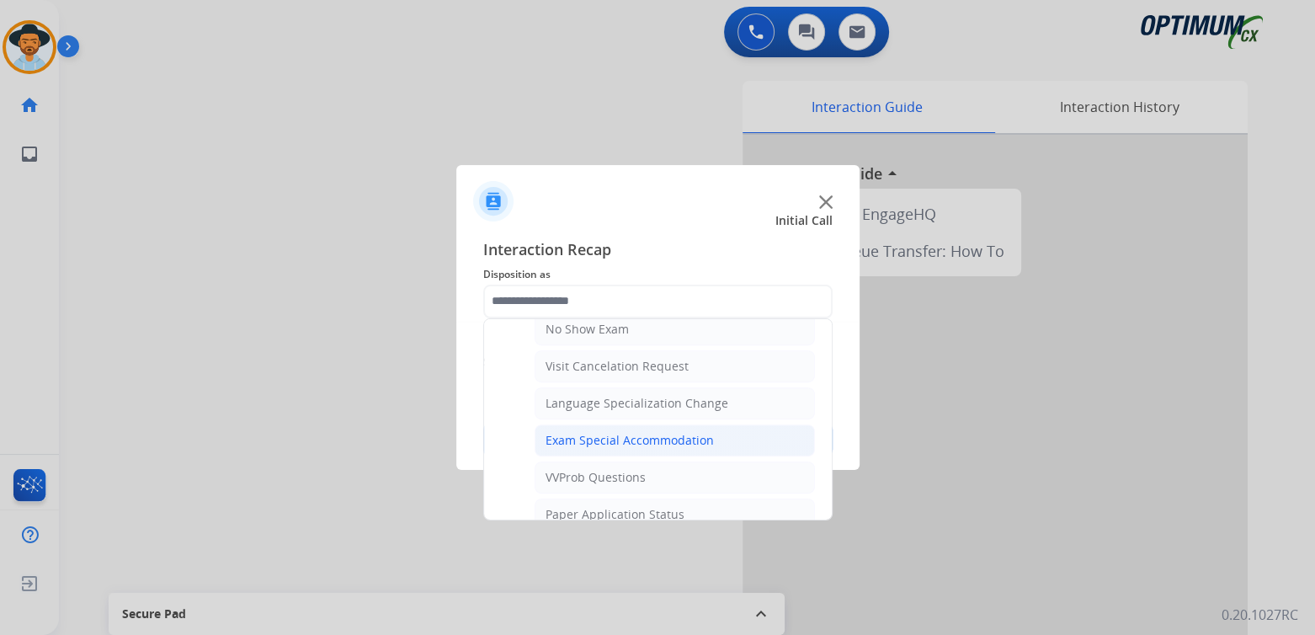
click at [592, 435] on div "Exam Special Accommodation" at bounding box center [630, 440] width 168 height 17
type input "**********"
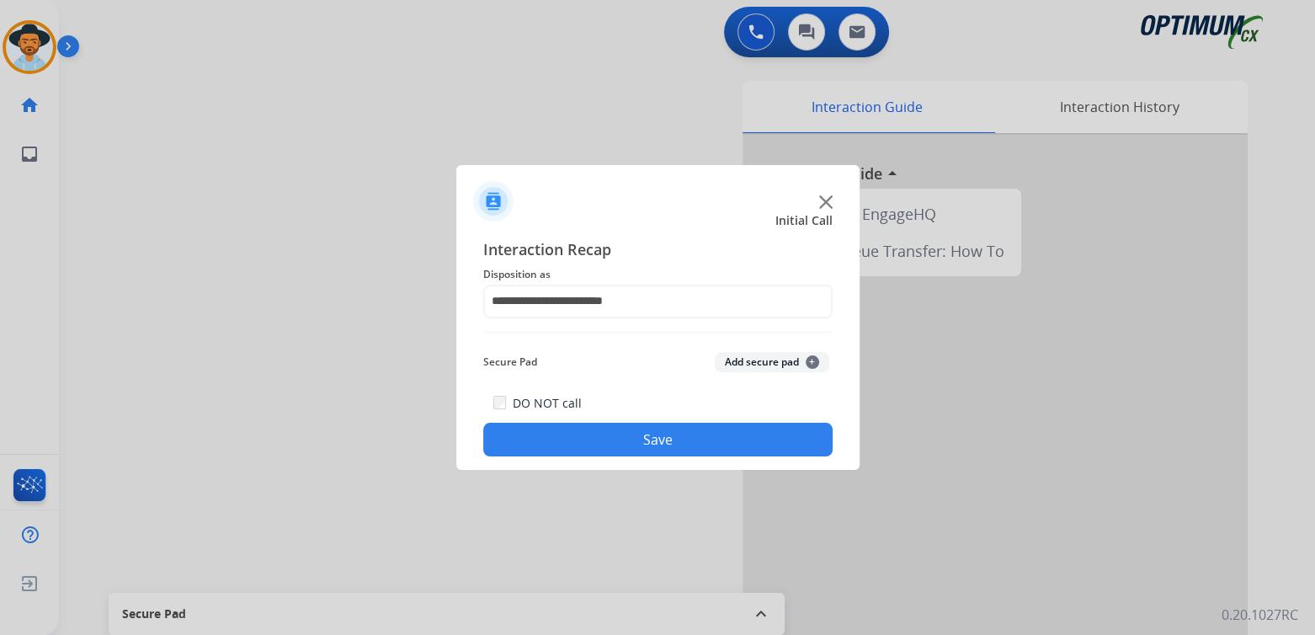
click at [692, 446] on button "Save" at bounding box center [657, 440] width 349 height 34
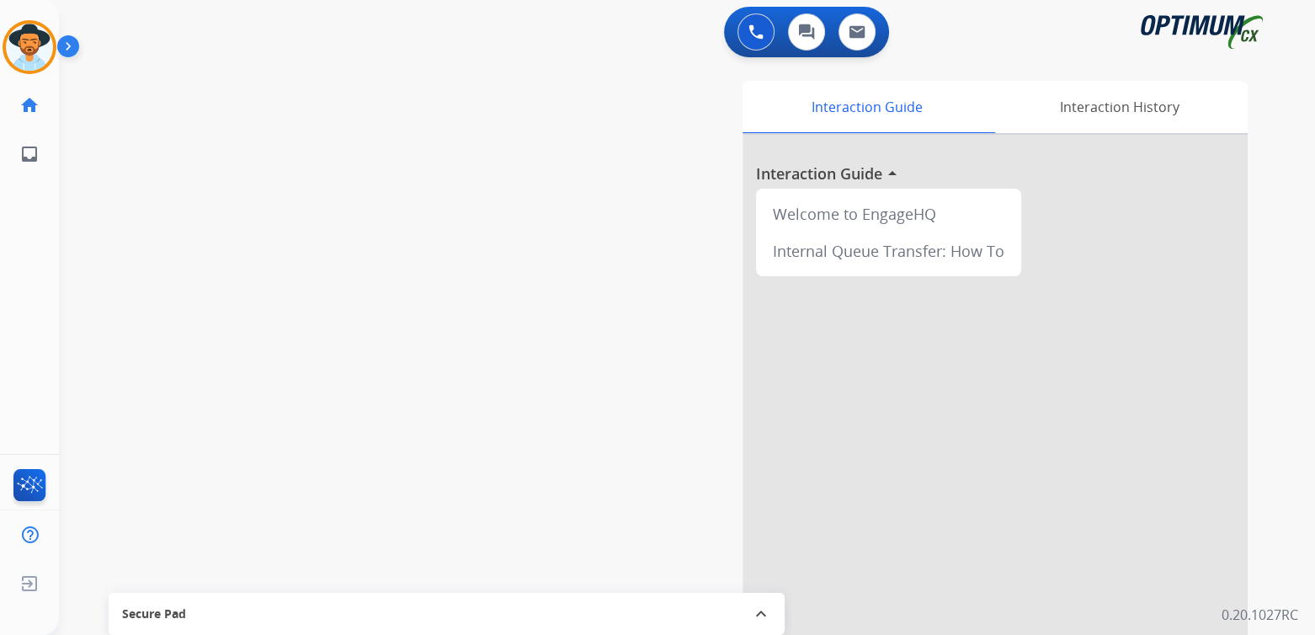
scroll to position [1, 0]
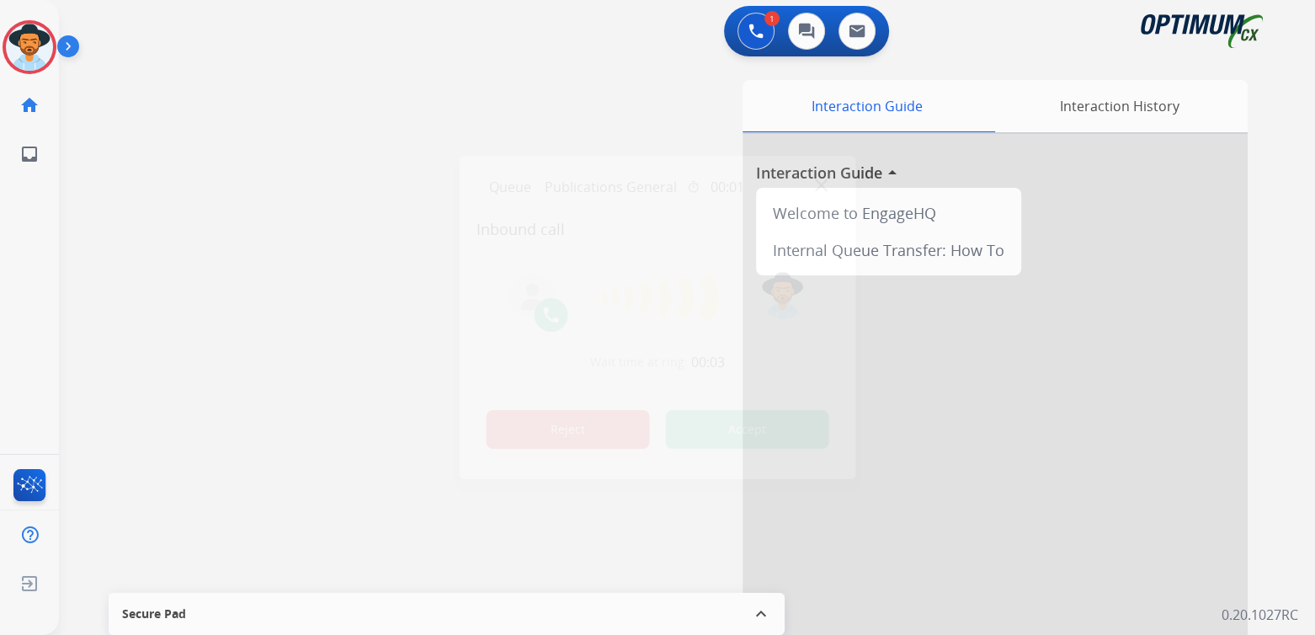
drag, startPoint x: 549, startPoint y: 419, endPoint x: 625, endPoint y: 419, distance: 75.8
click at [549, 419] on button "Reject" at bounding box center [568, 429] width 163 height 39
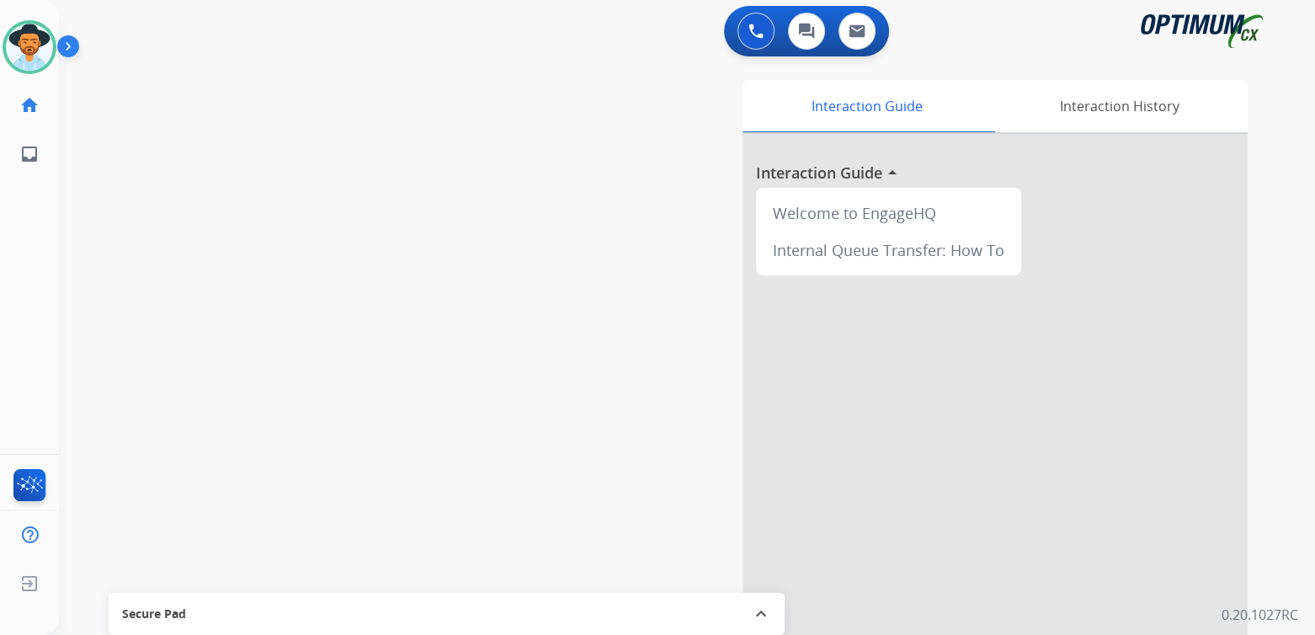
drag, startPoint x: 153, startPoint y: 241, endPoint x: 198, endPoint y: 325, distance: 95.3
drag, startPoint x: 198, startPoint y: 325, endPoint x: 44, endPoint y: 44, distance: 320.6
click at [44, 44] on img at bounding box center [29, 47] width 47 height 47
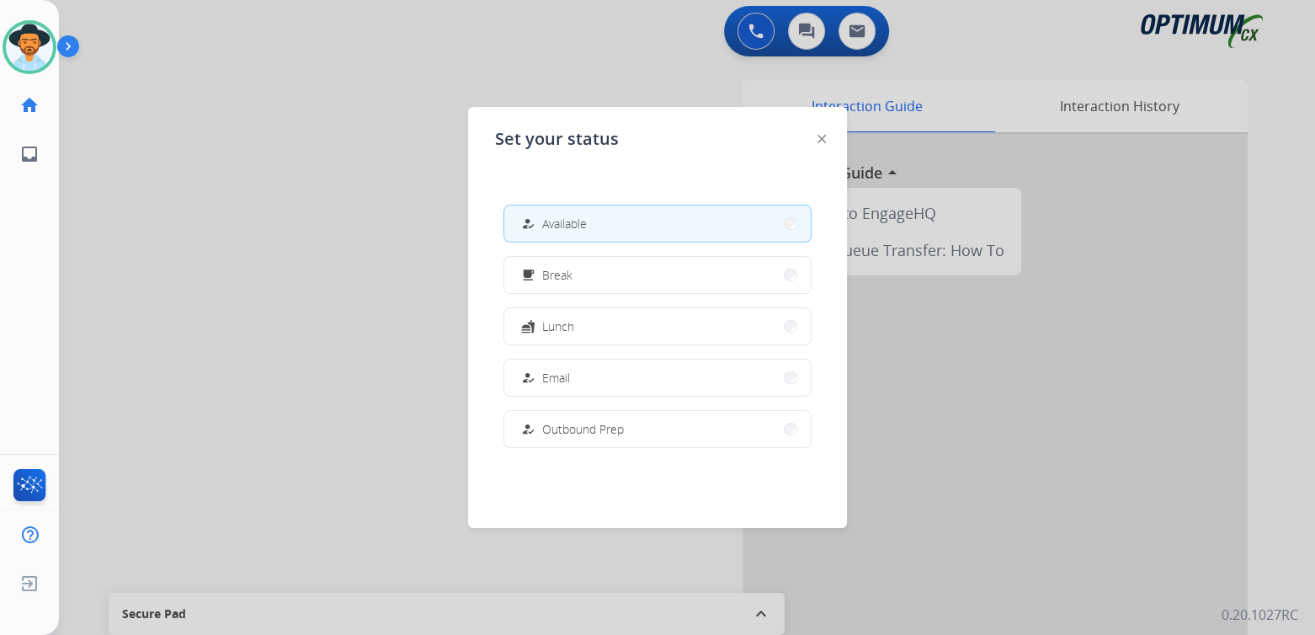
drag, startPoint x: 234, startPoint y: 209, endPoint x: 255, endPoint y: 202, distance: 22.1
click at [235, 210] on div at bounding box center [657, 317] width 1315 height 635
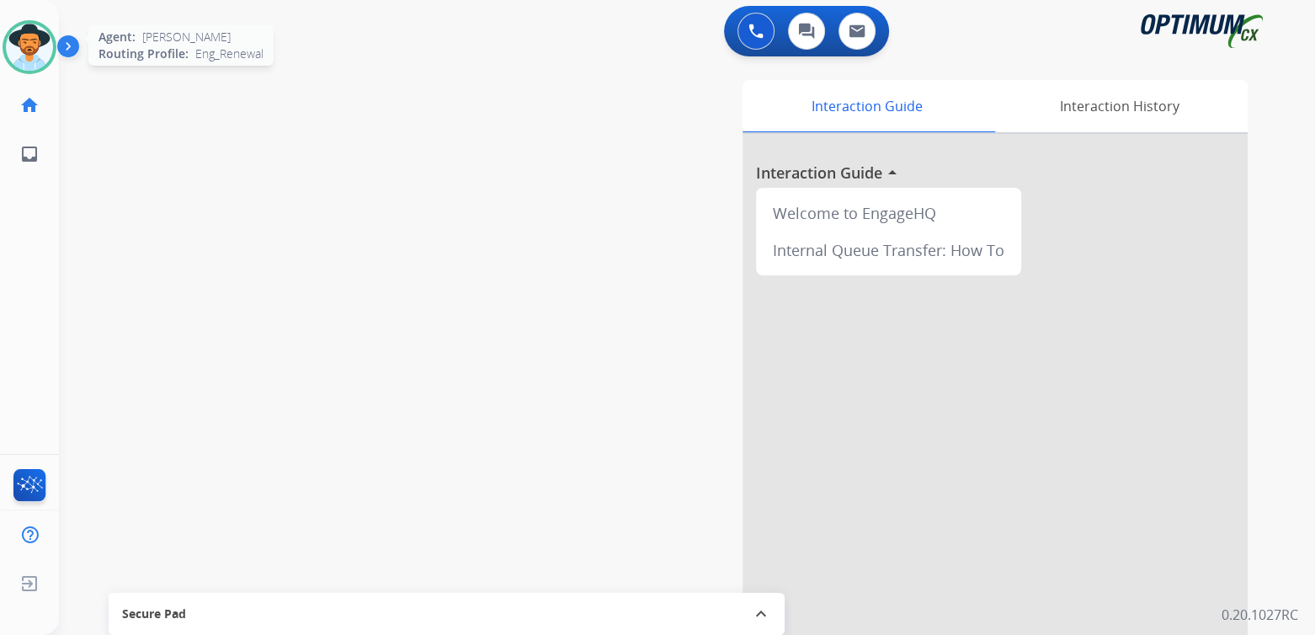
click at [40, 50] on img at bounding box center [29, 47] width 47 height 47
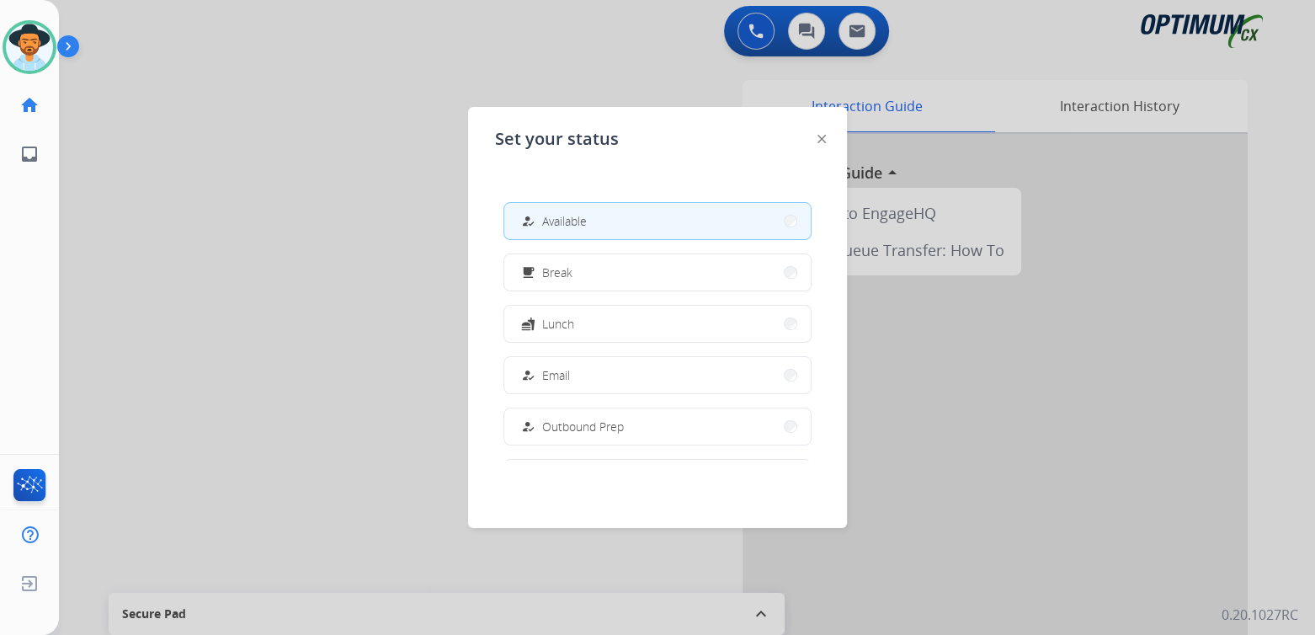
scroll to position [0, 0]
drag, startPoint x: 318, startPoint y: 325, endPoint x: 575, endPoint y: 183, distance: 293.5
click at [322, 322] on div at bounding box center [657, 317] width 1315 height 635
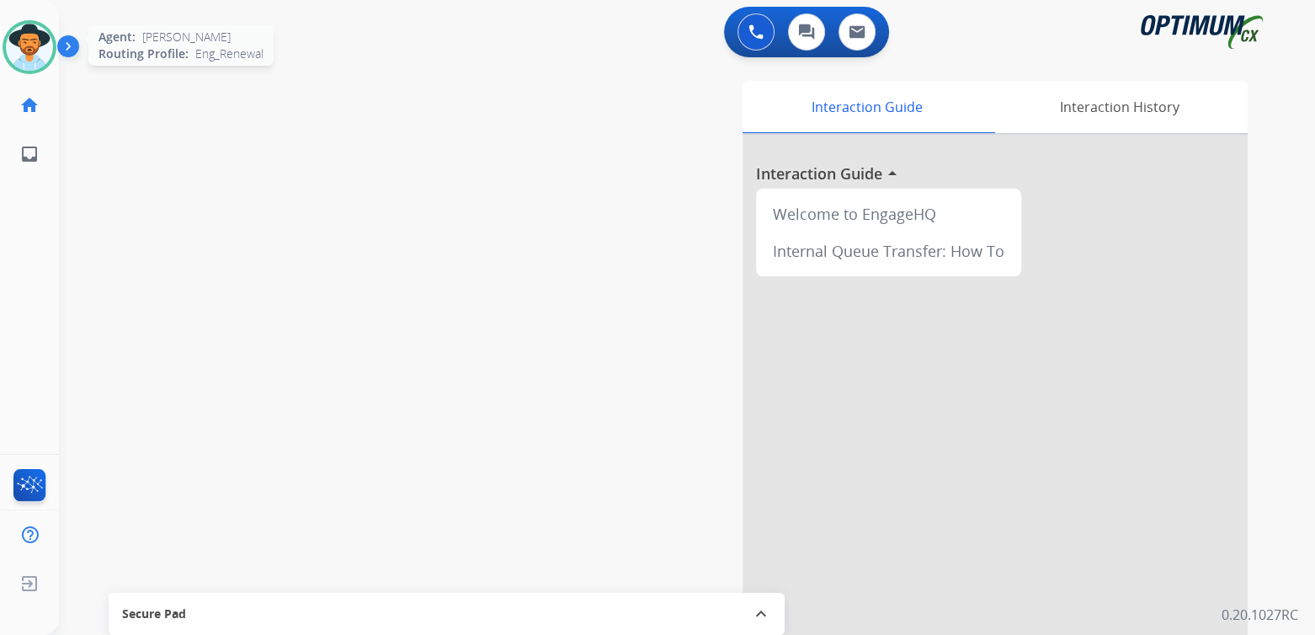
click at [36, 42] on img at bounding box center [29, 47] width 47 height 47
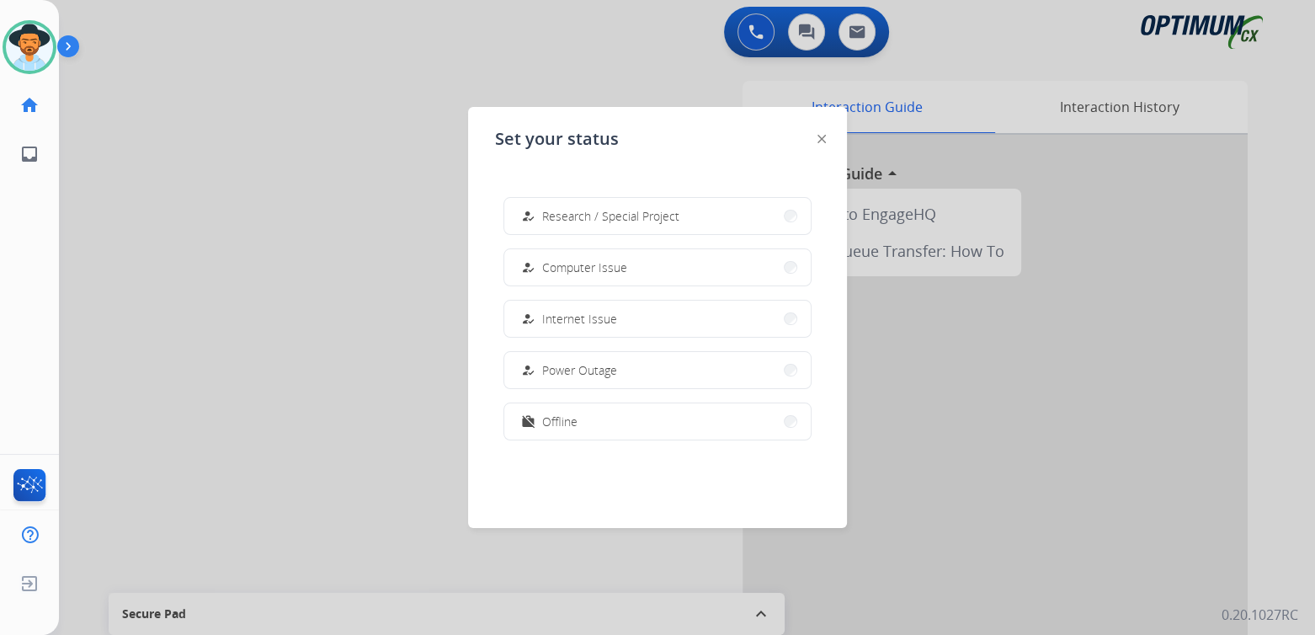
scroll to position [419, 0]
click at [566, 422] on span "Offline" at bounding box center [559, 421] width 35 height 18
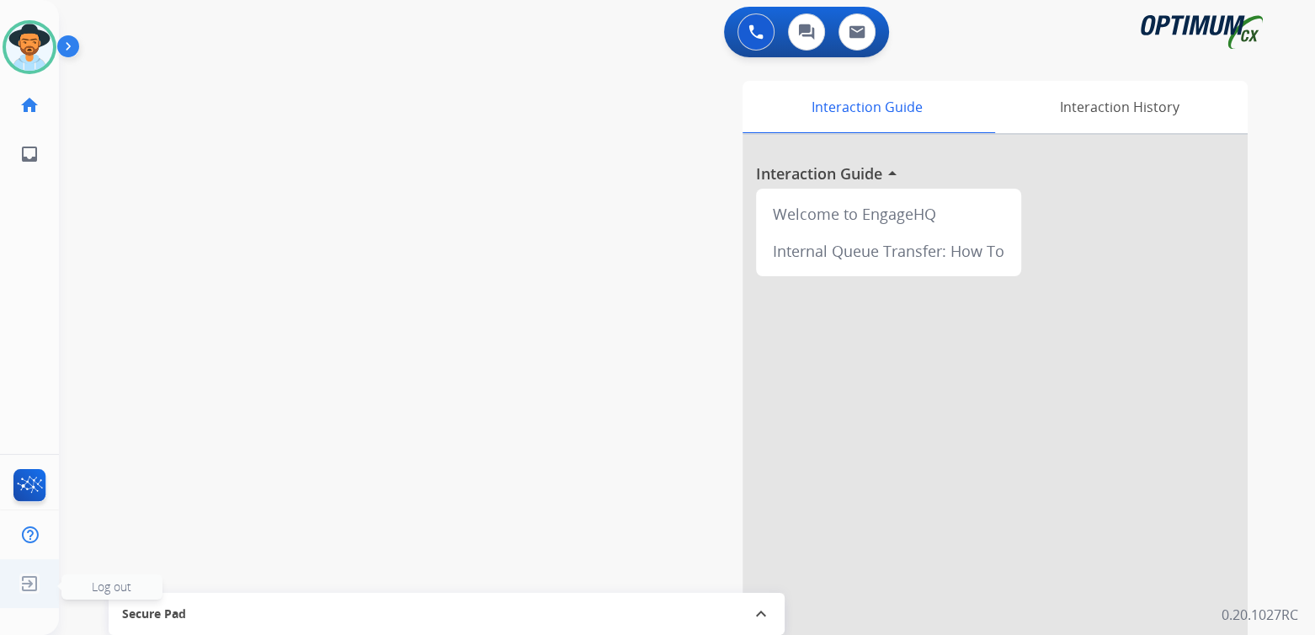
click at [107, 587] on span "Log out" at bounding box center [112, 586] width 40 height 16
click at [106, 586] on span "Log out" at bounding box center [112, 586] width 40 height 16
click at [38, 582] on img at bounding box center [29, 583] width 30 height 32
click at [52, 47] on div at bounding box center [30, 47] width 54 height 54
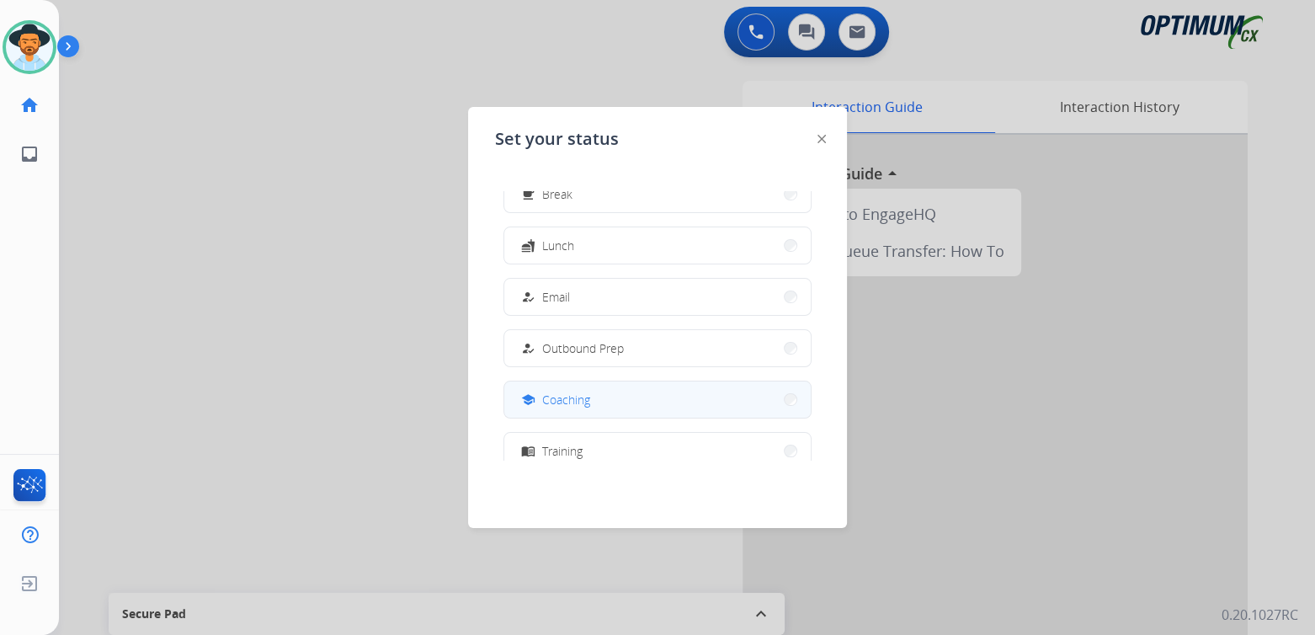
scroll to position [82, 0]
click at [604, 395] on button "school Coaching" at bounding box center [657, 399] width 306 height 36
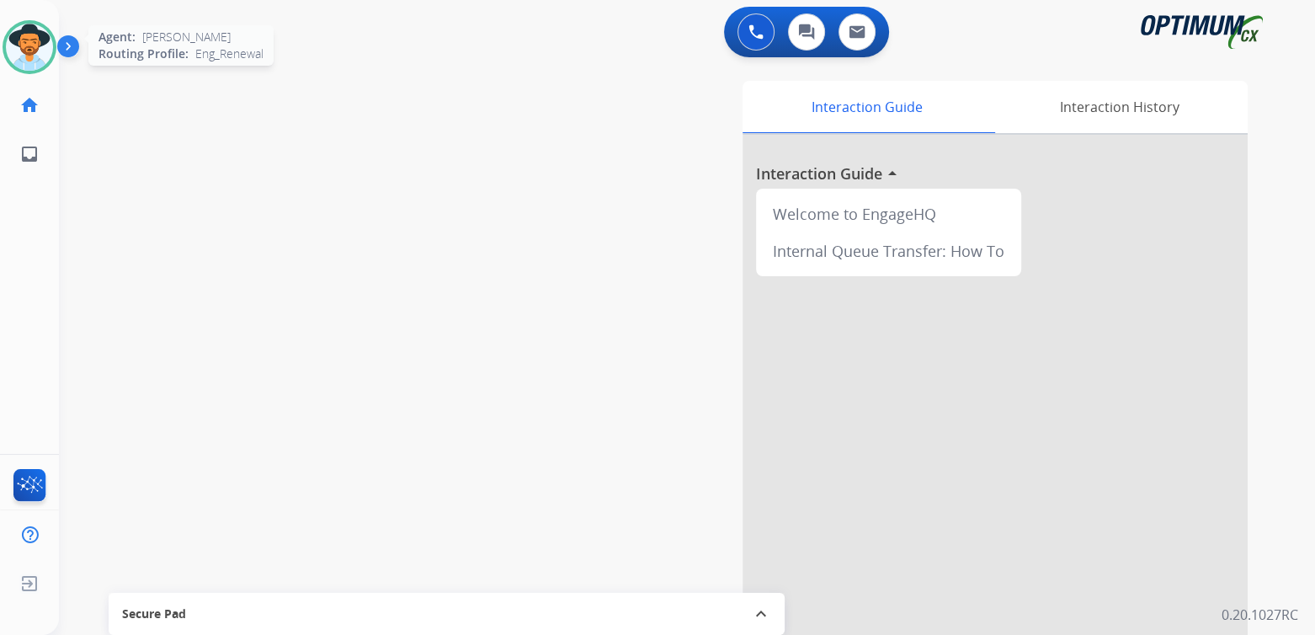
click at [31, 42] on img at bounding box center [29, 47] width 47 height 47
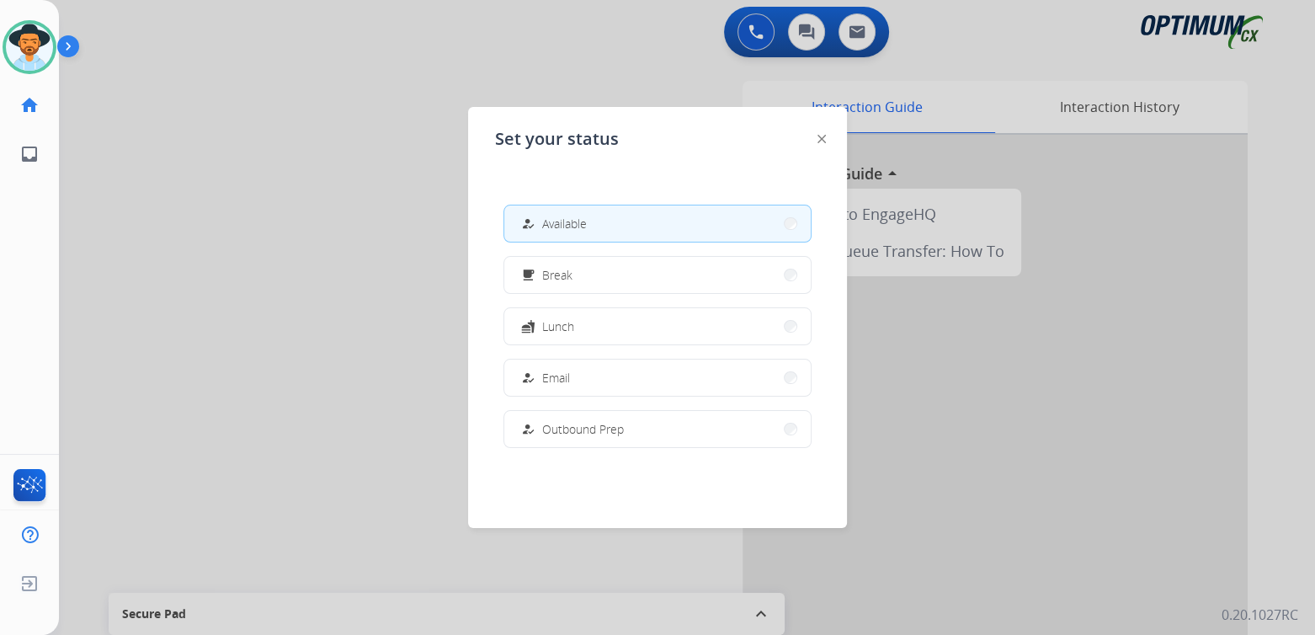
click at [616, 223] on button "how_to_reg Available" at bounding box center [657, 223] width 306 height 36
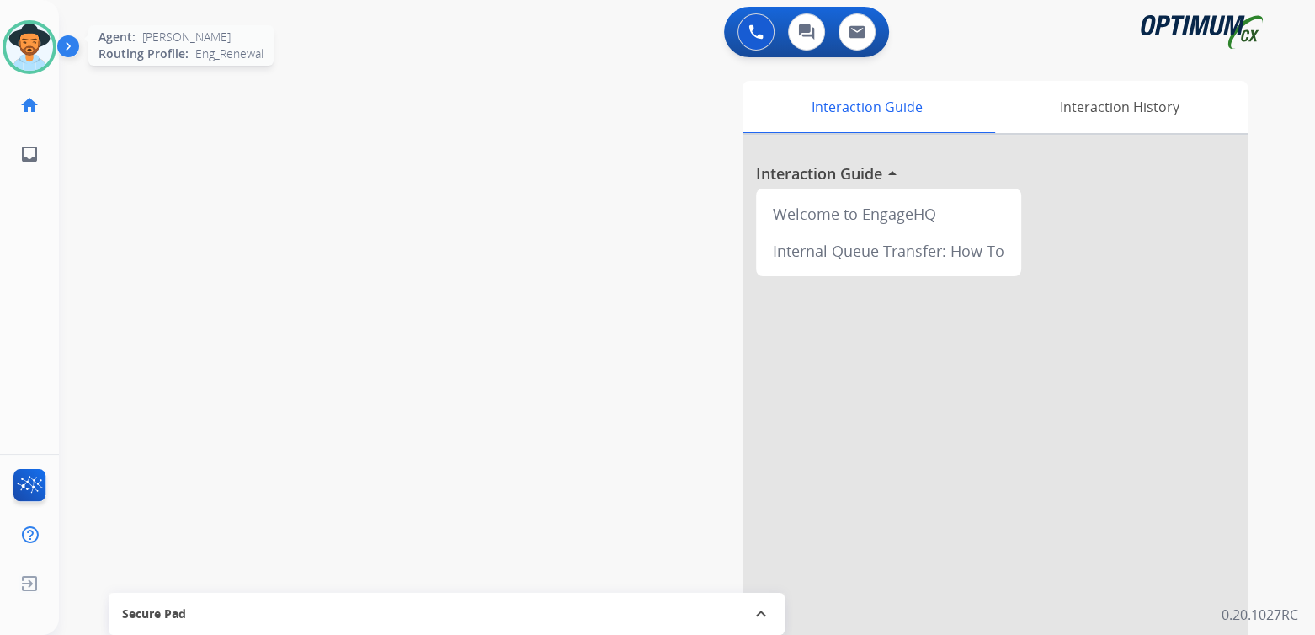
click at [24, 45] on img at bounding box center [29, 47] width 47 height 47
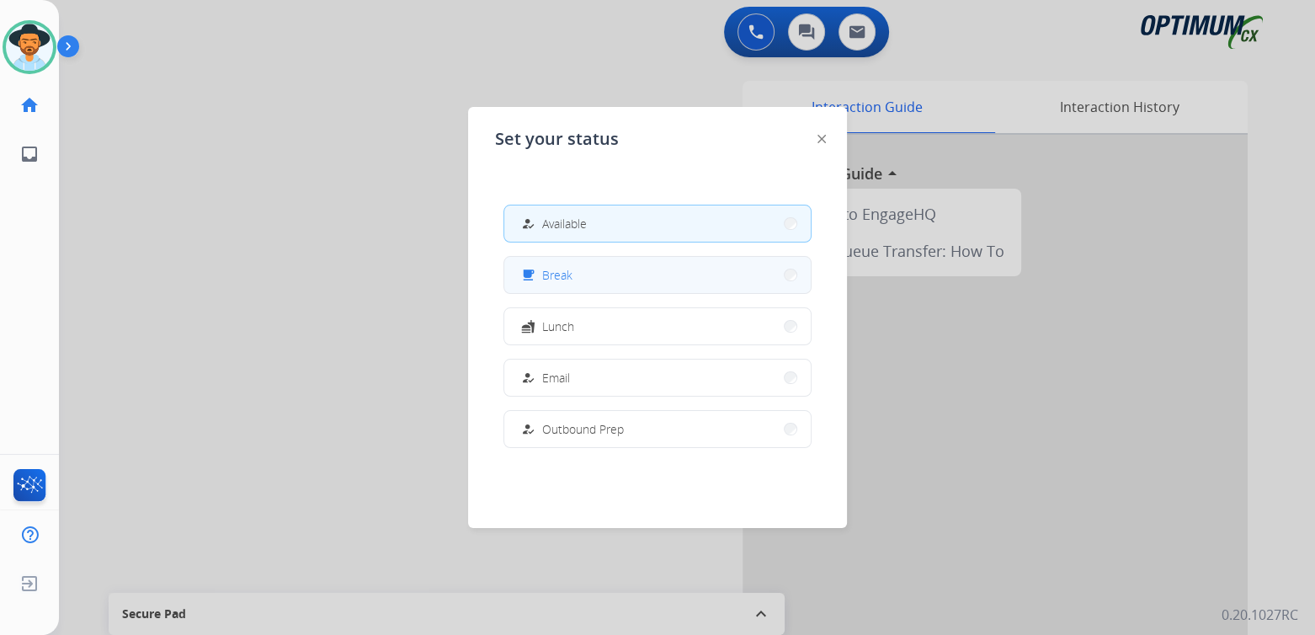
click at [628, 275] on button "free_breakfast Break" at bounding box center [657, 275] width 306 height 36
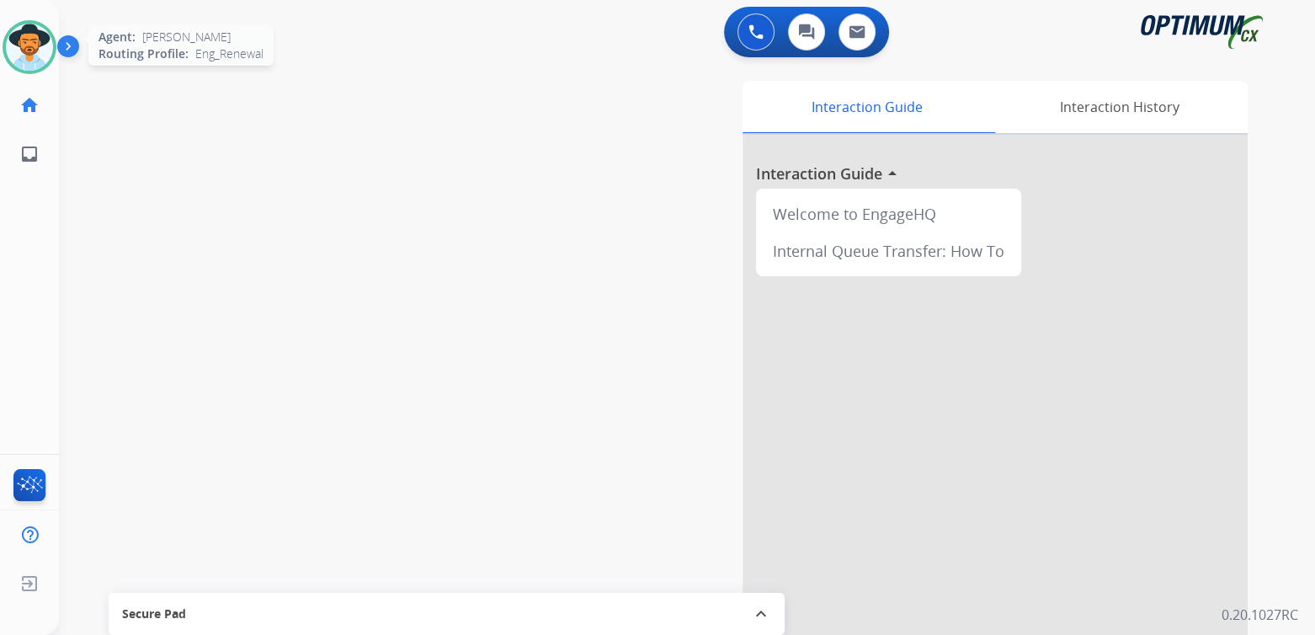
click at [55, 40] on div at bounding box center [30, 47] width 54 height 54
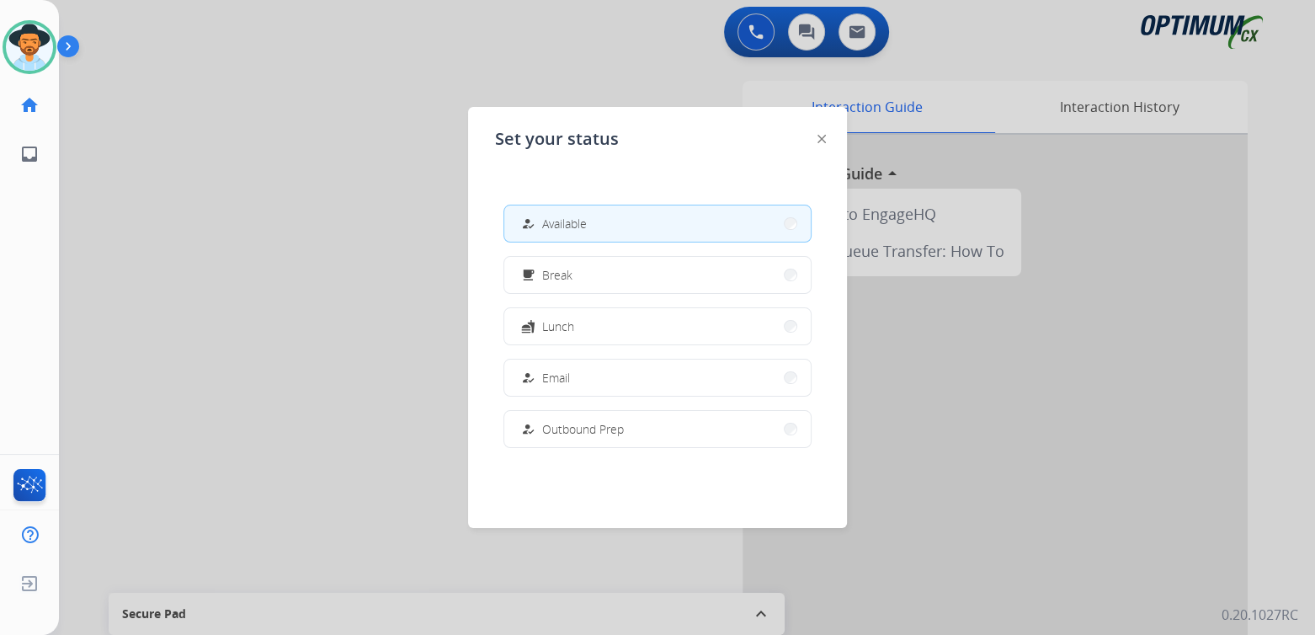
click at [647, 216] on button "how_to_reg Available" at bounding box center [657, 223] width 306 height 36
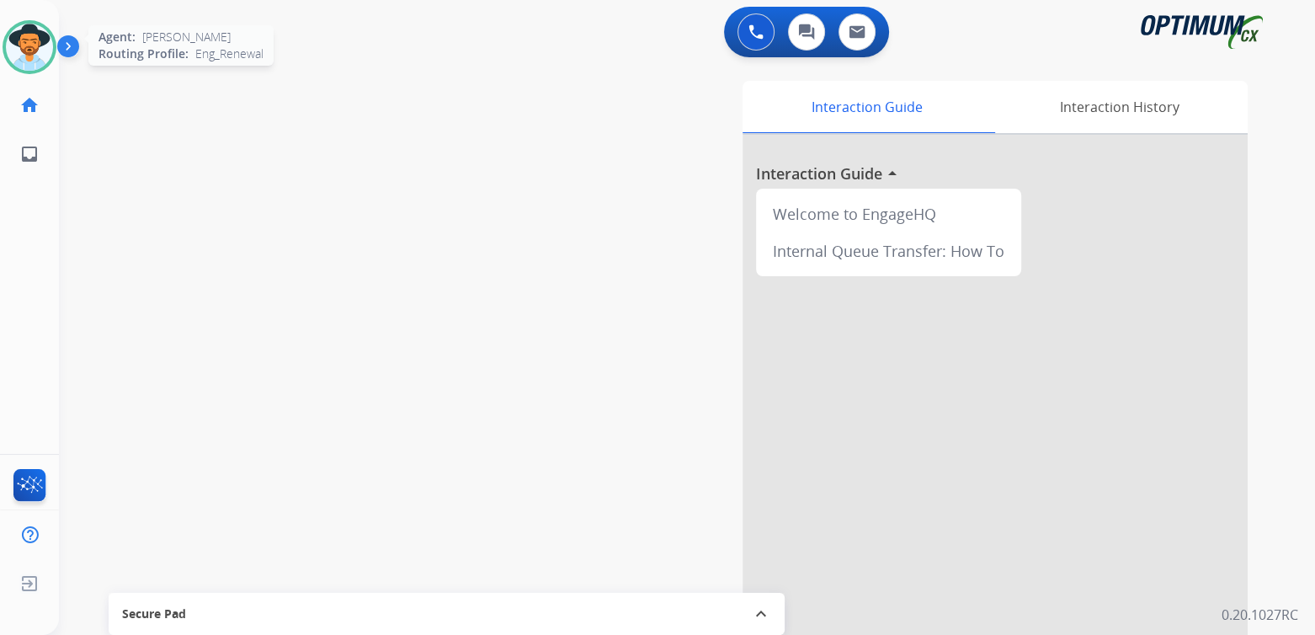
click at [30, 46] on img at bounding box center [29, 47] width 47 height 47
drag, startPoint x: 1160, startPoint y: 440, endPoint x: 1162, endPoint y: 504, distance: 64.0
click at [1160, 477] on div at bounding box center [994, 449] width 505 height 628
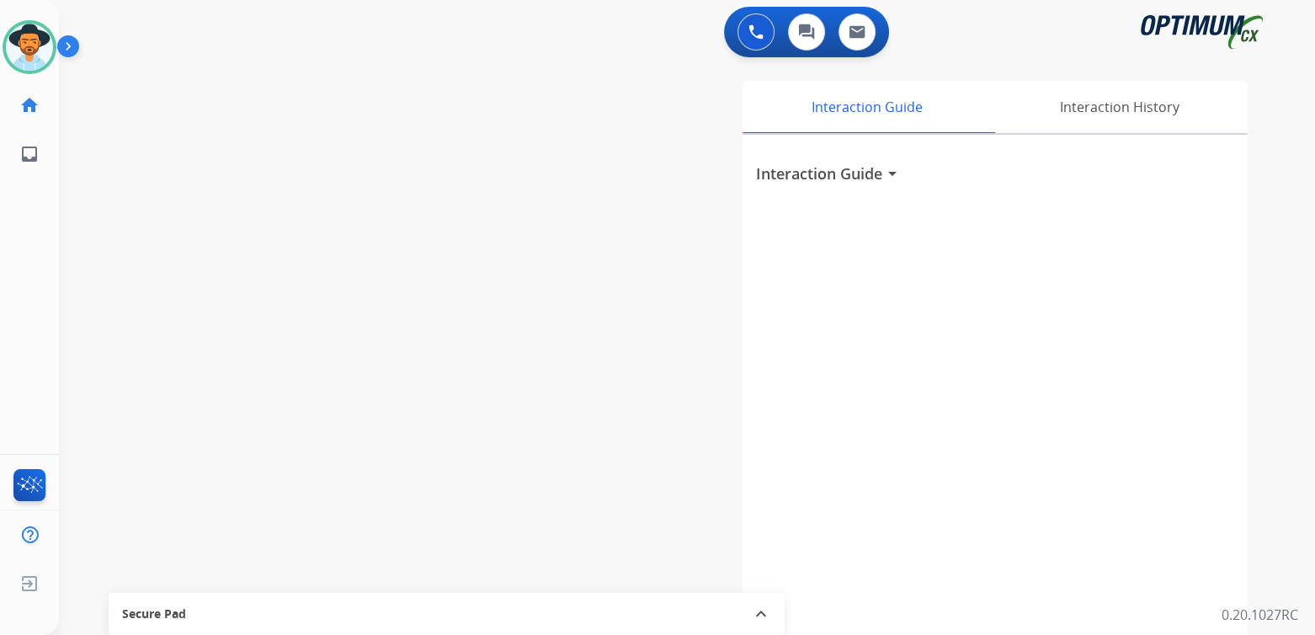
drag, startPoint x: 362, startPoint y: 160, endPoint x: 501, endPoint y: 109, distance: 147.8
click at [365, 157] on div "swap_horiz Break voice bridge close_fullscreen Connect 3-Way Call merge_type Se…" at bounding box center [667, 412] width 1216 height 702
drag, startPoint x: 40, startPoint y: 43, endPoint x: 51, endPoint y: 43, distance: 10.9
click at [40, 42] on img at bounding box center [29, 47] width 47 height 47
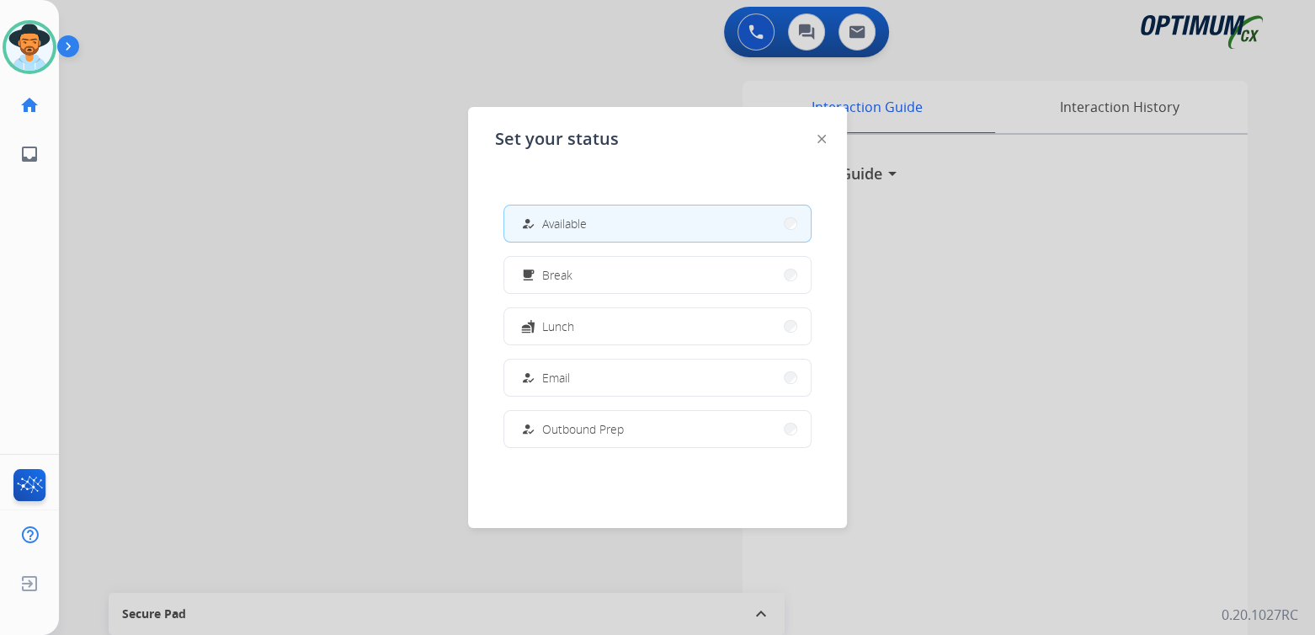
click at [608, 221] on button "how_to_reg Available" at bounding box center [657, 223] width 306 height 36
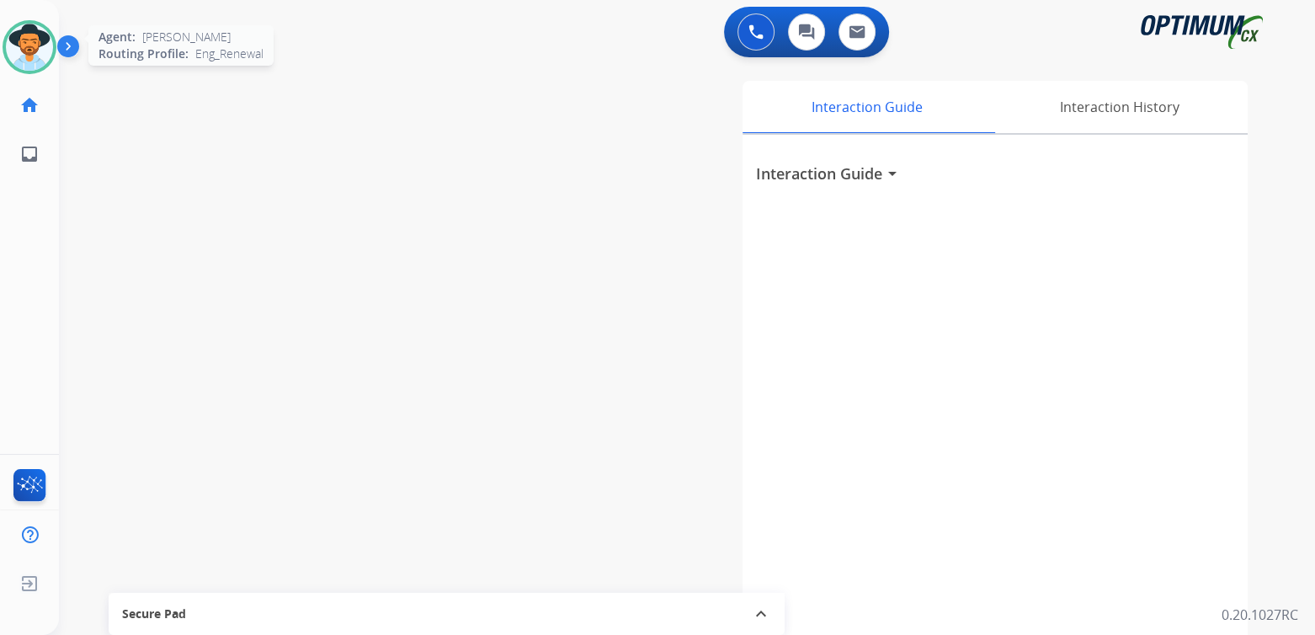
drag, startPoint x: 29, startPoint y: 61, endPoint x: 34, endPoint y: 51, distance: 10.9
click at [30, 61] on img at bounding box center [29, 47] width 47 height 47
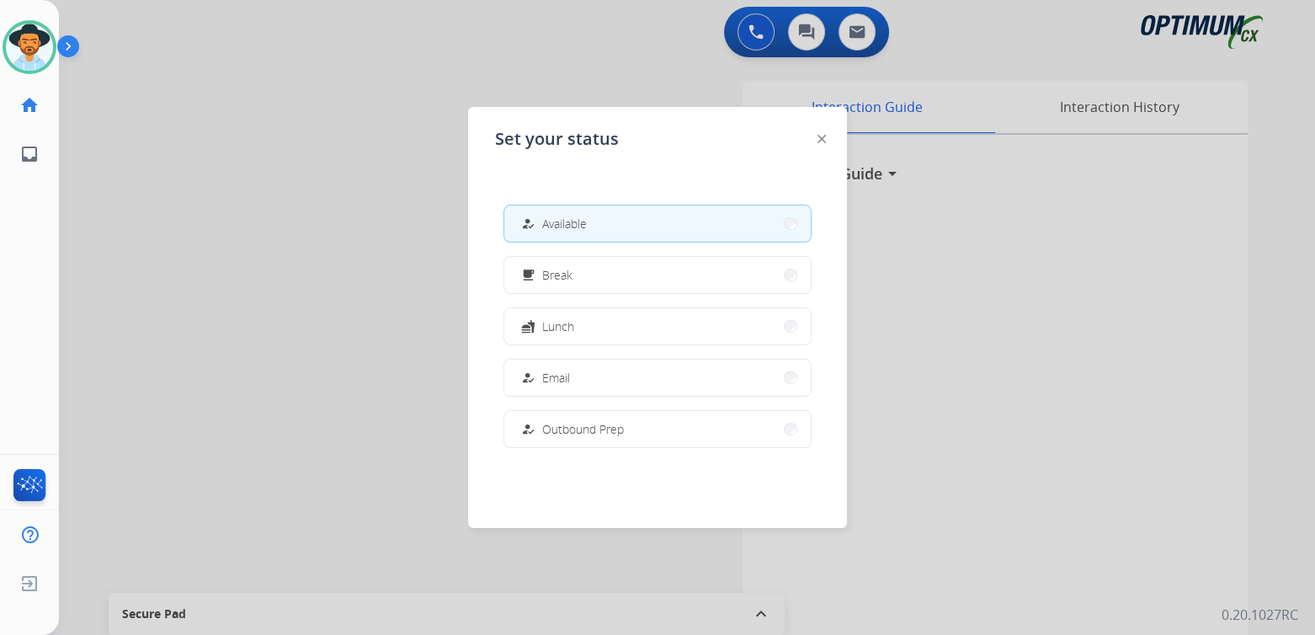
click at [625, 223] on button "how_to_reg Available" at bounding box center [657, 223] width 306 height 36
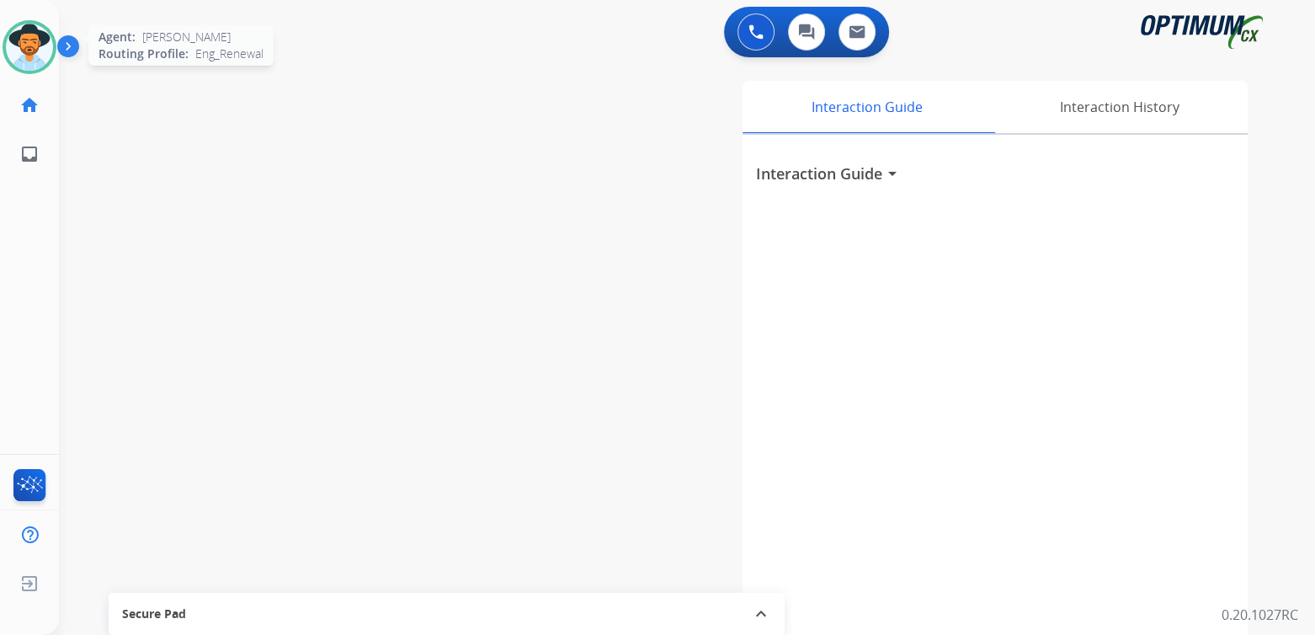
click at [39, 45] on img at bounding box center [29, 47] width 47 height 47
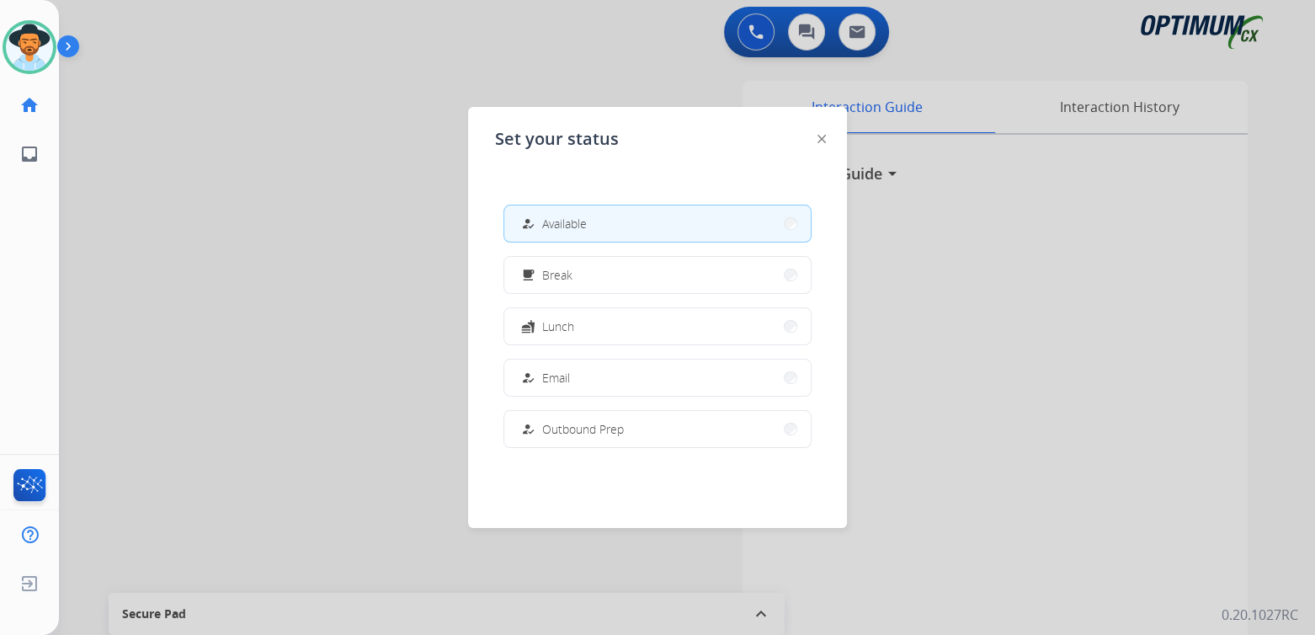
click at [375, 263] on div at bounding box center [657, 317] width 1315 height 635
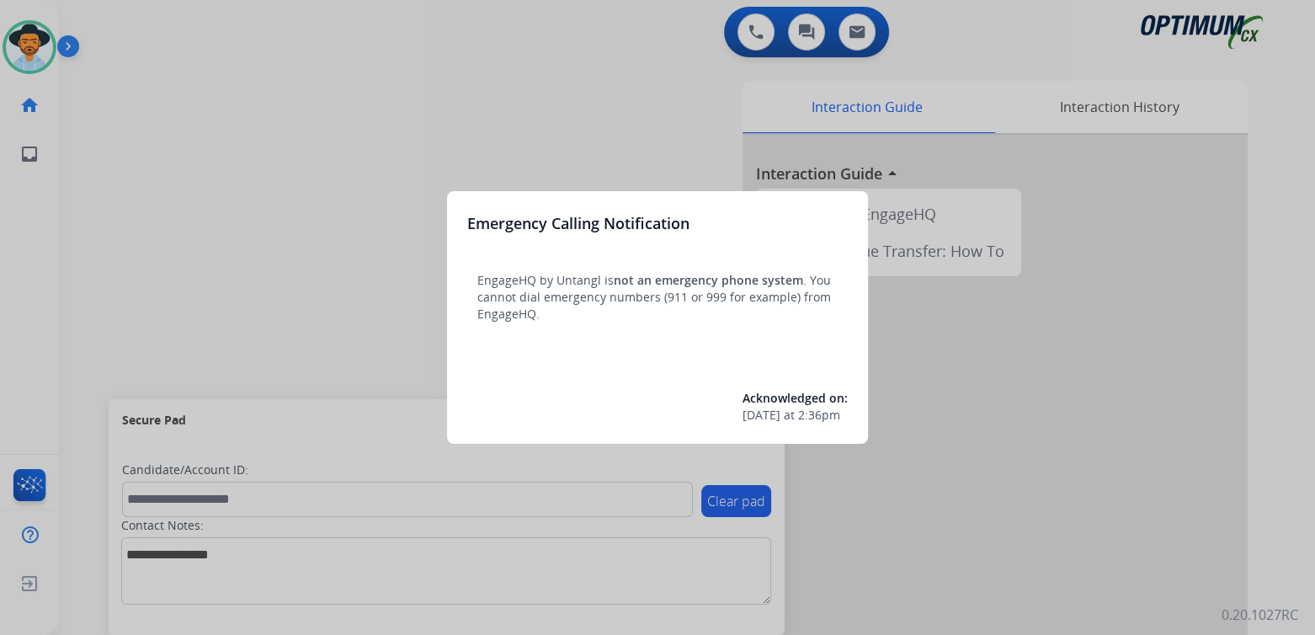
click at [540, 109] on div at bounding box center [657, 317] width 1315 height 635
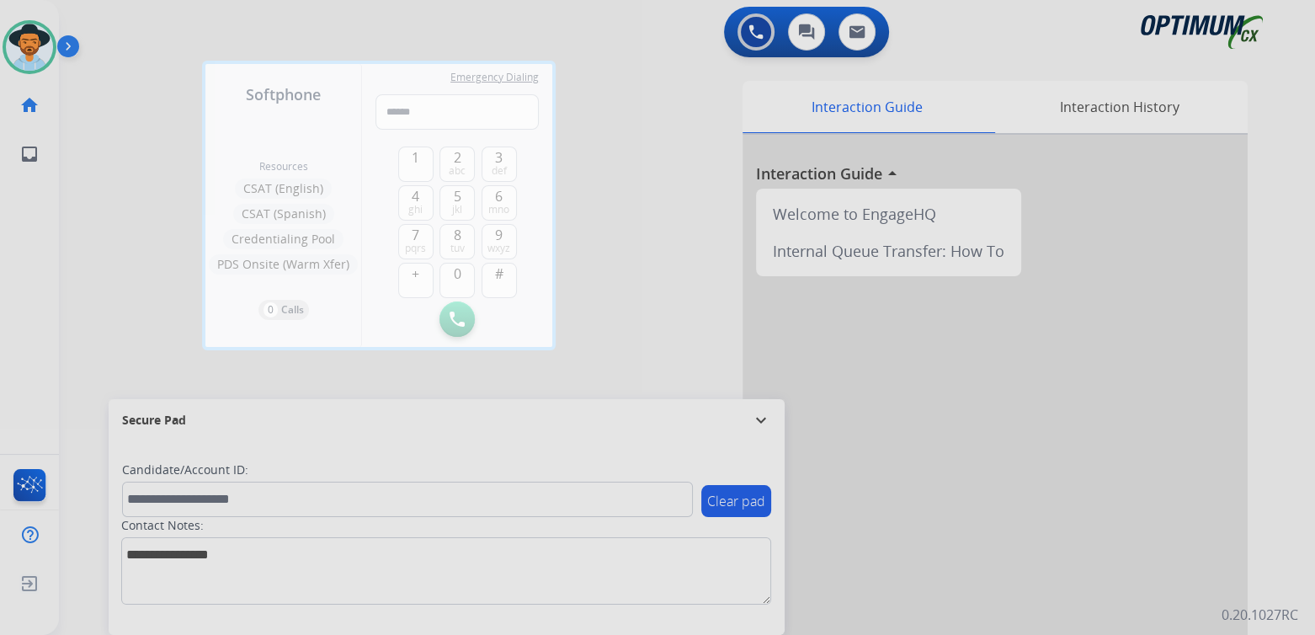
click at [611, 128] on div at bounding box center [657, 317] width 1315 height 635
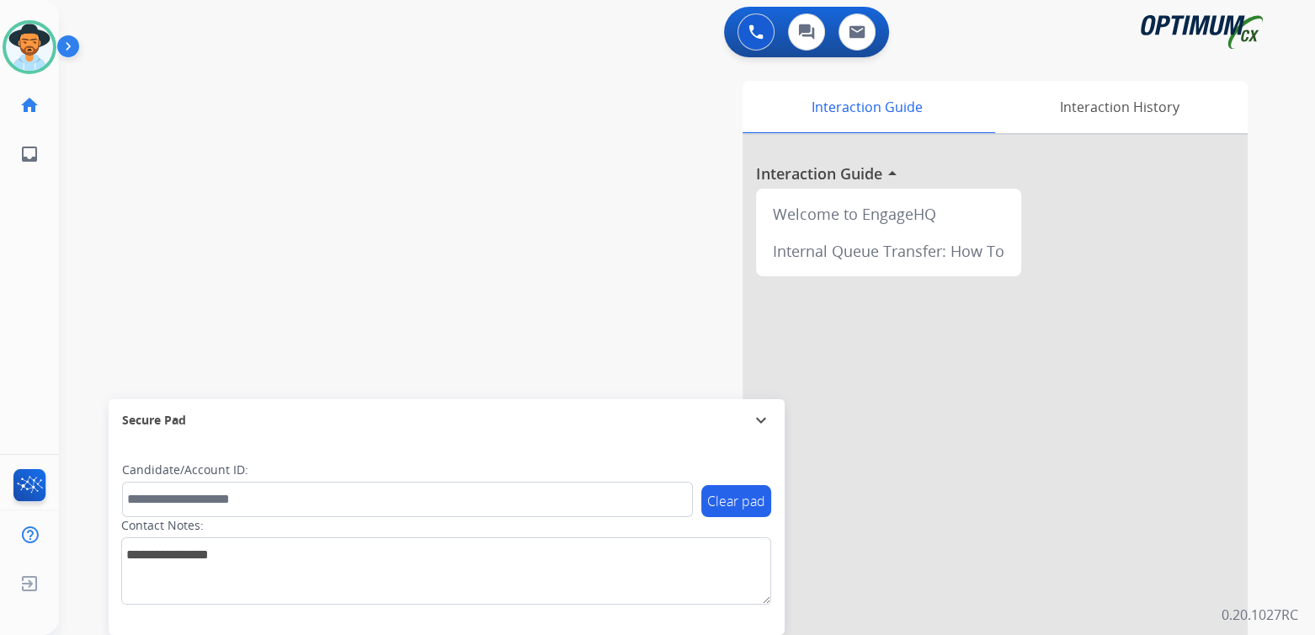
click at [763, 418] on mat-icon "expand_more" at bounding box center [761, 420] width 20 height 20
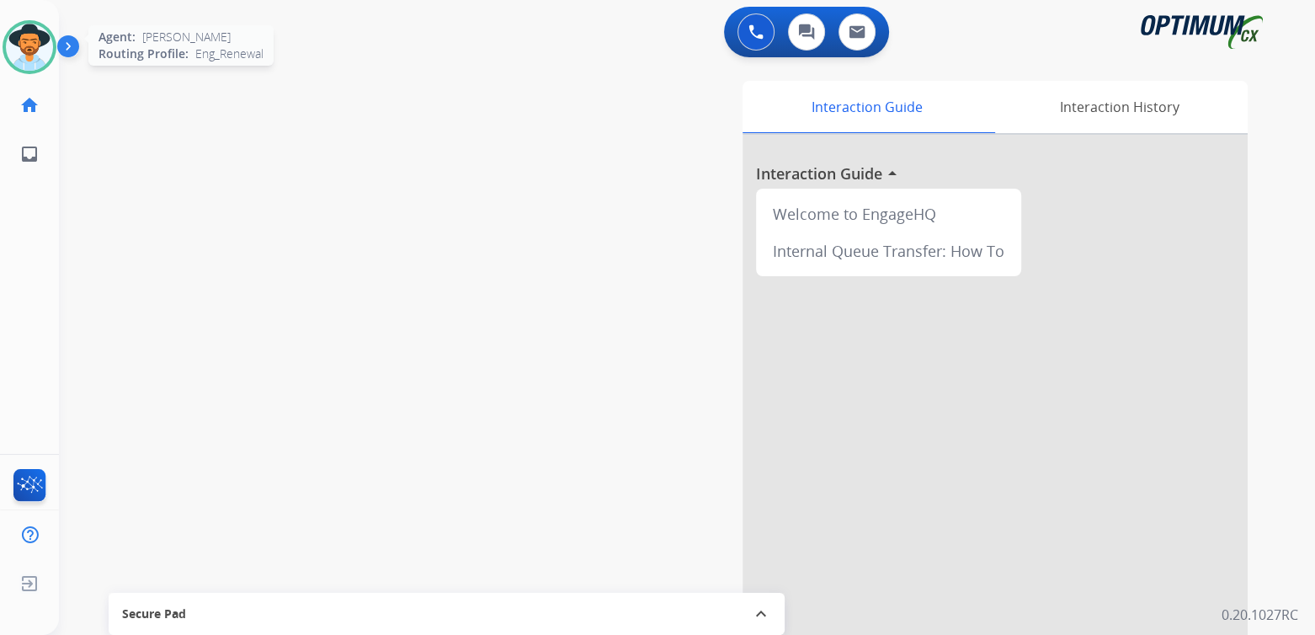
click at [38, 36] on img at bounding box center [29, 47] width 47 height 47
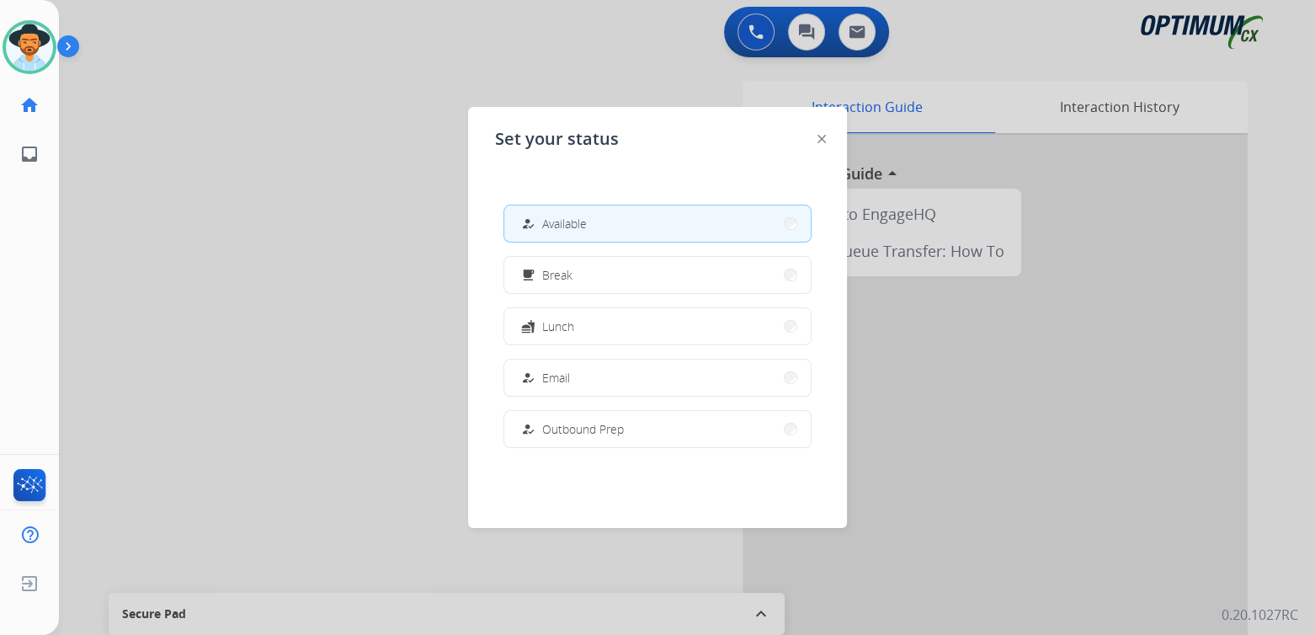
click at [286, 256] on div at bounding box center [657, 317] width 1315 height 635
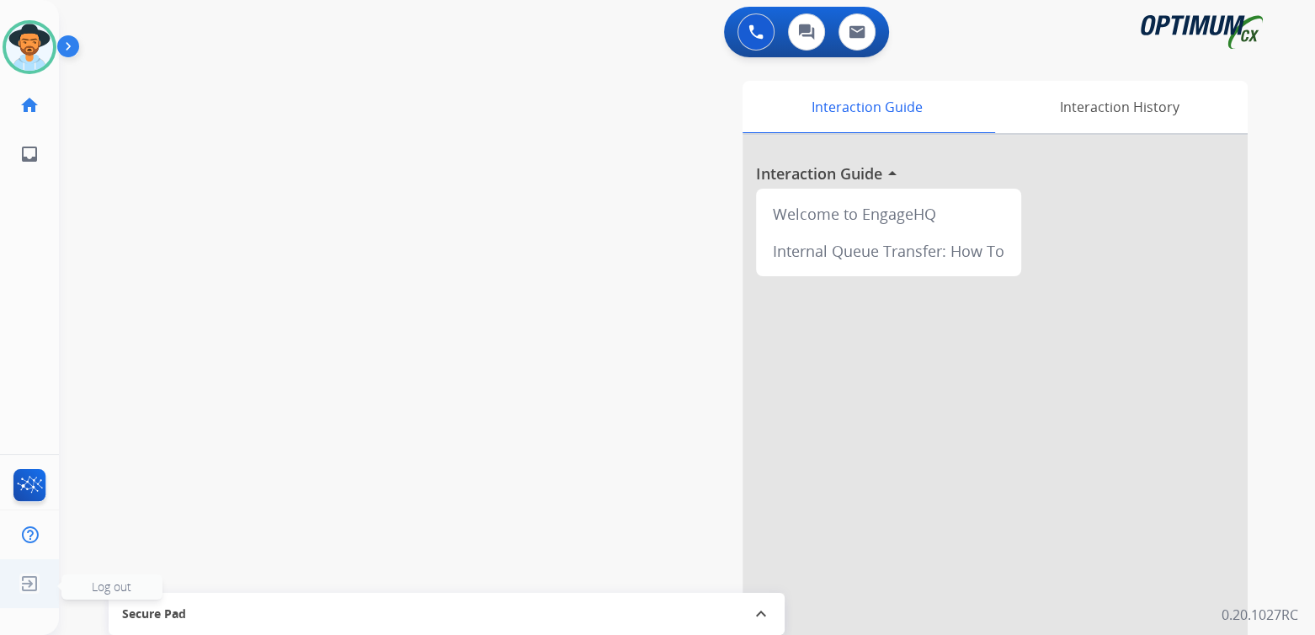
click at [112, 583] on span "Log out" at bounding box center [112, 586] width 40 height 16
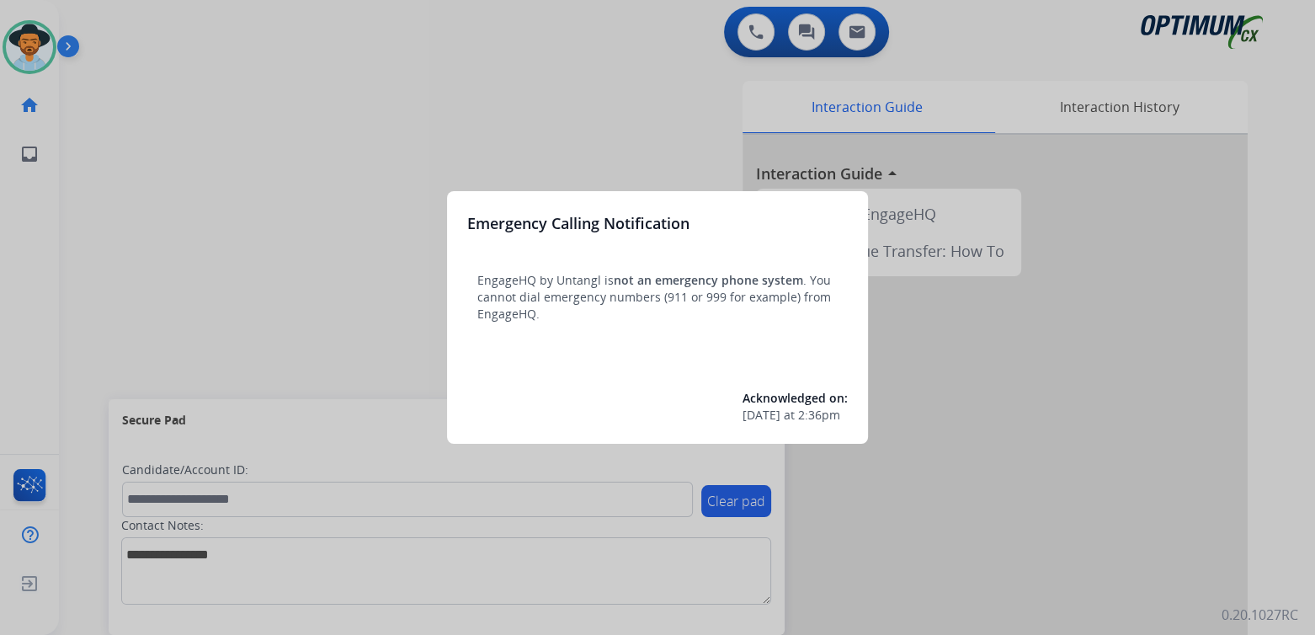
drag, startPoint x: 179, startPoint y: 172, endPoint x: 201, endPoint y: 124, distance: 52.7
click at [201, 124] on div at bounding box center [657, 317] width 1315 height 635
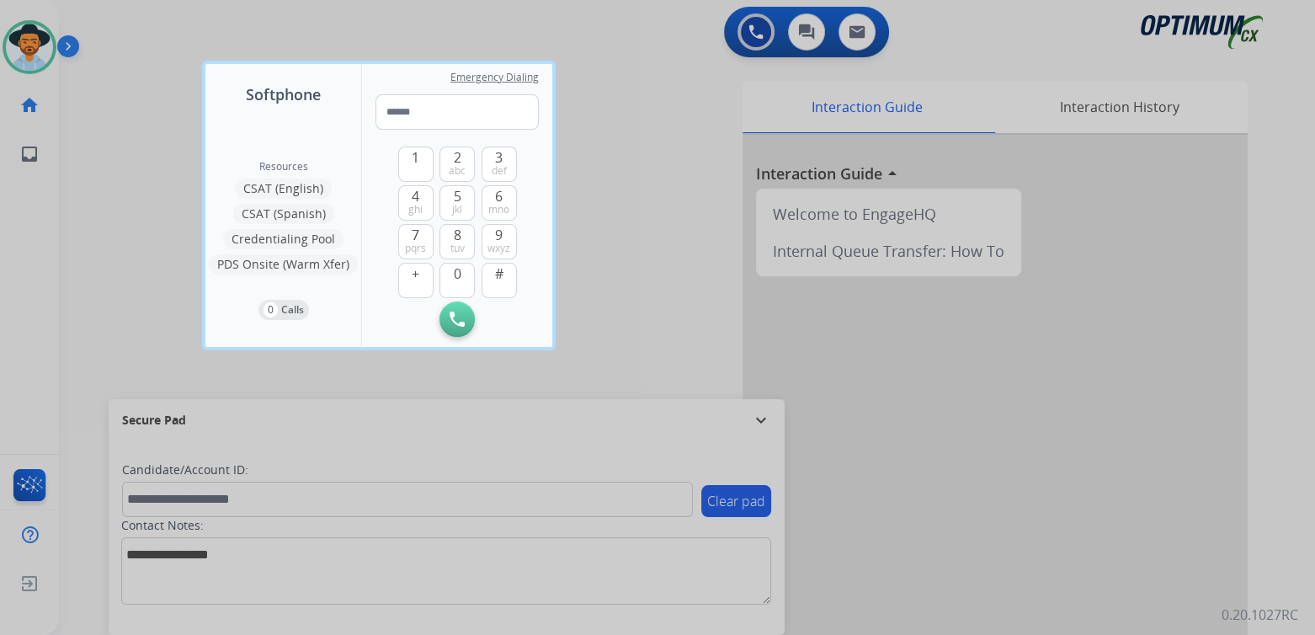
click at [129, 168] on div at bounding box center [657, 317] width 1315 height 635
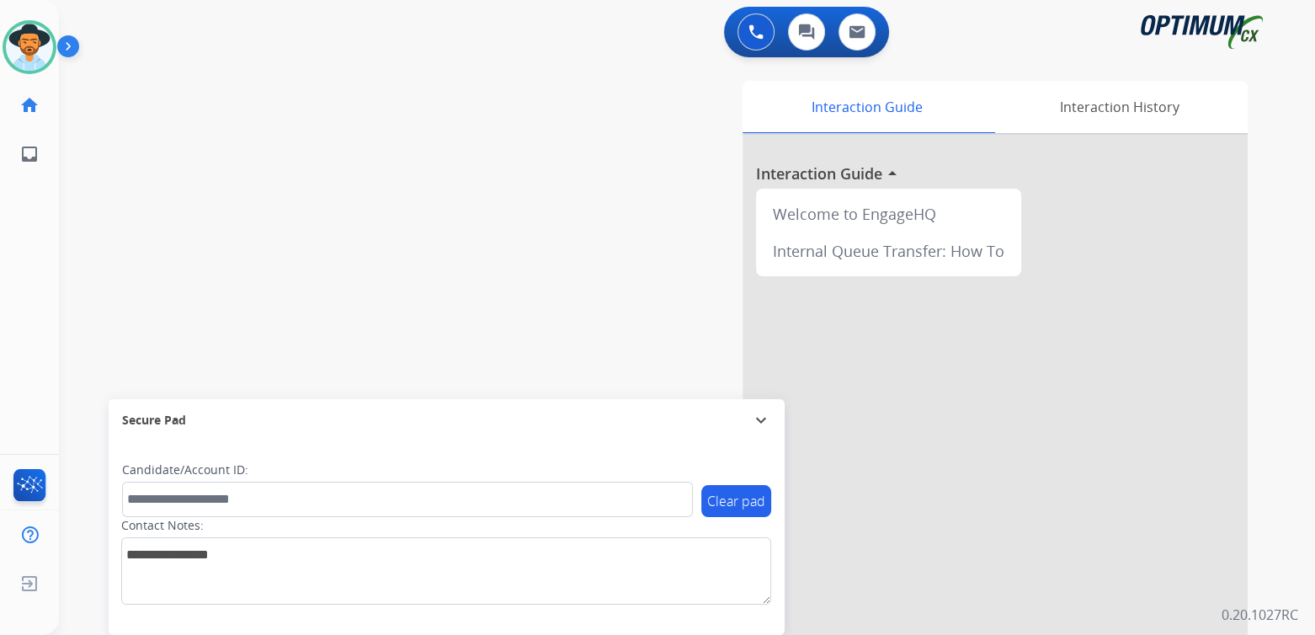
click at [758, 418] on mat-icon "expand_more" at bounding box center [761, 420] width 20 height 20
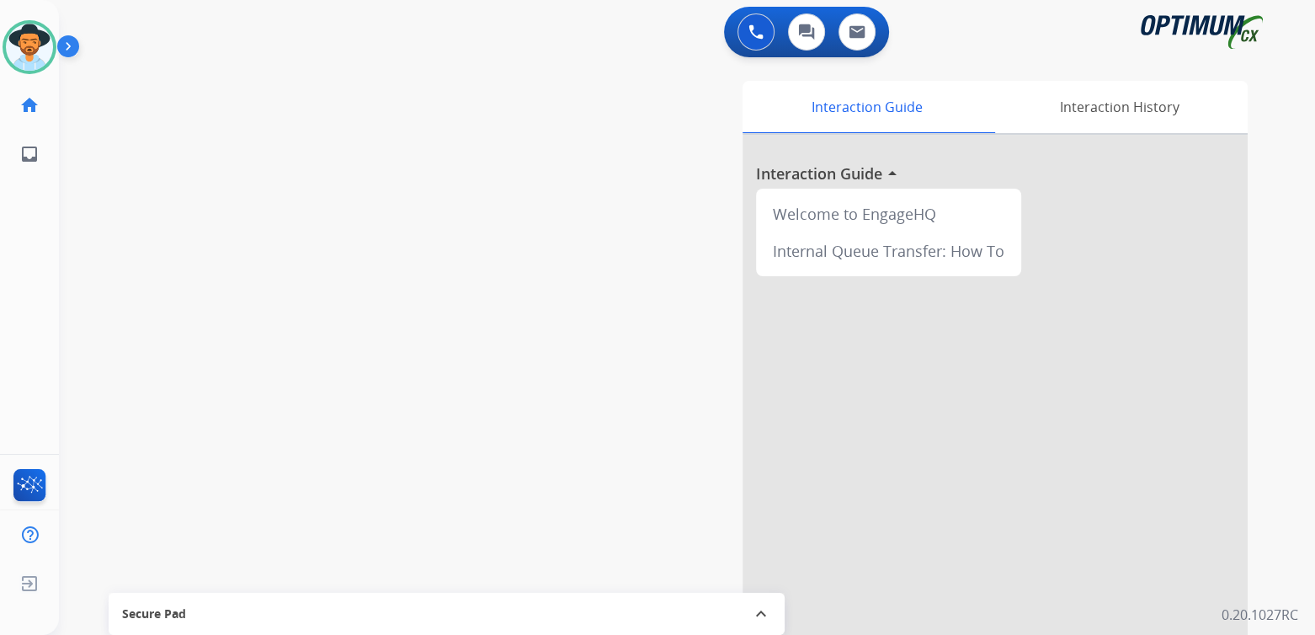
click at [57, 47] on div at bounding box center [74, 51] width 34 height 34
click at [38, 44] on img at bounding box center [29, 47] width 47 height 47
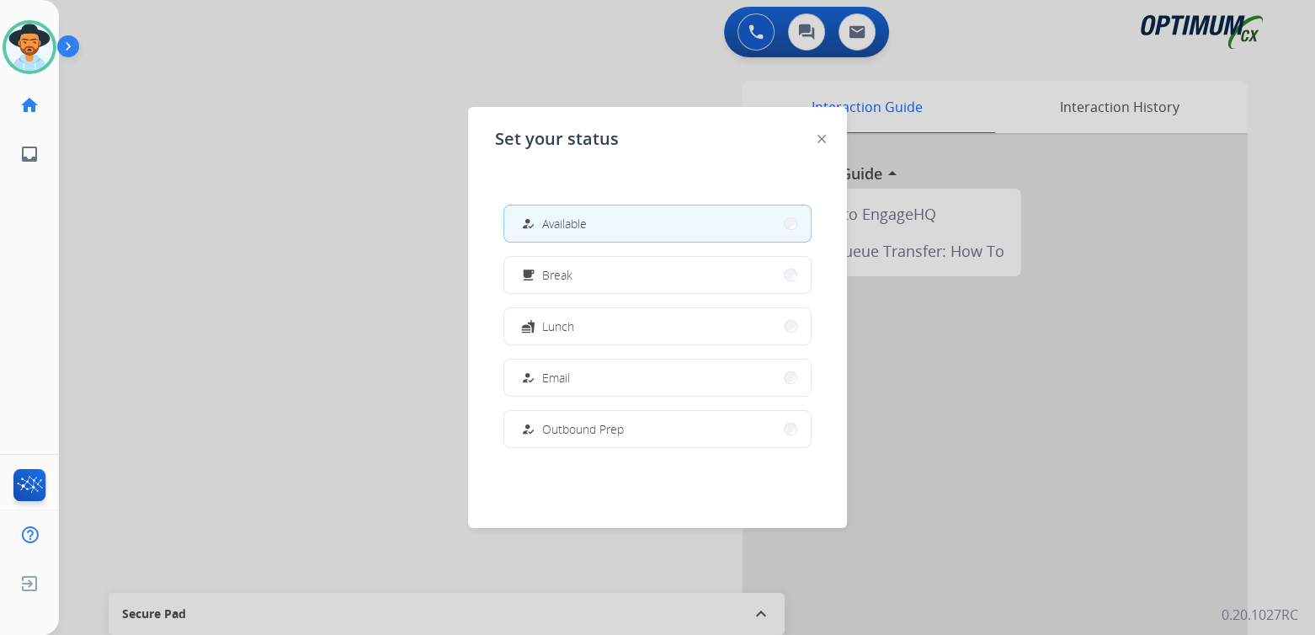
click at [369, 237] on div at bounding box center [657, 317] width 1315 height 635
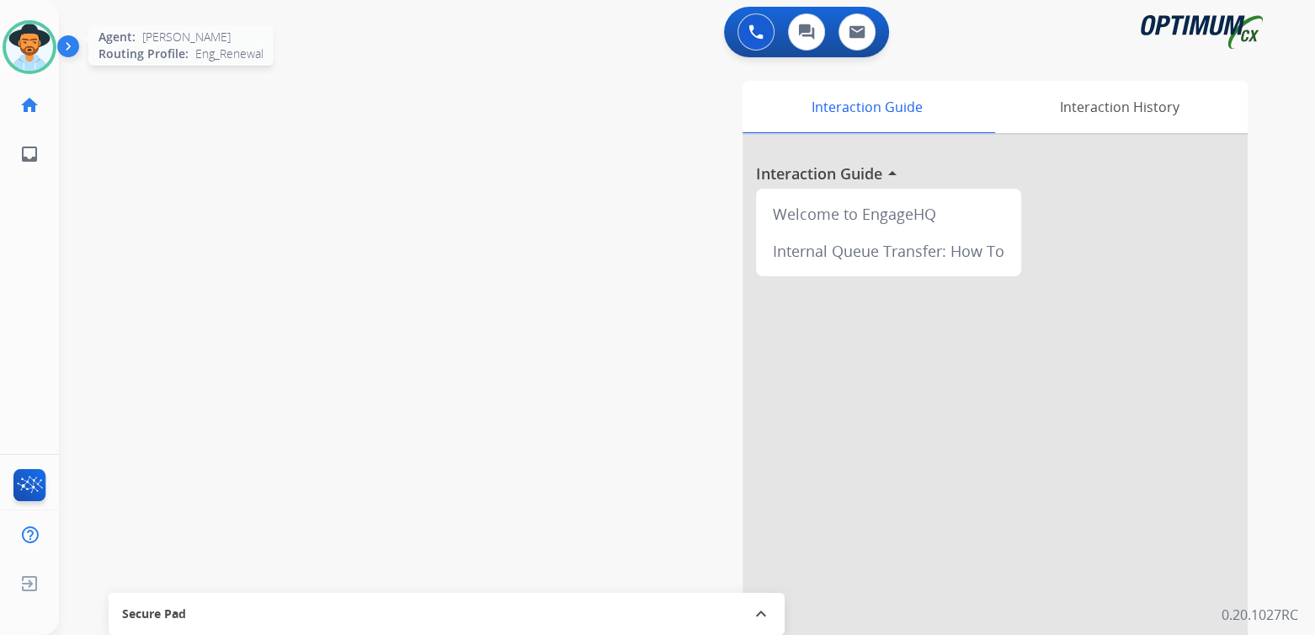
click at [15, 51] on img at bounding box center [29, 47] width 47 height 47
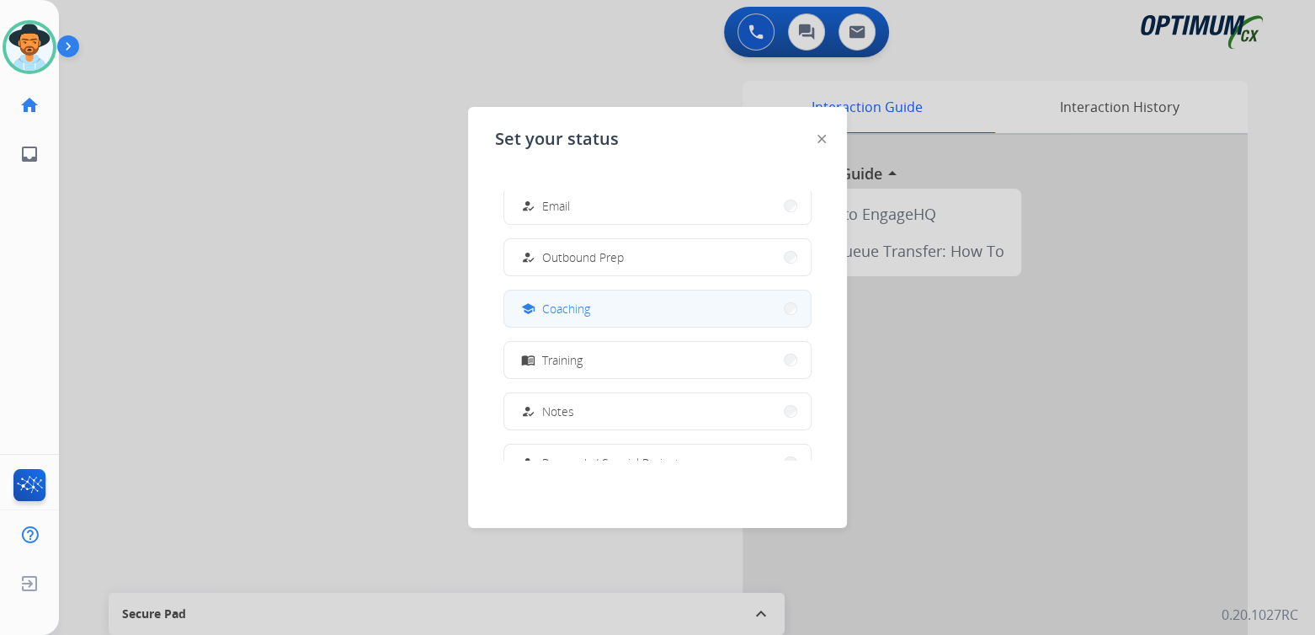
scroll to position [171, 0]
click at [596, 308] on button "school Coaching" at bounding box center [657, 309] width 306 height 36
